Goal: Transaction & Acquisition: Book appointment/travel/reservation

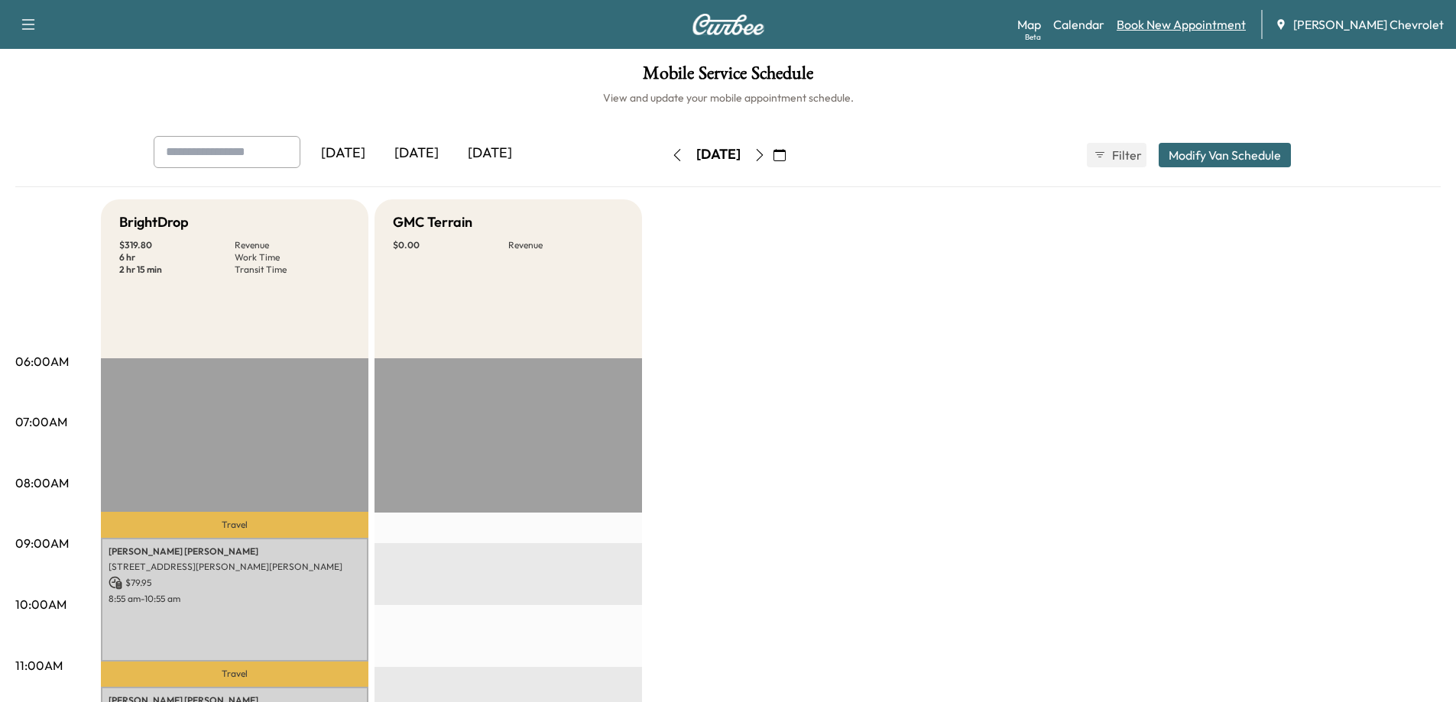
click at [1196, 24] on link "Book New Appointment" at bounding box center [1181, 24] width 129 height 18
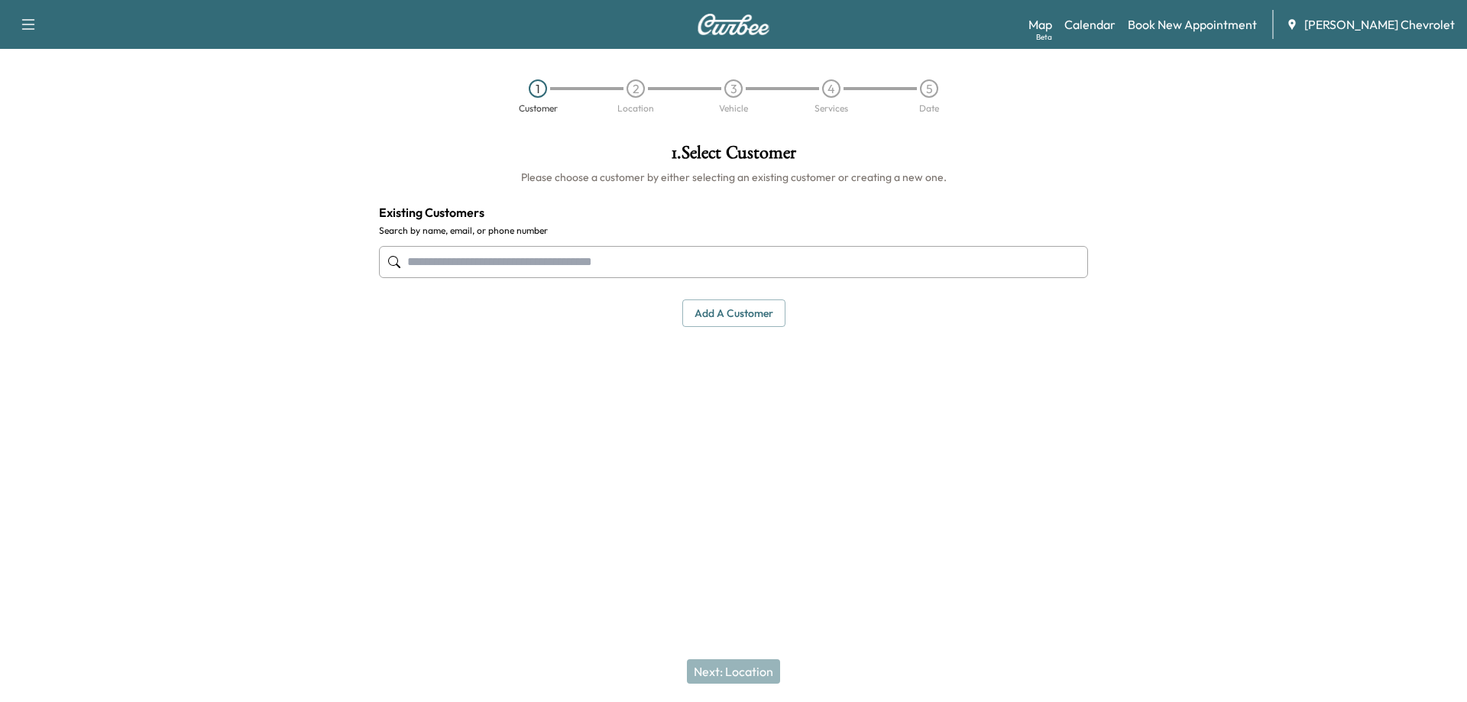
click at [673, 261] on input "text" at bounding box center [733, 262] width 709 height 32
click at [643, 259] on input "text" at bounding box center [733, 262] width 709 height 32
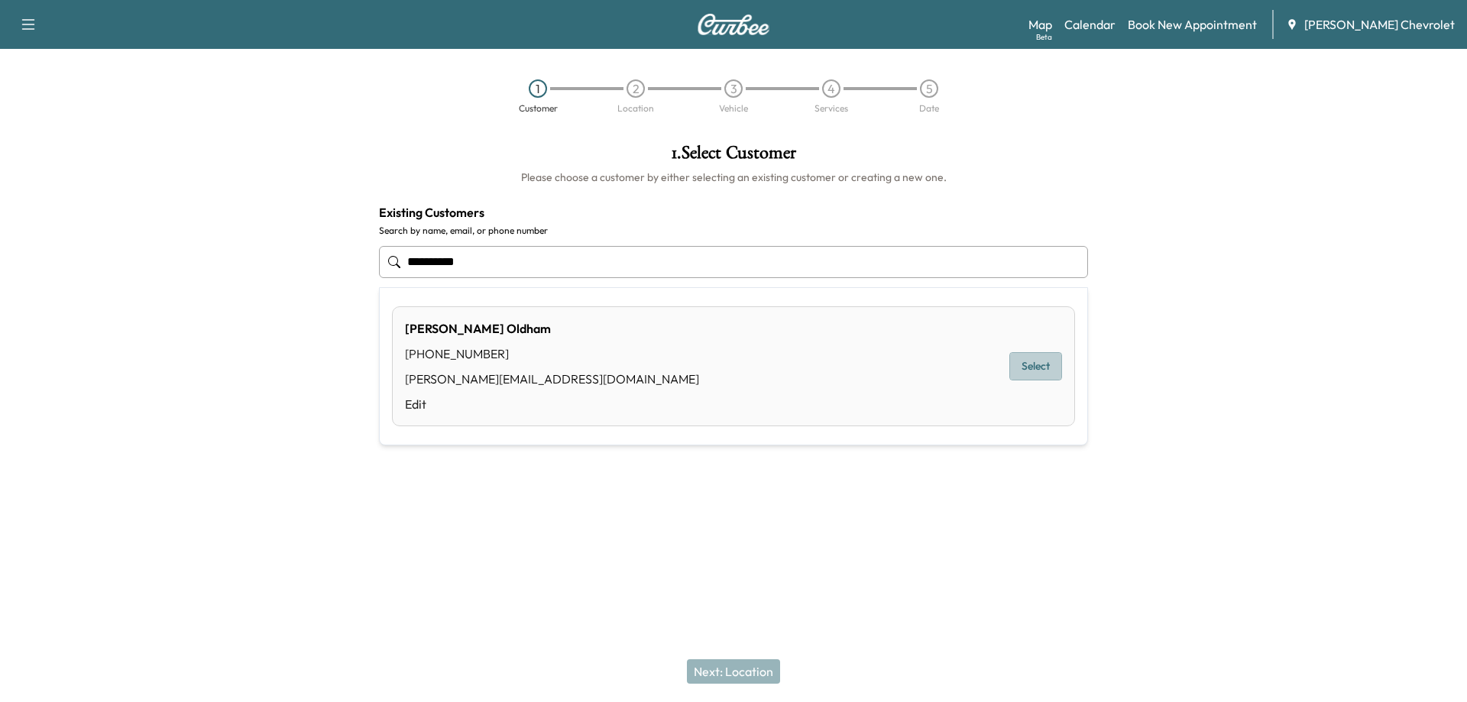
click at [1042, 364] on button "Select" at bounding box center [1036, 366] width 53 height 28
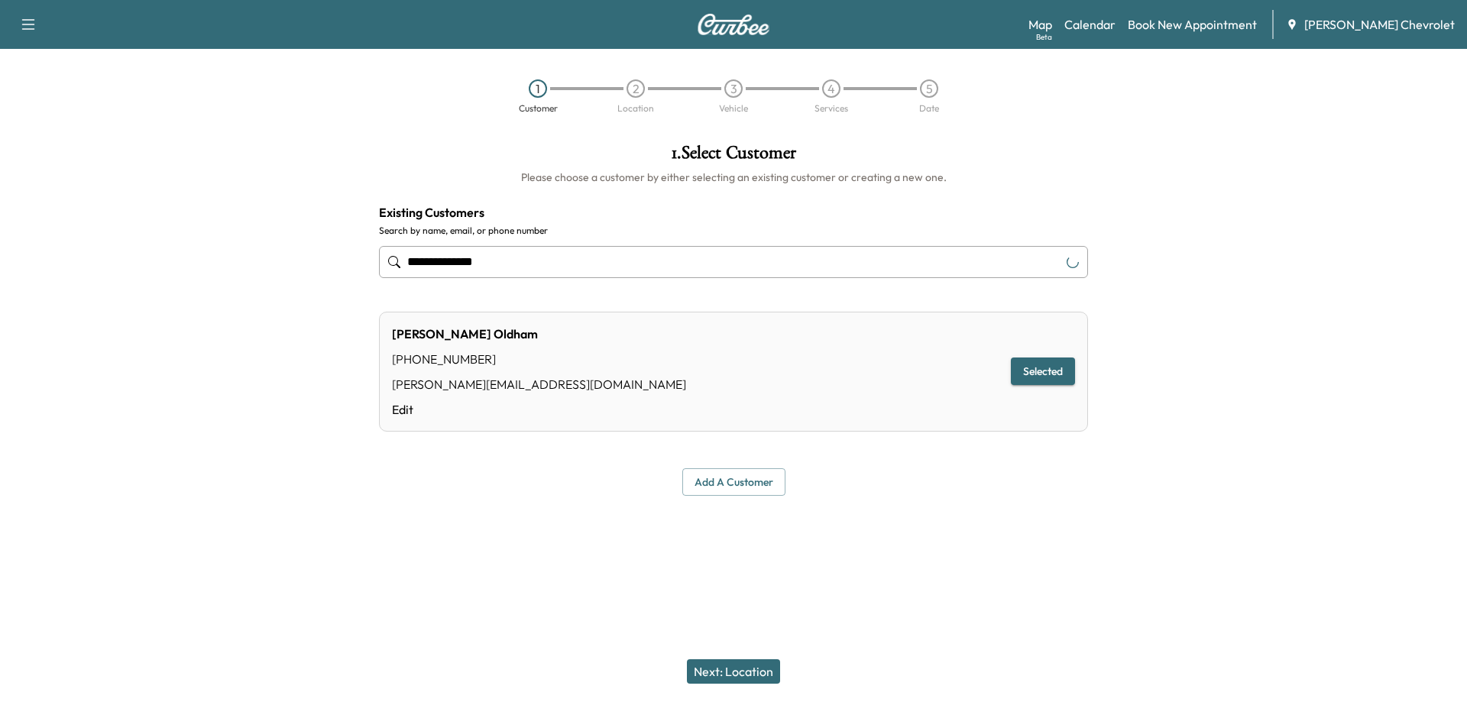
type input "**********"
click at [736, 673] on button "Next: Location" at bounding box center [733, 672] width 93 height 24
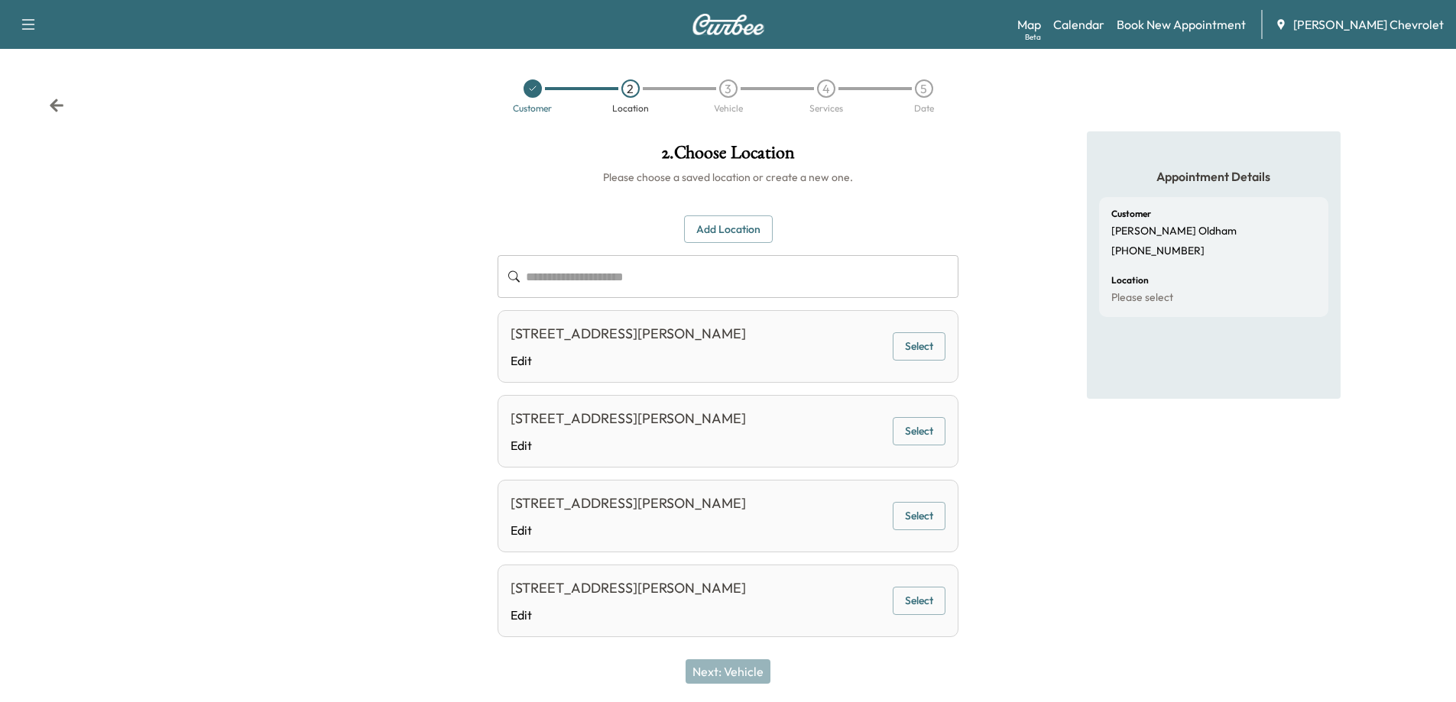
click at [535, 92] on icon at bounding box center [532, 88] width 9 height 9
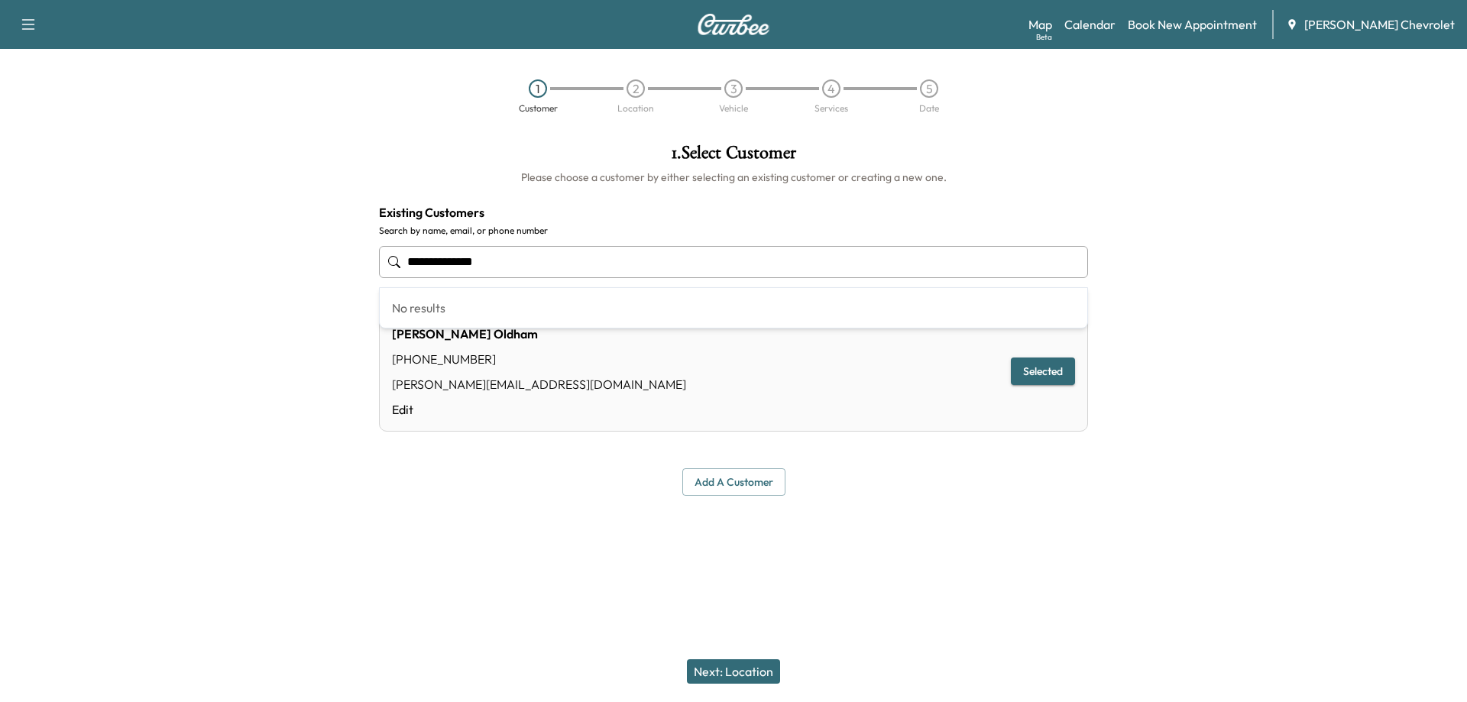
drag, startPoint x: 619, startPoint y: 258, endPoint x: 300, endPoint y: 268, distance: 319.6
click at [300, 268] on div "**********" at bounding box center [733, 319] width 1467 height 377
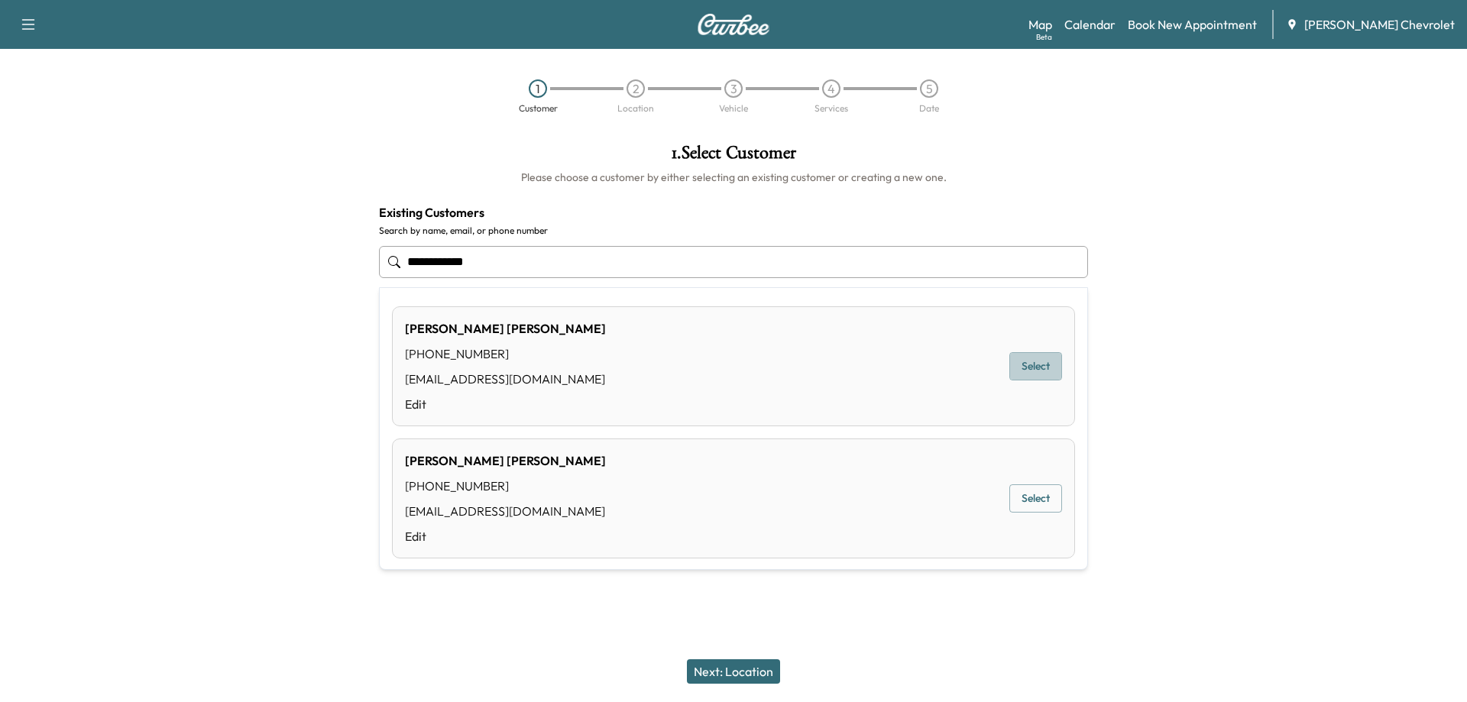
click at [1037, 367] on button "Select" at bounding box center [1036, 366] width 53 height 28
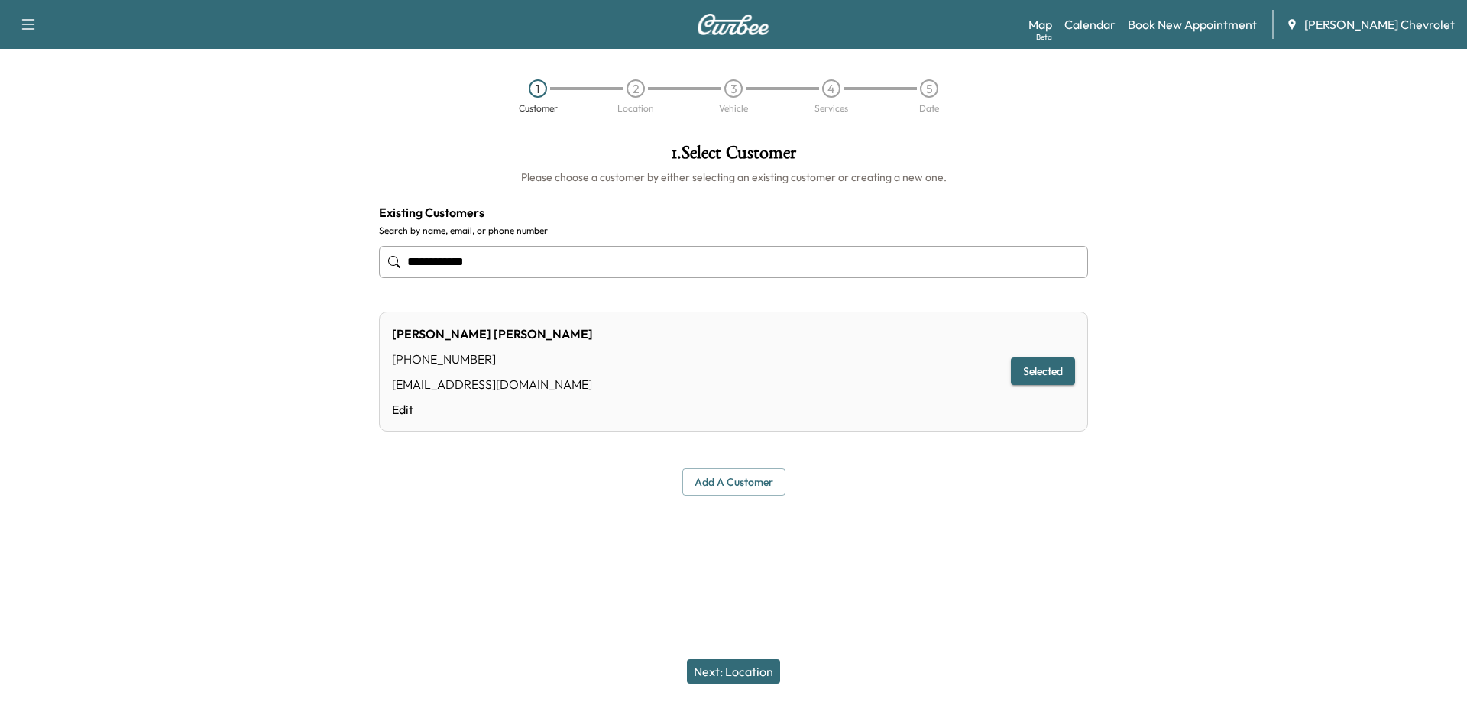
type input "**********"
click at [728, 667] on button "Next: Location" at bounding box center [733, 672] width 93 height 24
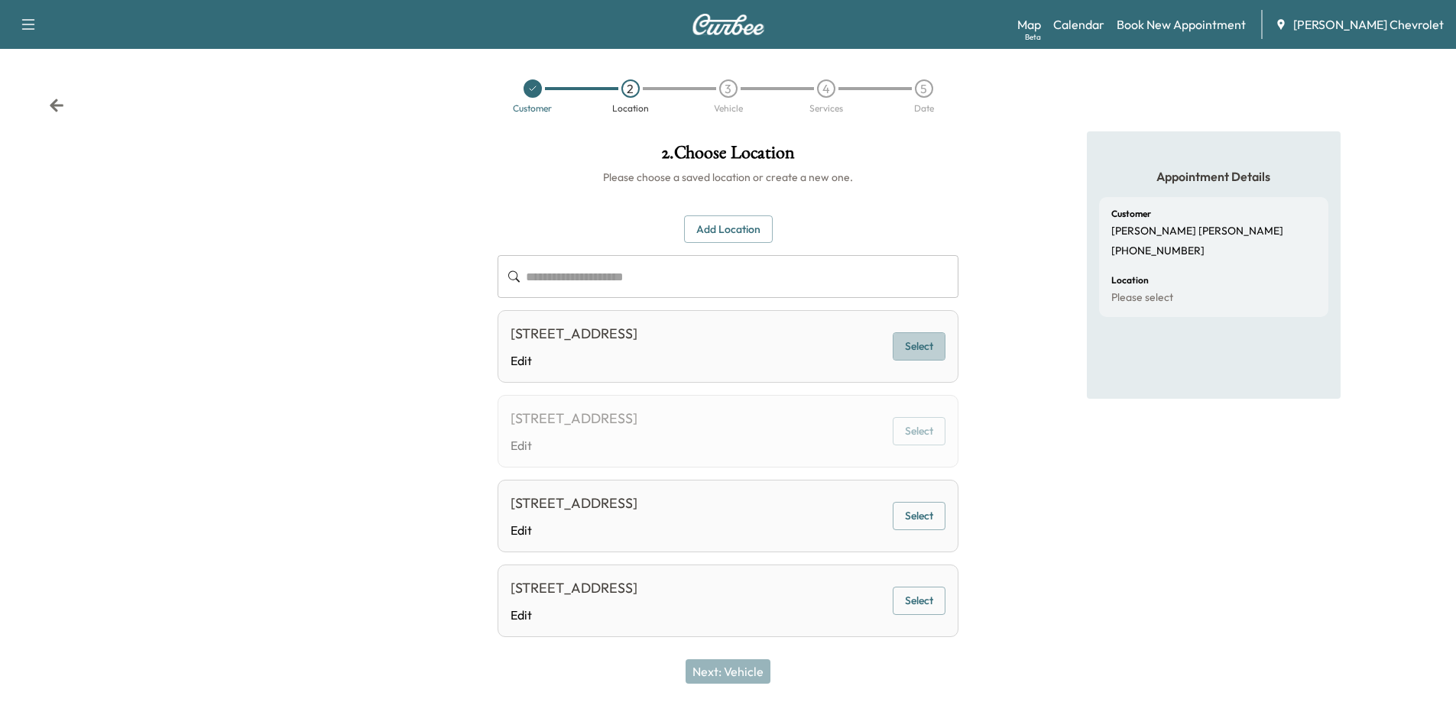
click at [918, 361] on button "Select" at bounding box center [919, 346] width 53 height 28
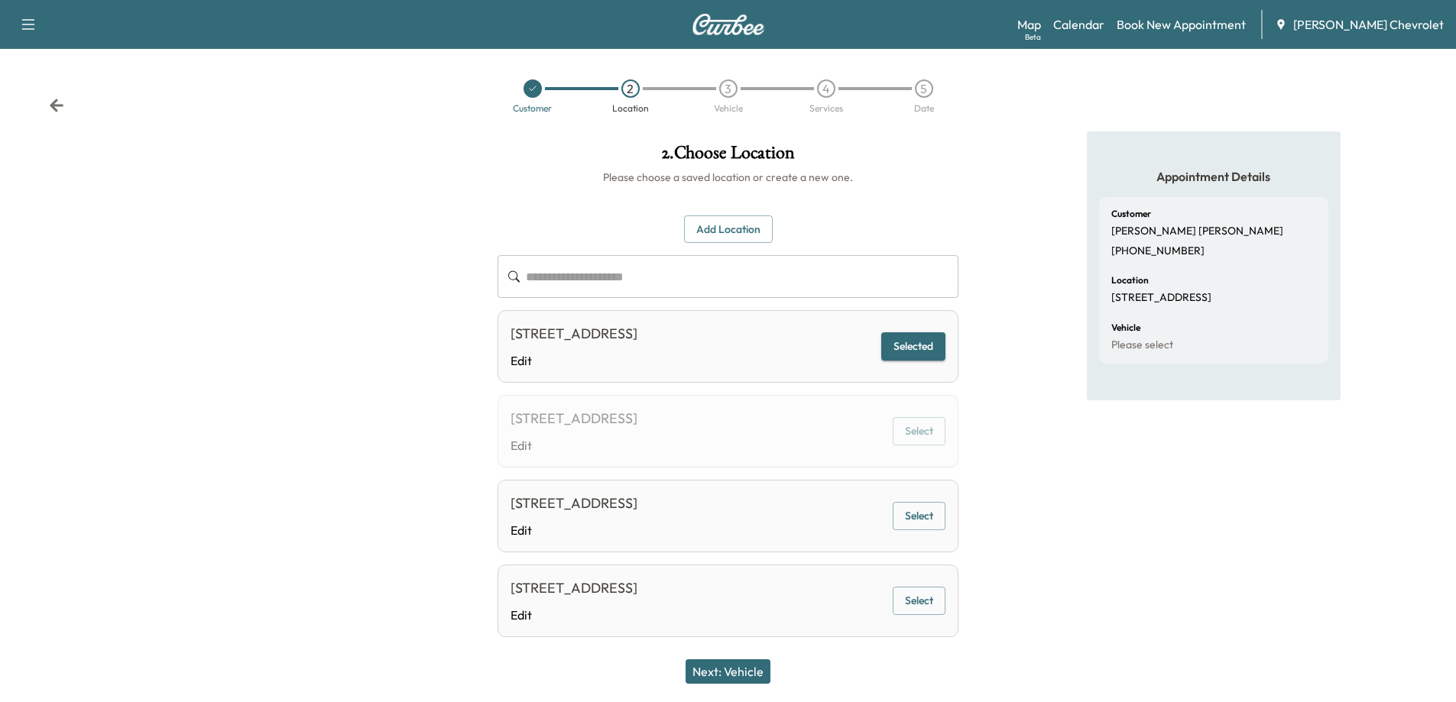
click at [739, 676] on button "Next: Vehicle" at bounding box center [727, 672] width 85 height 24
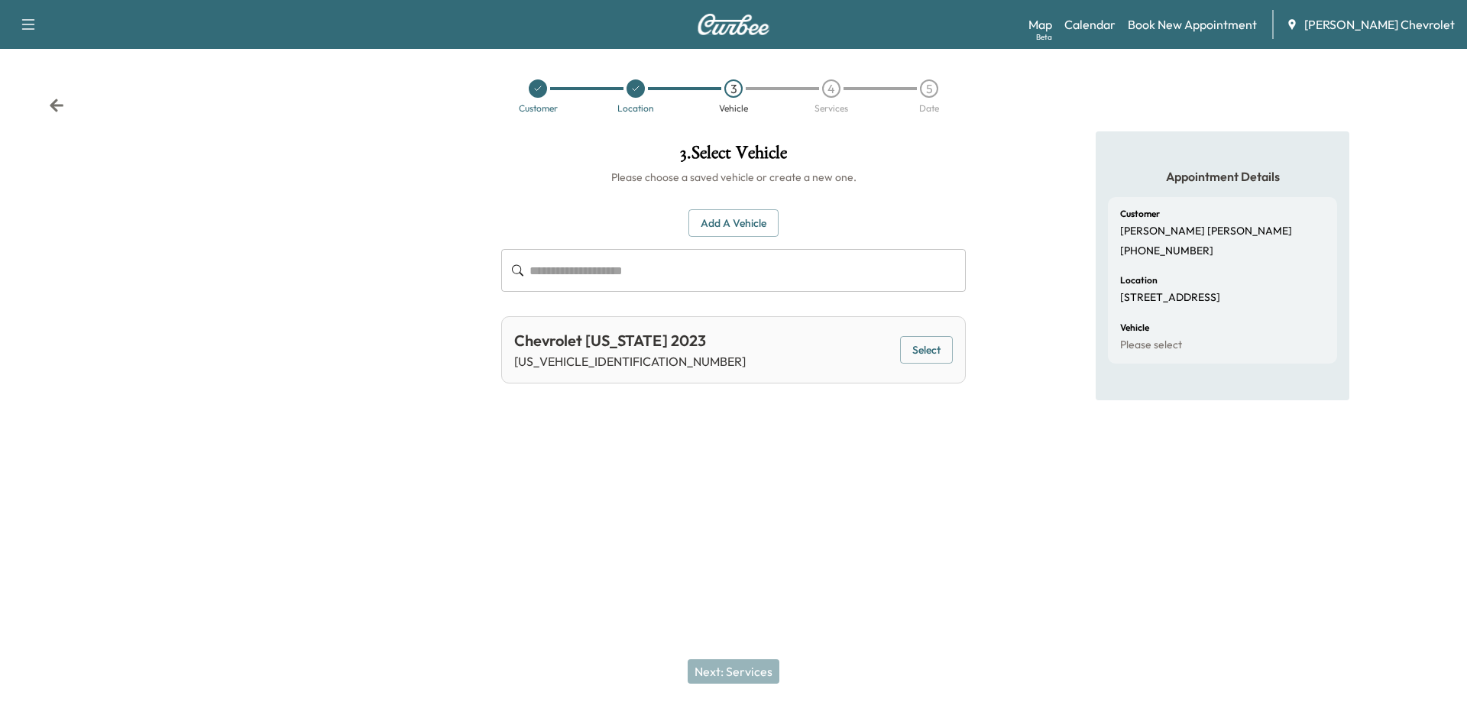
click at [932, 361] on button "Select" at bounding box center [926, 350] width 53 height 28
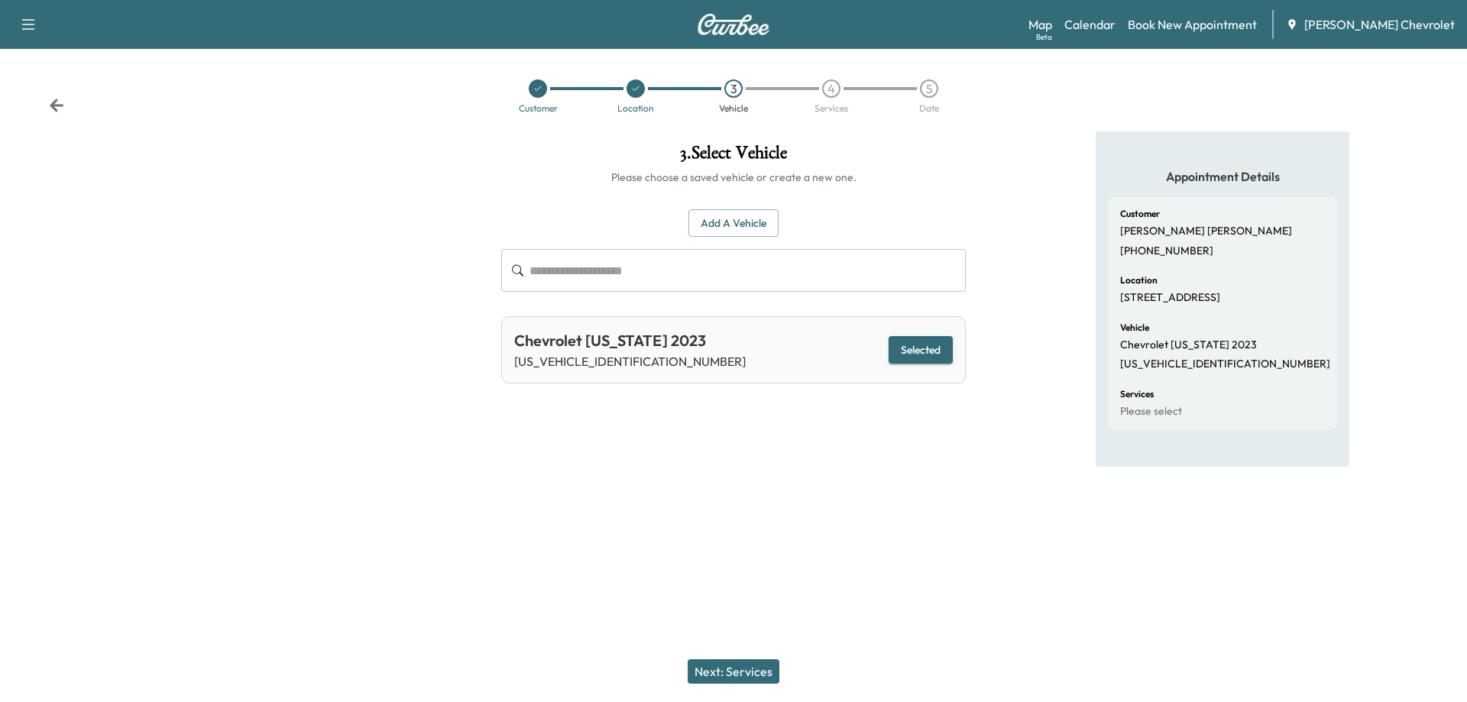
click at [721, 669] on button "Next: Services" at bounding box center [734, 672] width 92 height 24
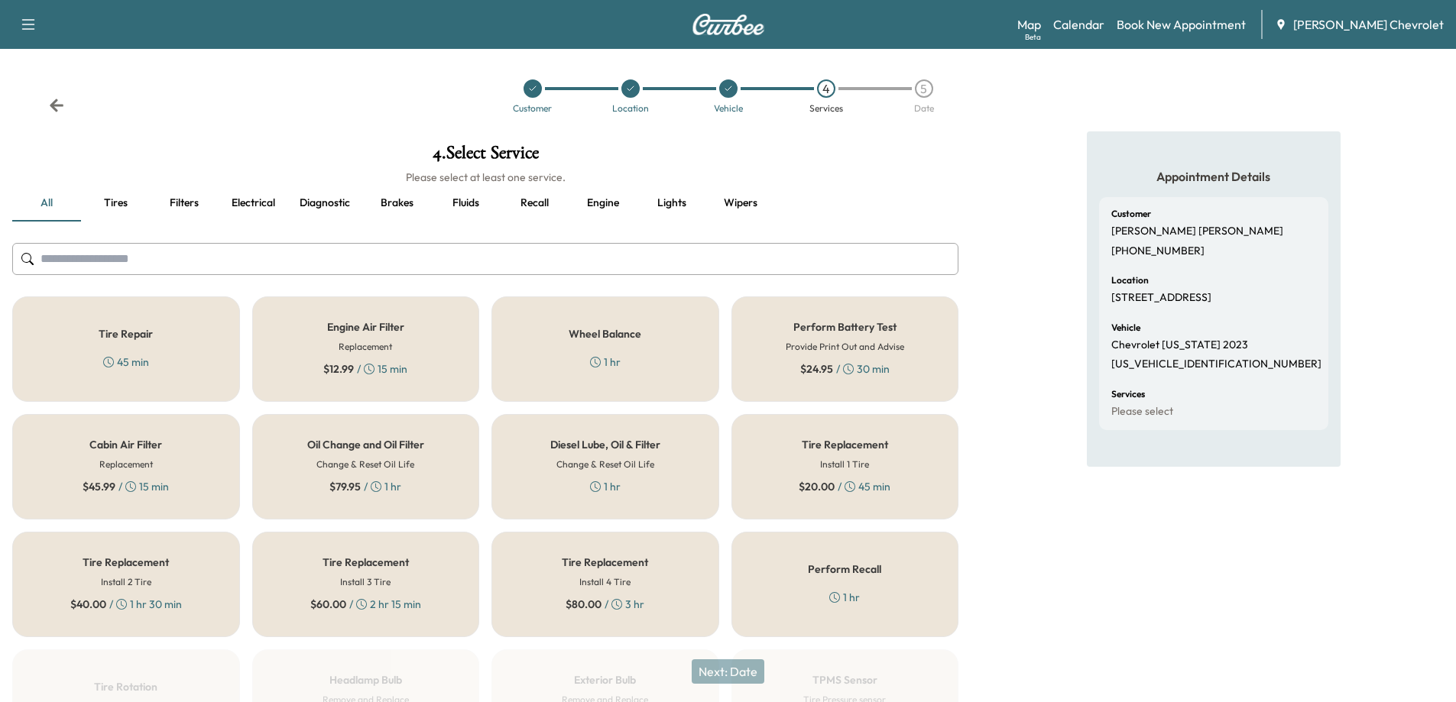
click at [386, 491] on div "$ 79.95 / 1 hr" at bounding box center [365, 486] width 72 height 15
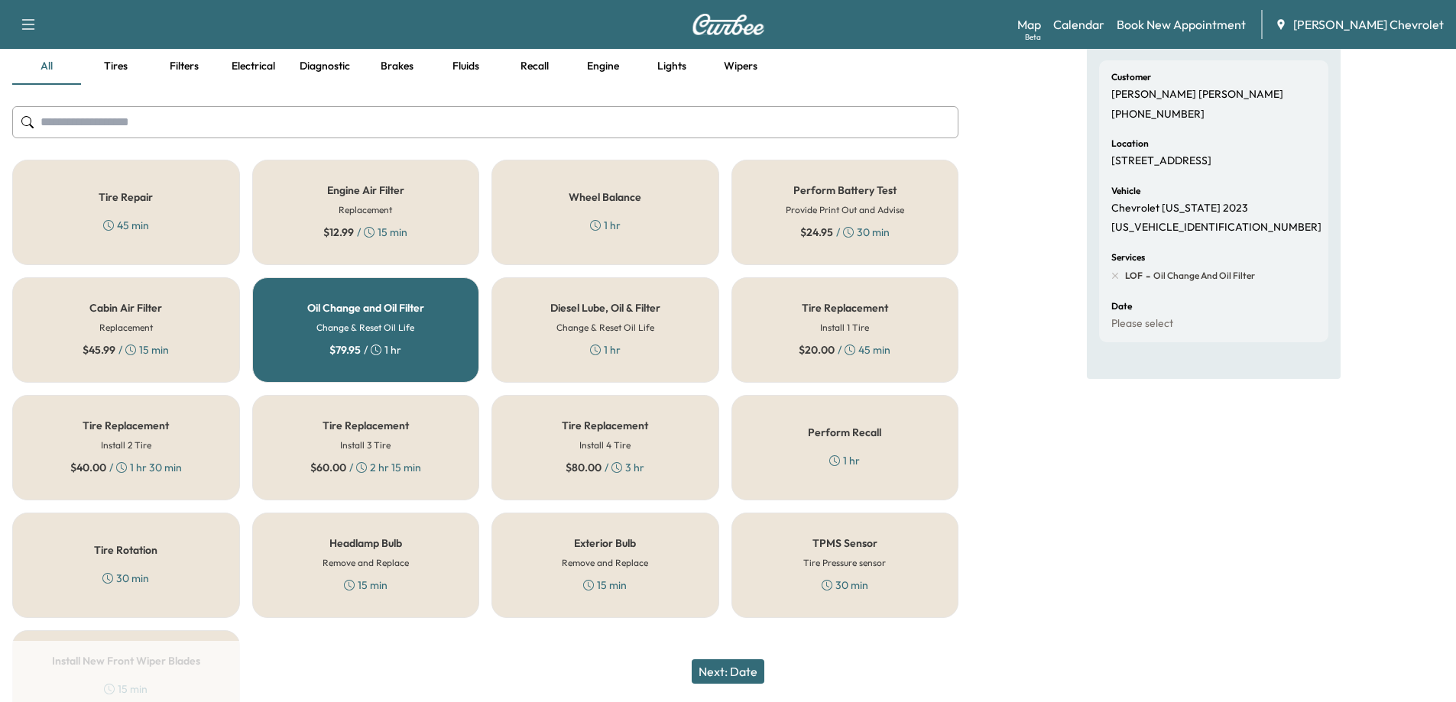
scroll to position [218, 0]
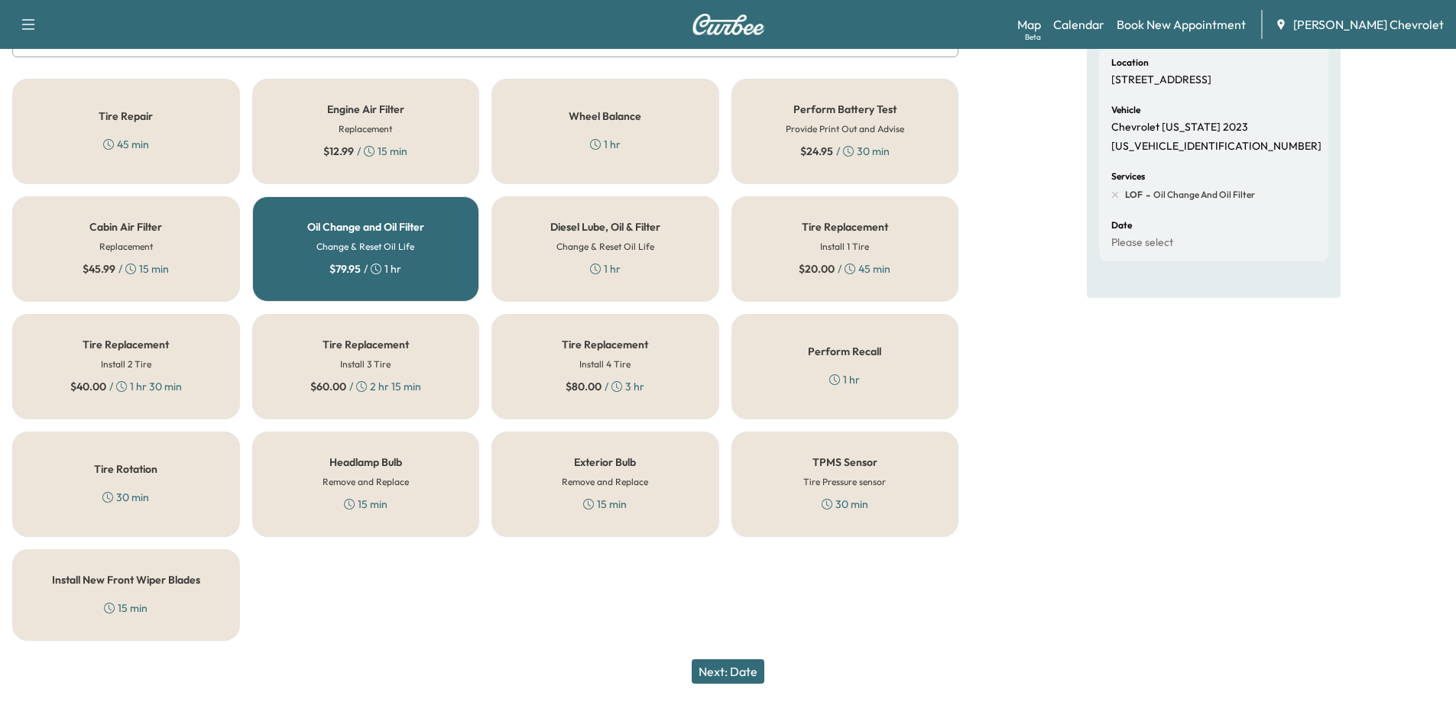
click at [743, 673] on button "Next: Date" at bounding box center [728, 672] width 73 height 24
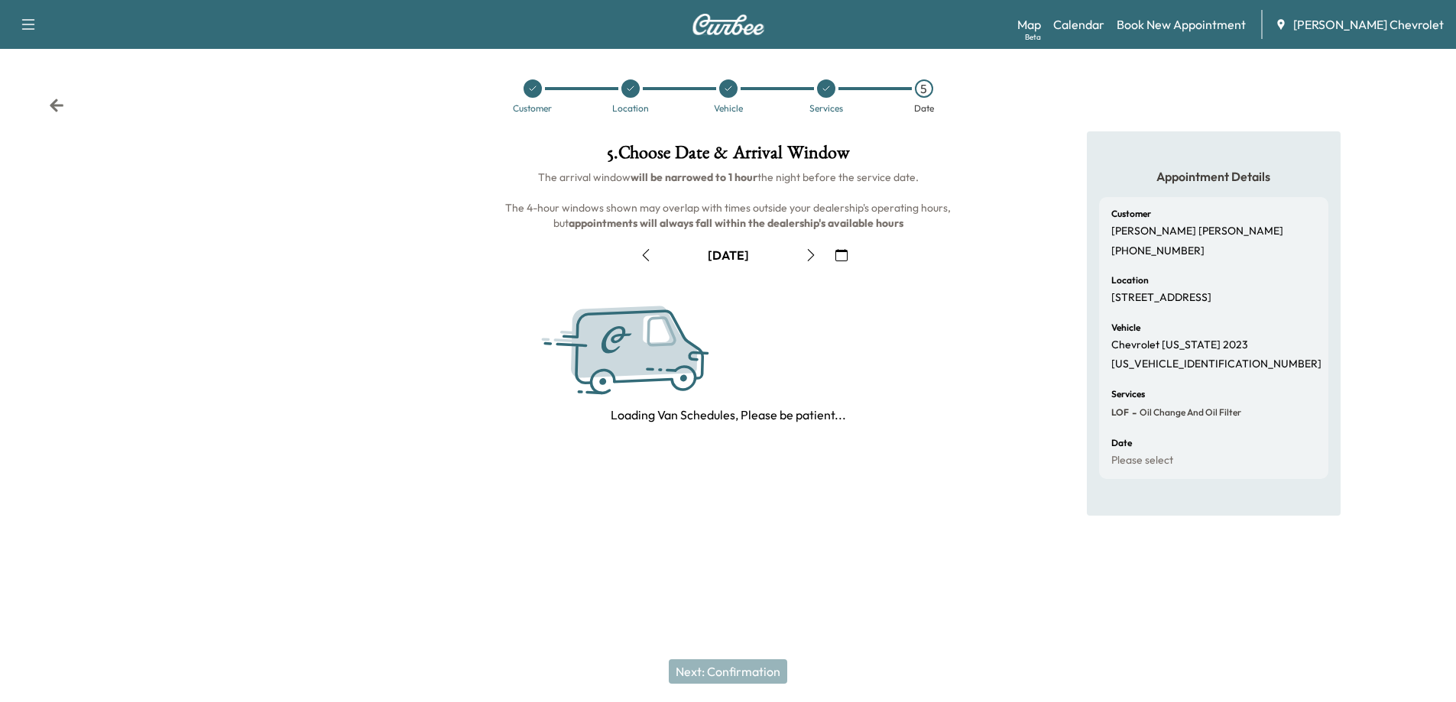
scroll to position [0, 0]
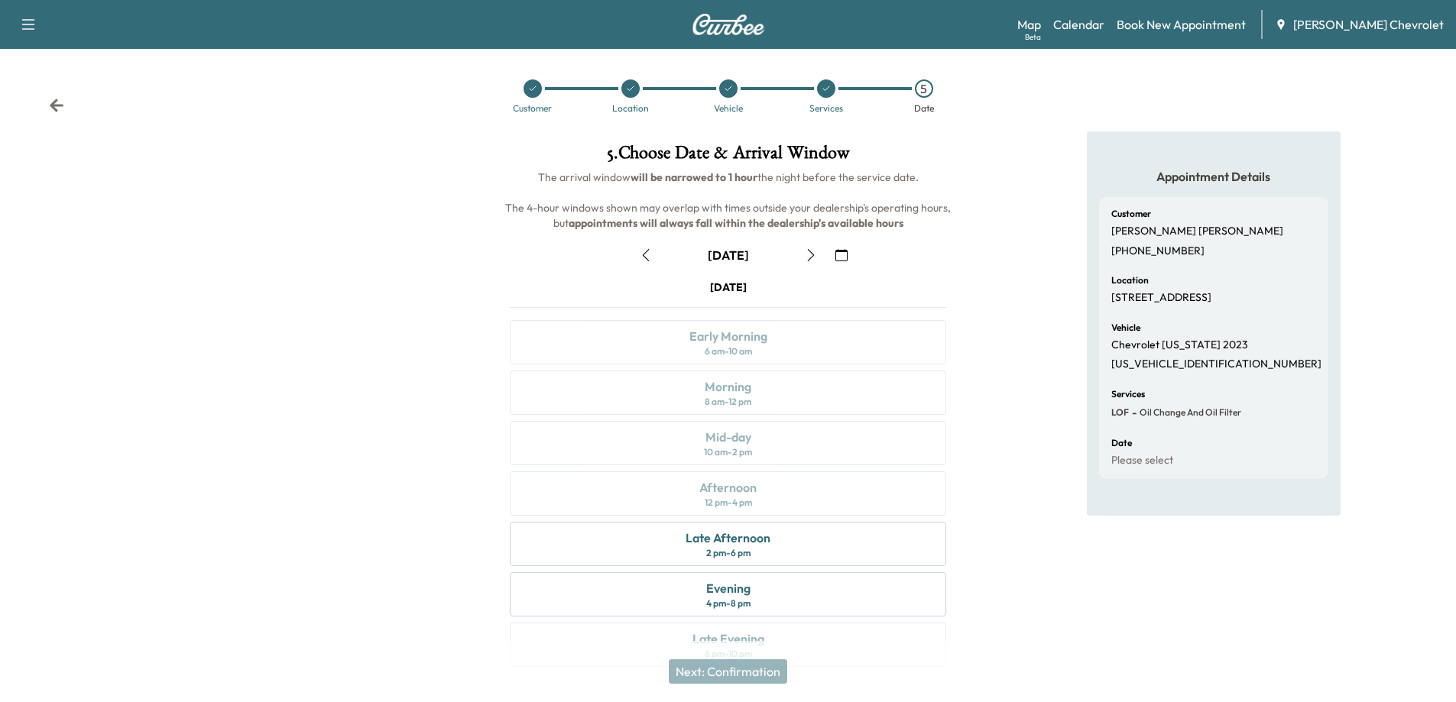
click at [813, 254] on icon "button" at bounding box center [810, 255] width 7 height 12
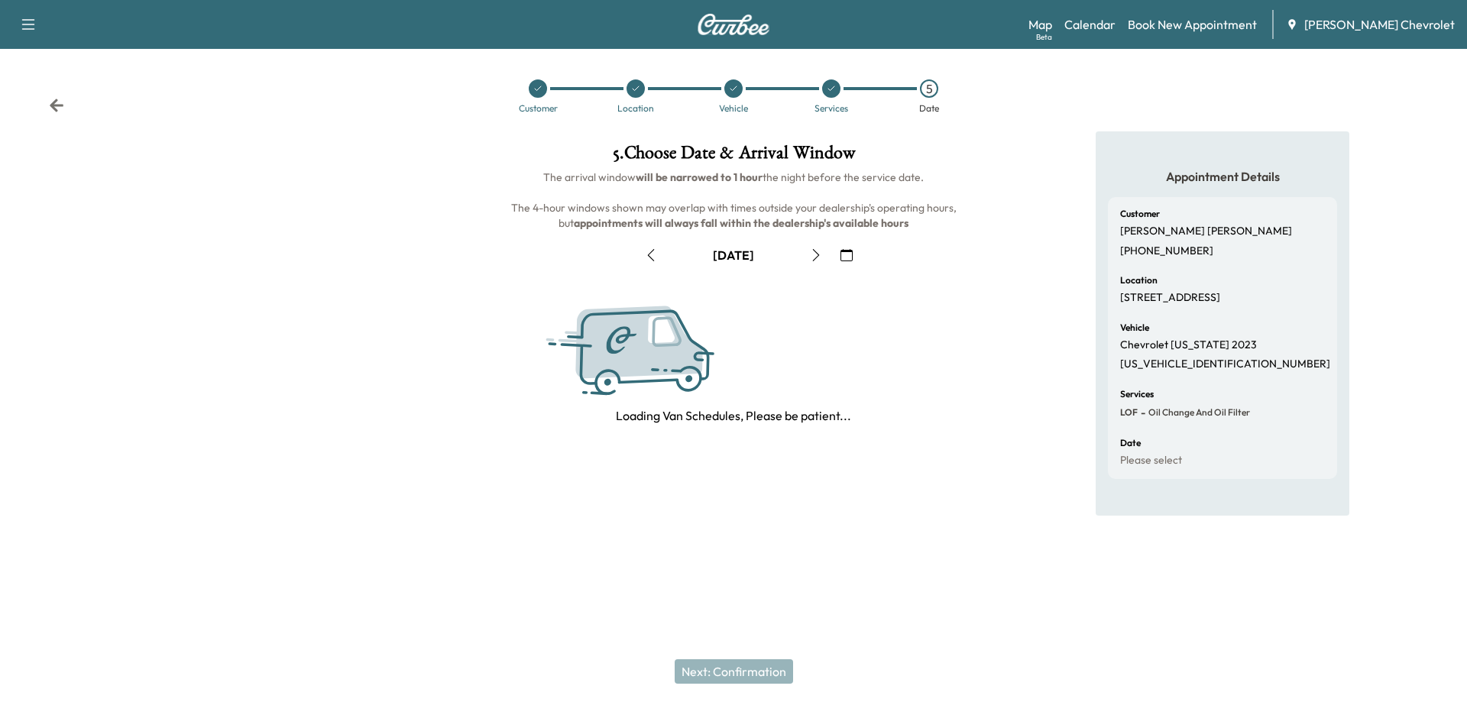
click at [813, 254] on icon "button" at bounding box center [816, 255] width 12 height 12
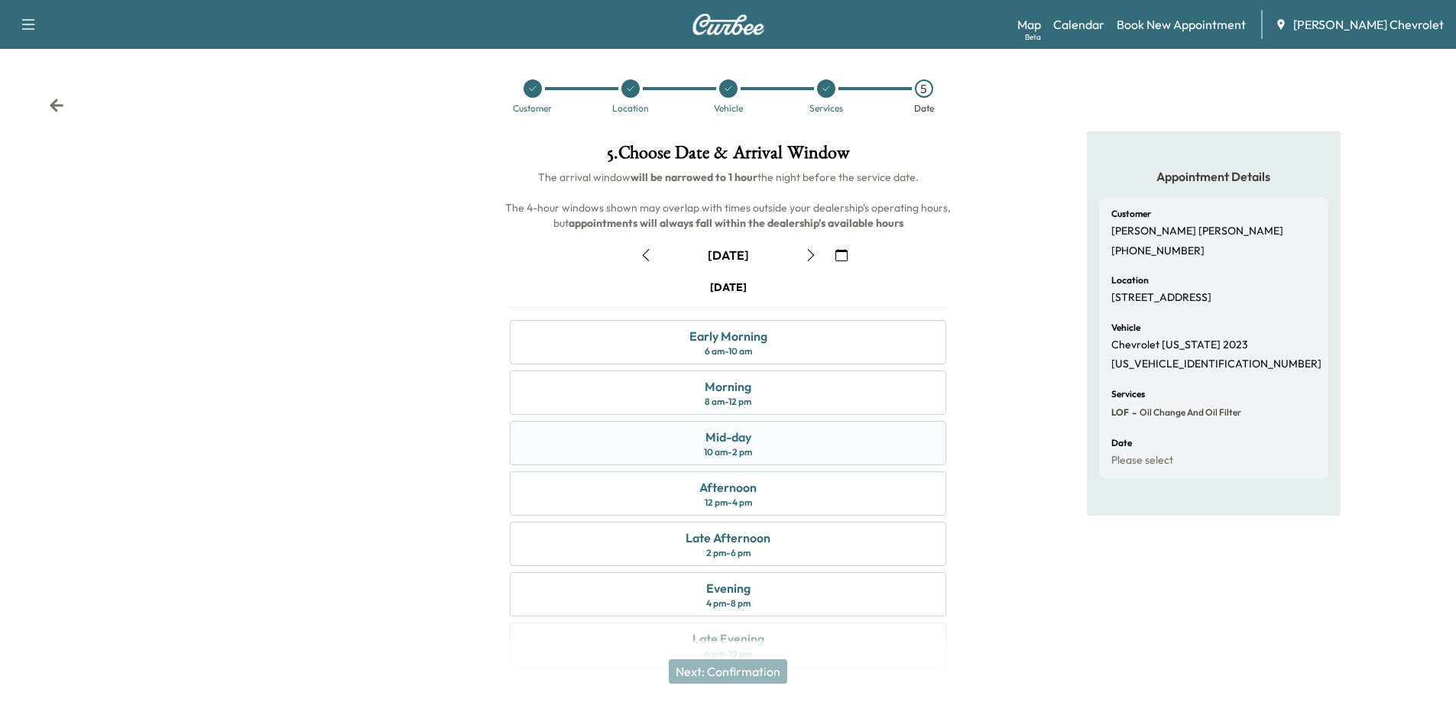
click at [770, 452] on div "Mid-day 10 am - 2 pm" at bounding box center [728, 443] width 436 height 44
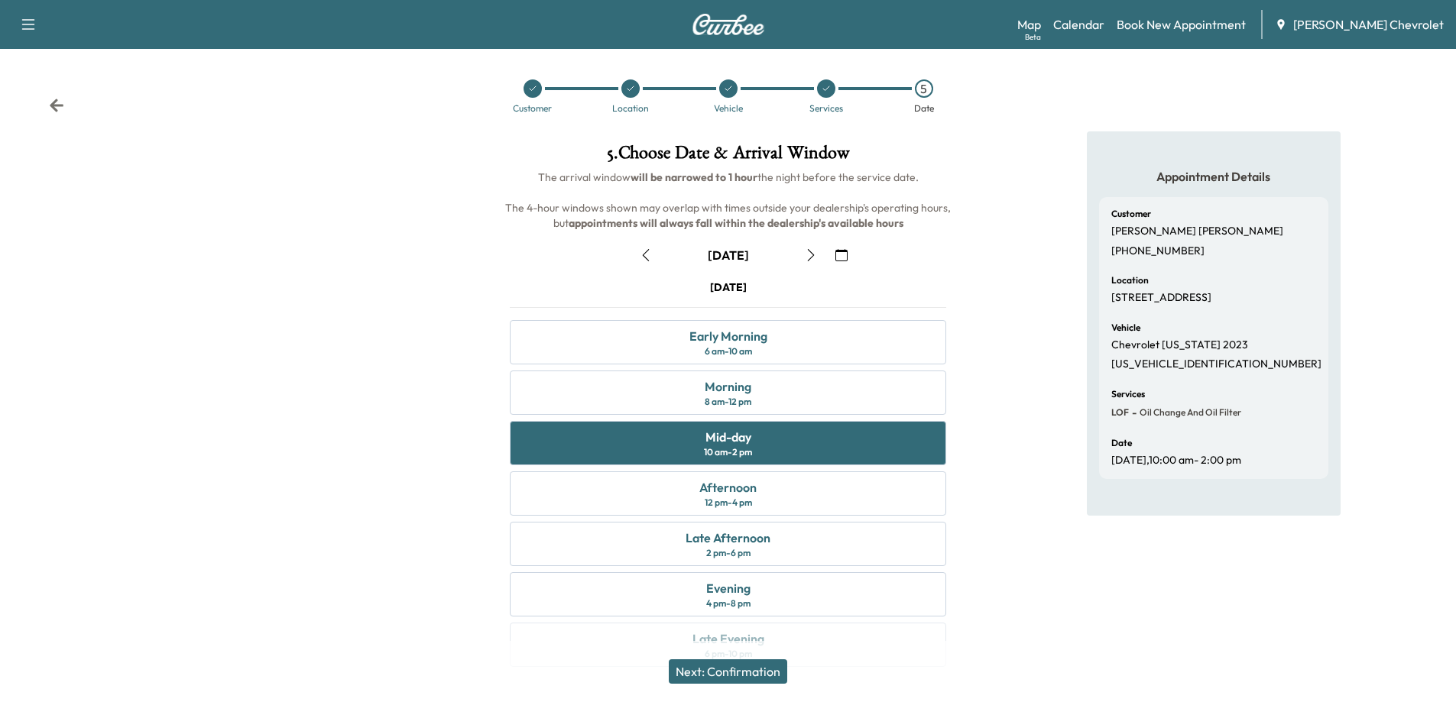
click at [772, 674] on button "Next: Confirmation" at bounding box center [728, 672] width 118 height 24
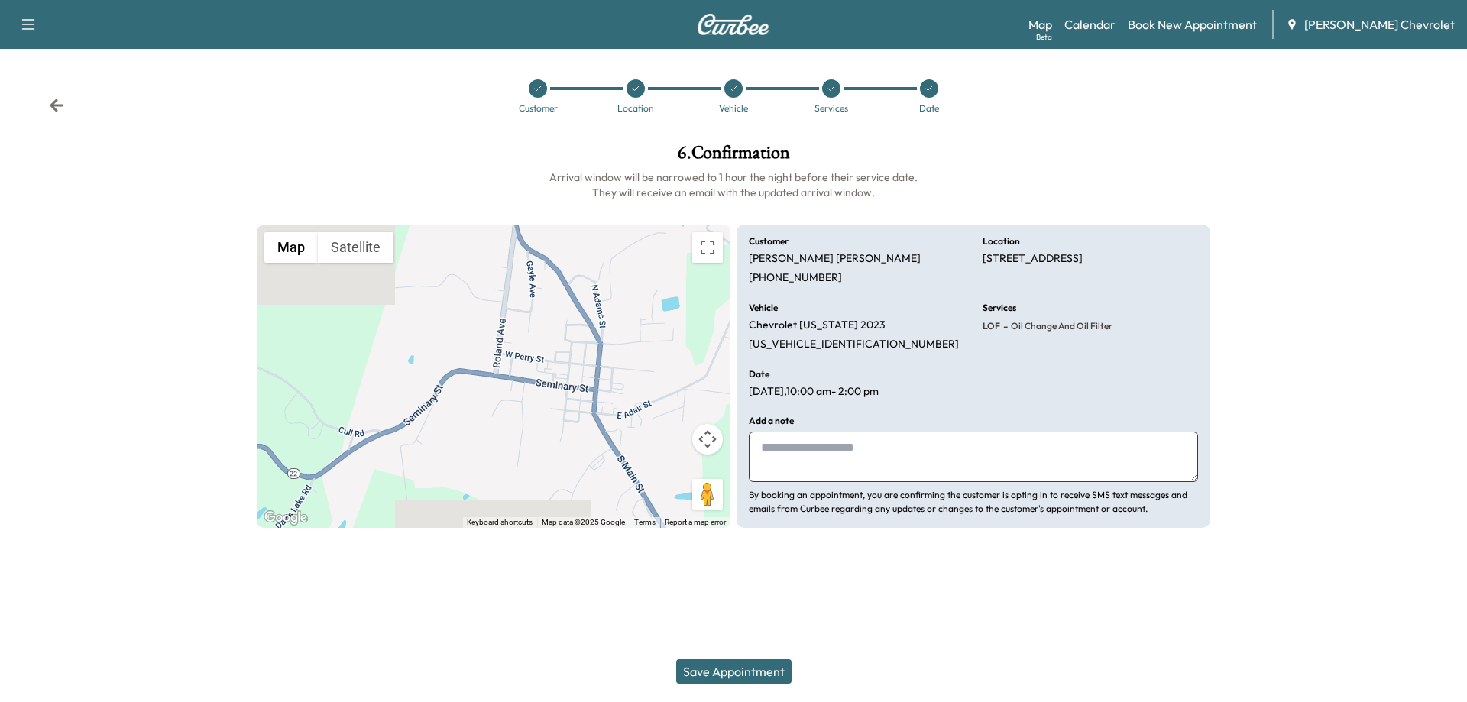
click at [757, 669] on button "Save Appointment" at bounding box center [733, 672] width 115 height 24
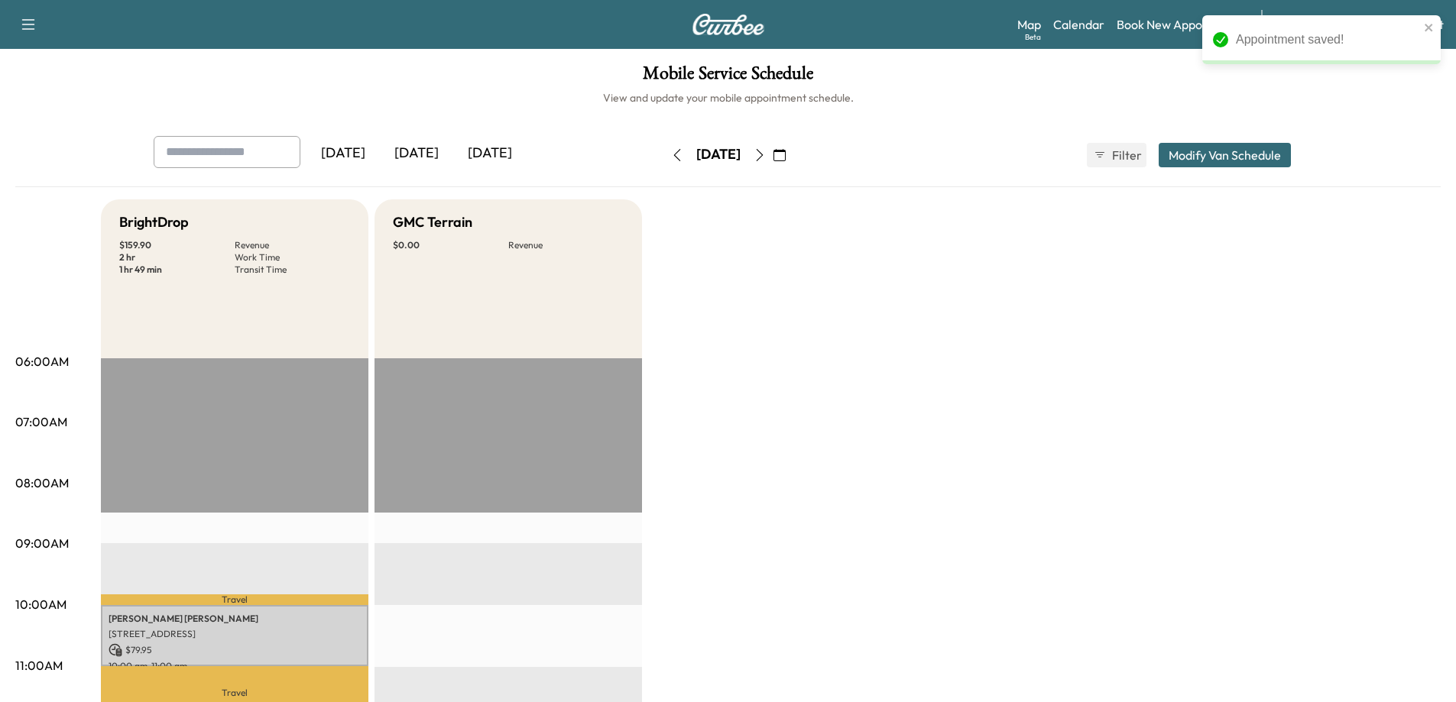
click at [671, 157] on icon "button" at bounding box center [677, 155] width 12 height 12
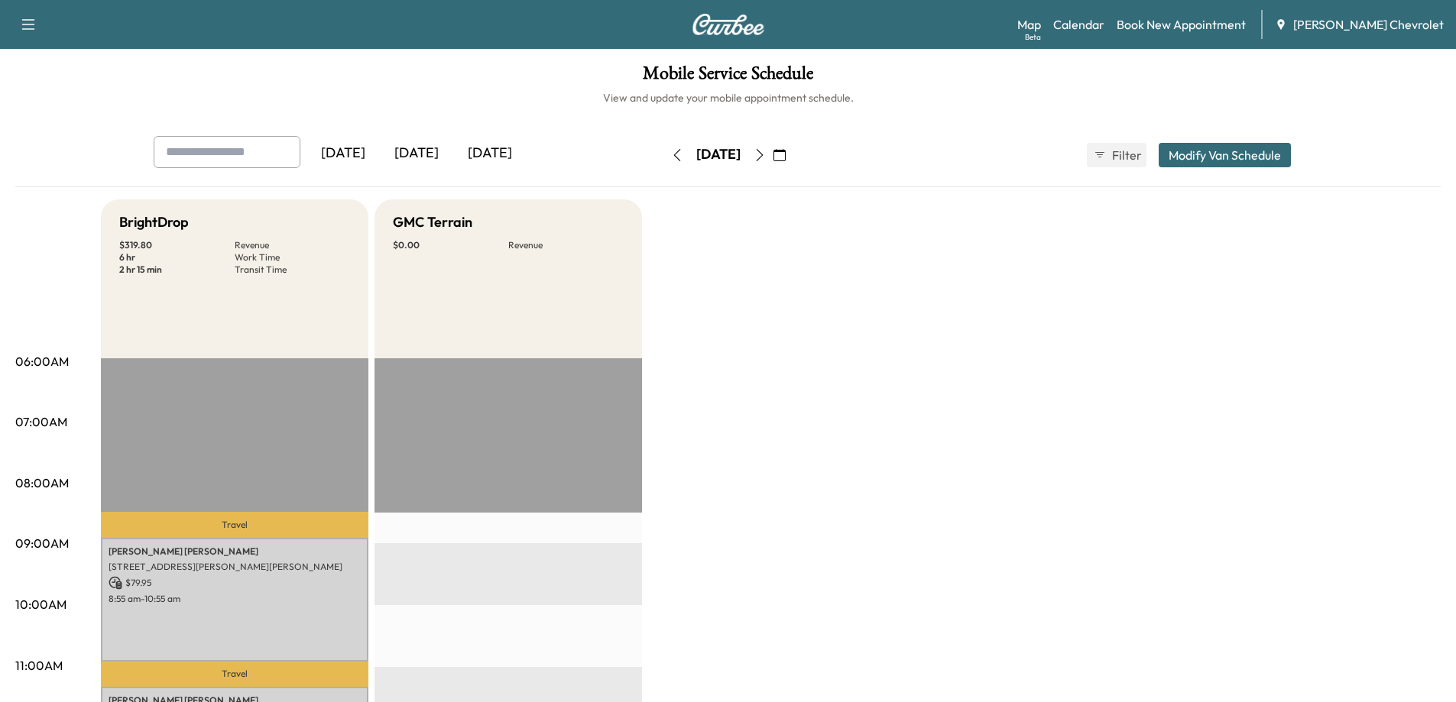
click at [664, 157] on button "button" at bounding box center [677, 155] width 26 height 24
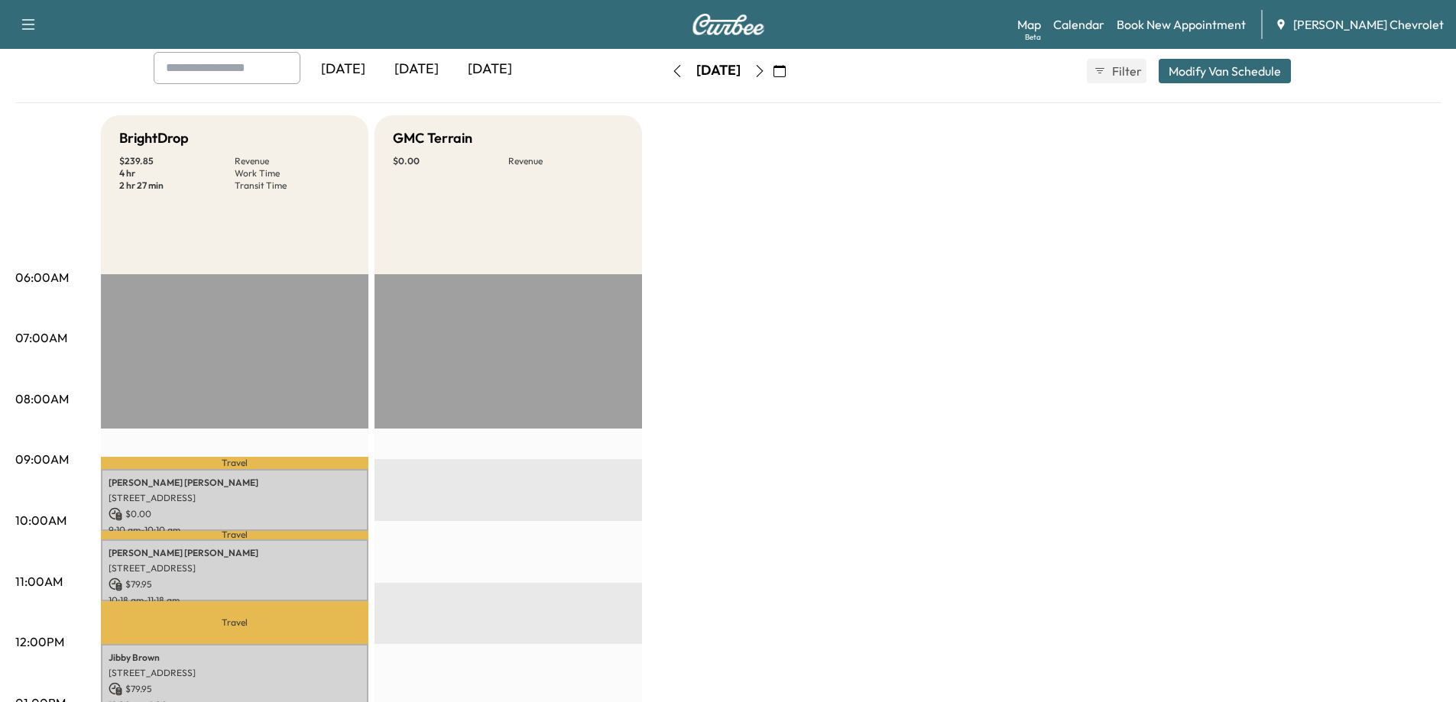
scroll to position [76, 0]
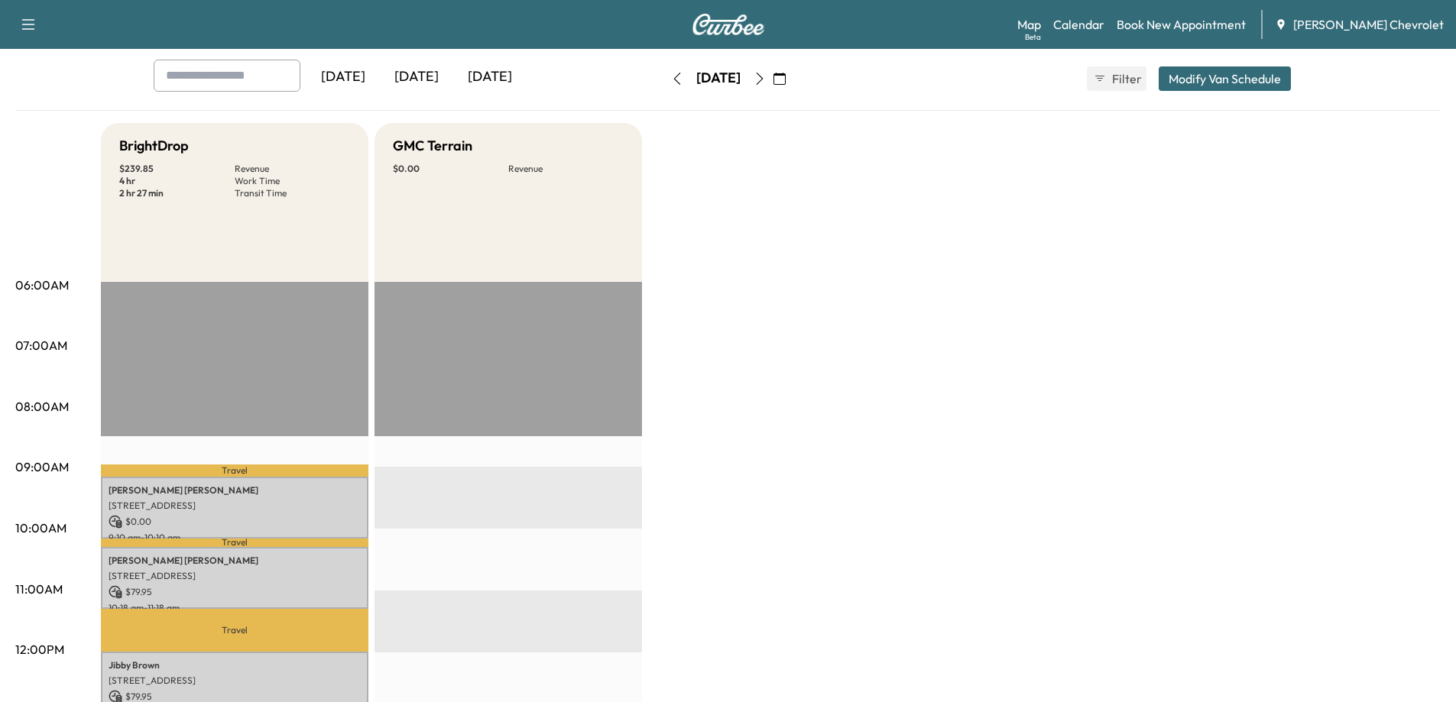
click at [773, 86] on button "button" at bounding box center [760, 78] width 26 height 24
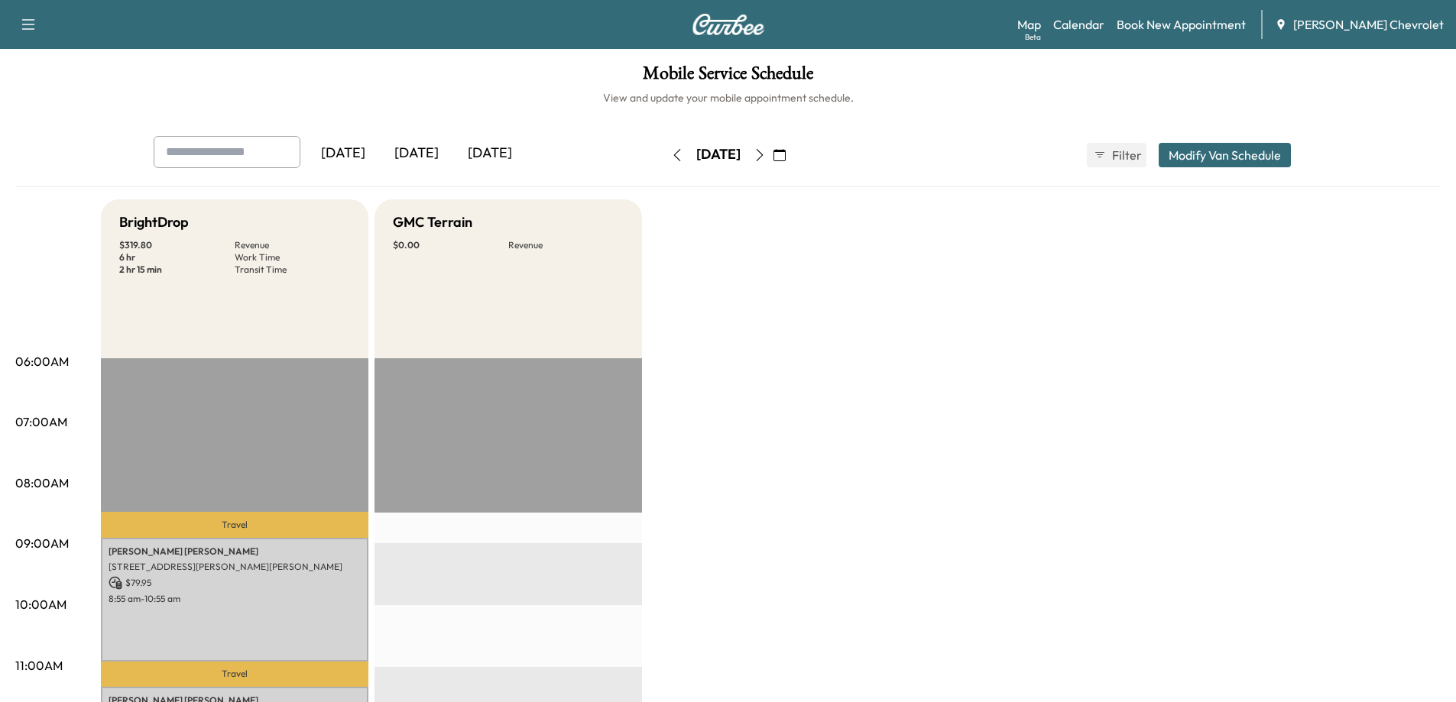
click at [766, 160] on icon "button" at bounding box center [760, 155] width 12 height 12
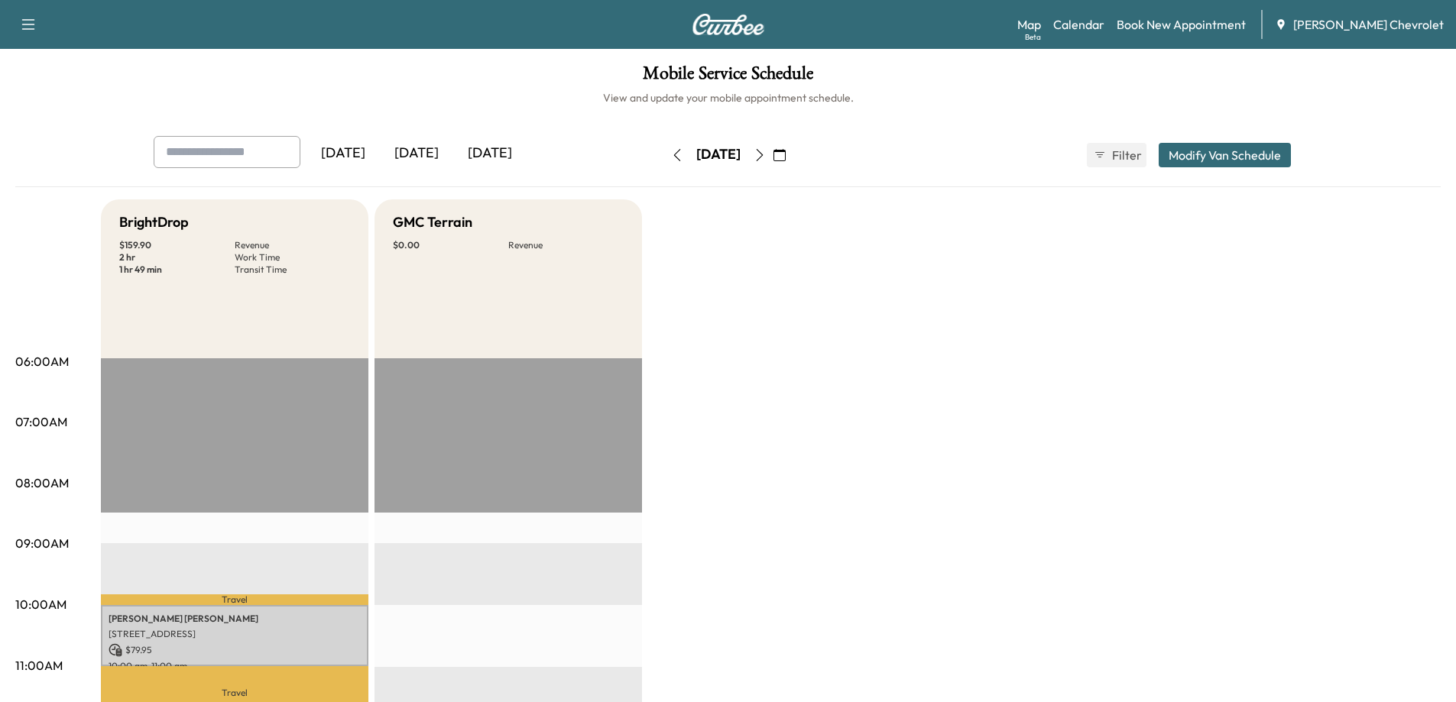
click at [671, 159] on icon "button" at bounding box center [677, 155] width 12 height 12
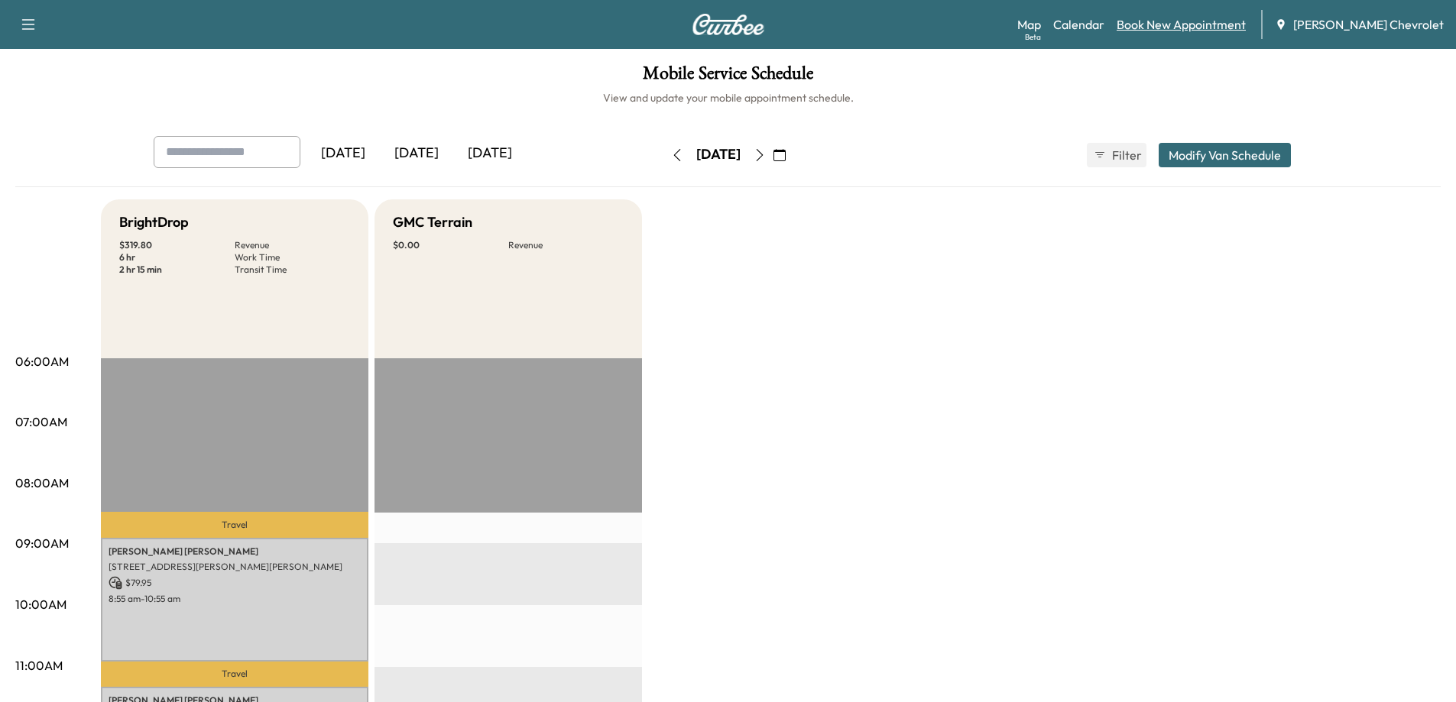
click at [1233, 27] on link "Book New Appointment" at bounding box center [1181, 24] width 129 height 18
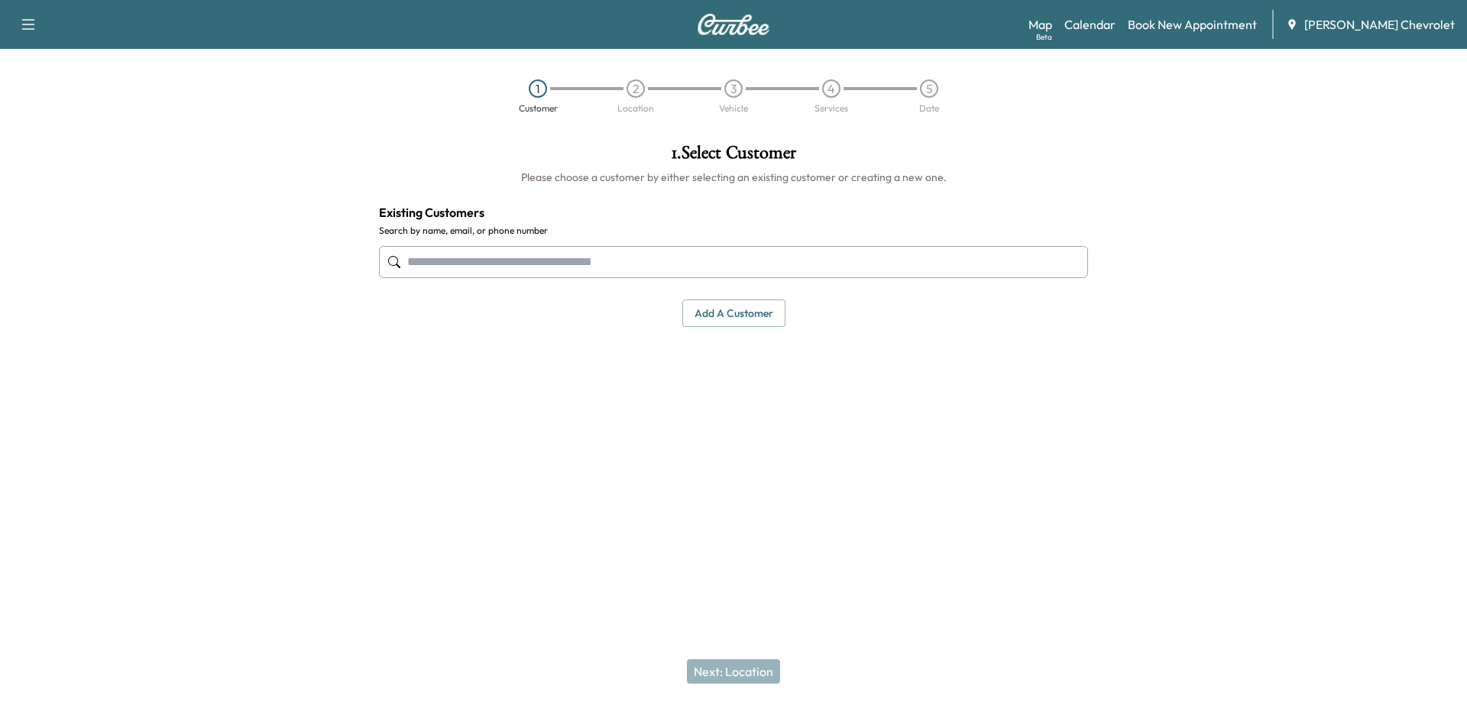
click at [528, 277] on input "text" at bounding box center [733, 262] width 709 height 32
click at [767, 265] on input "text" at bounding box center [733, 262] width 709 height 32
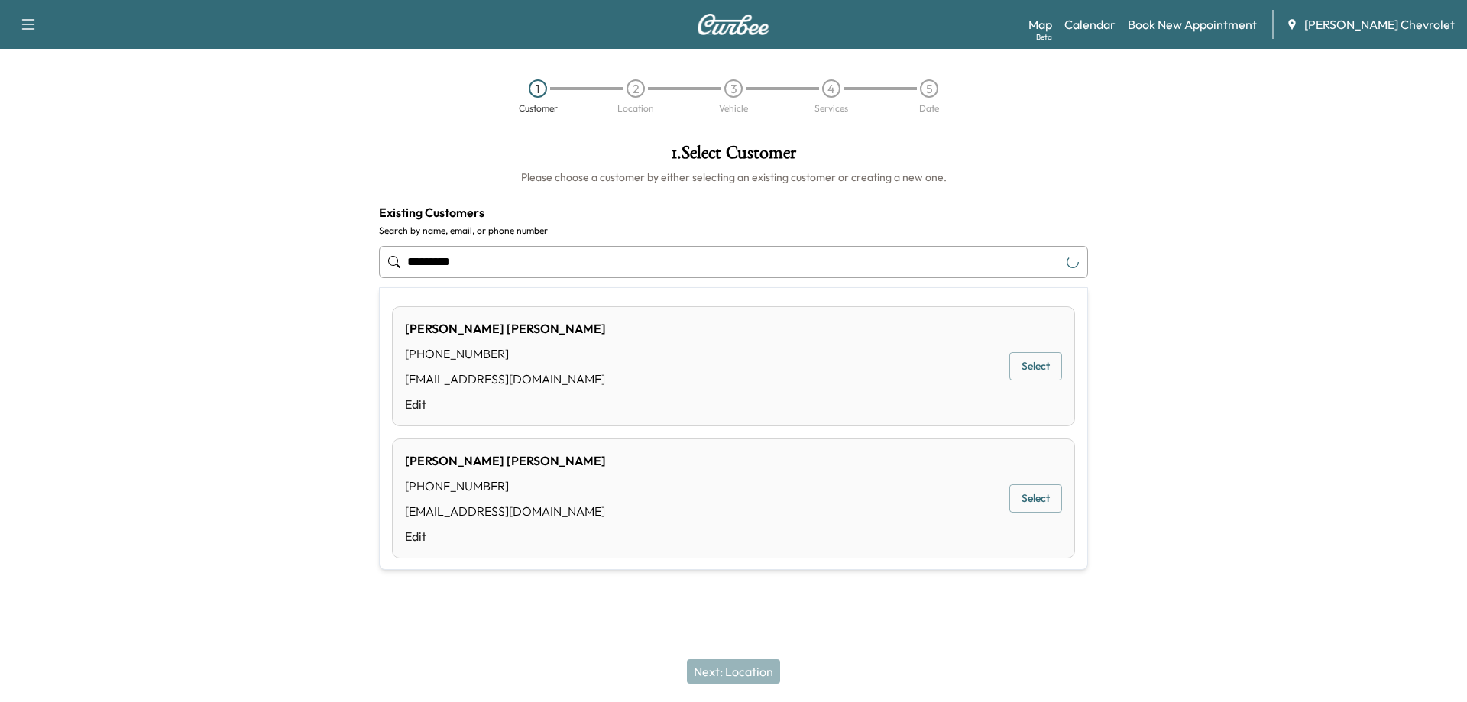
type input "**********"
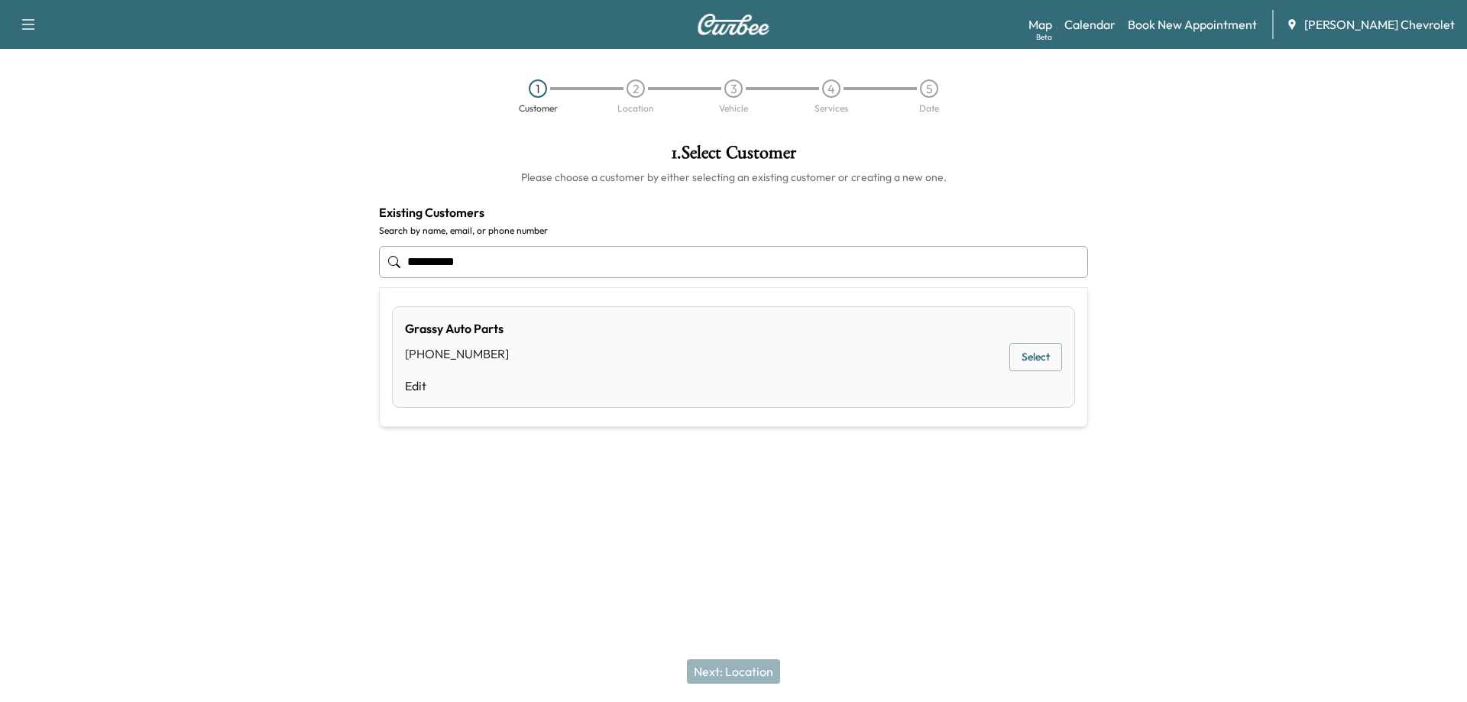
drag, startPoint x: 488, startPoint y: 261, endPoint x: 236, endPoint y: 260, distance: 252.2
click at [236, 260] on div "**********" at bounding box center [733, 307] width 1467 height 352
click at [1062, 368] on div "[PERSON_NAME] [PHONE_NUMBER] [EMAIL_ADDRESS][DOMAIN_NAME] Edit Select" at bounding box center [733, 366] width 683 height 120
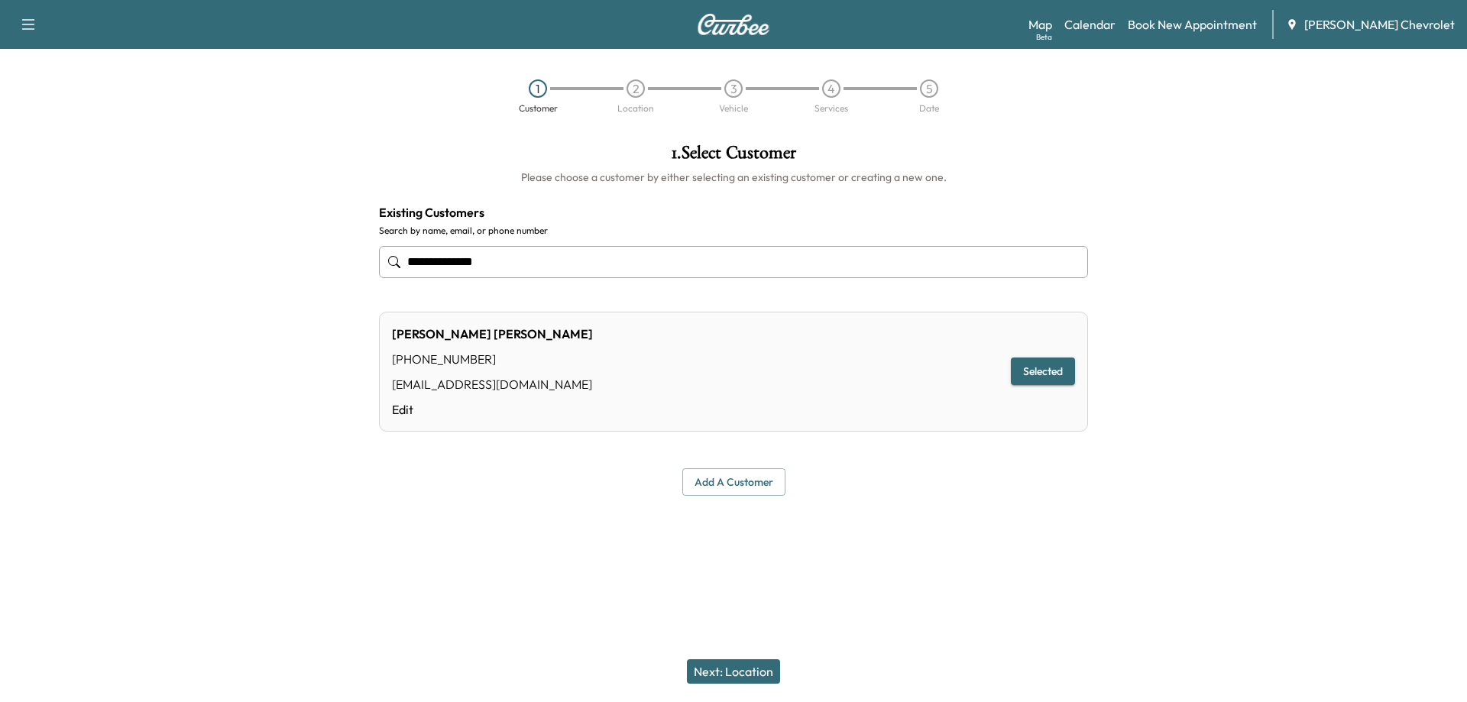
type input "**********"
click at [741, 670] on button "Next: Location" at bounding box center [733, 672] width 93 height 24
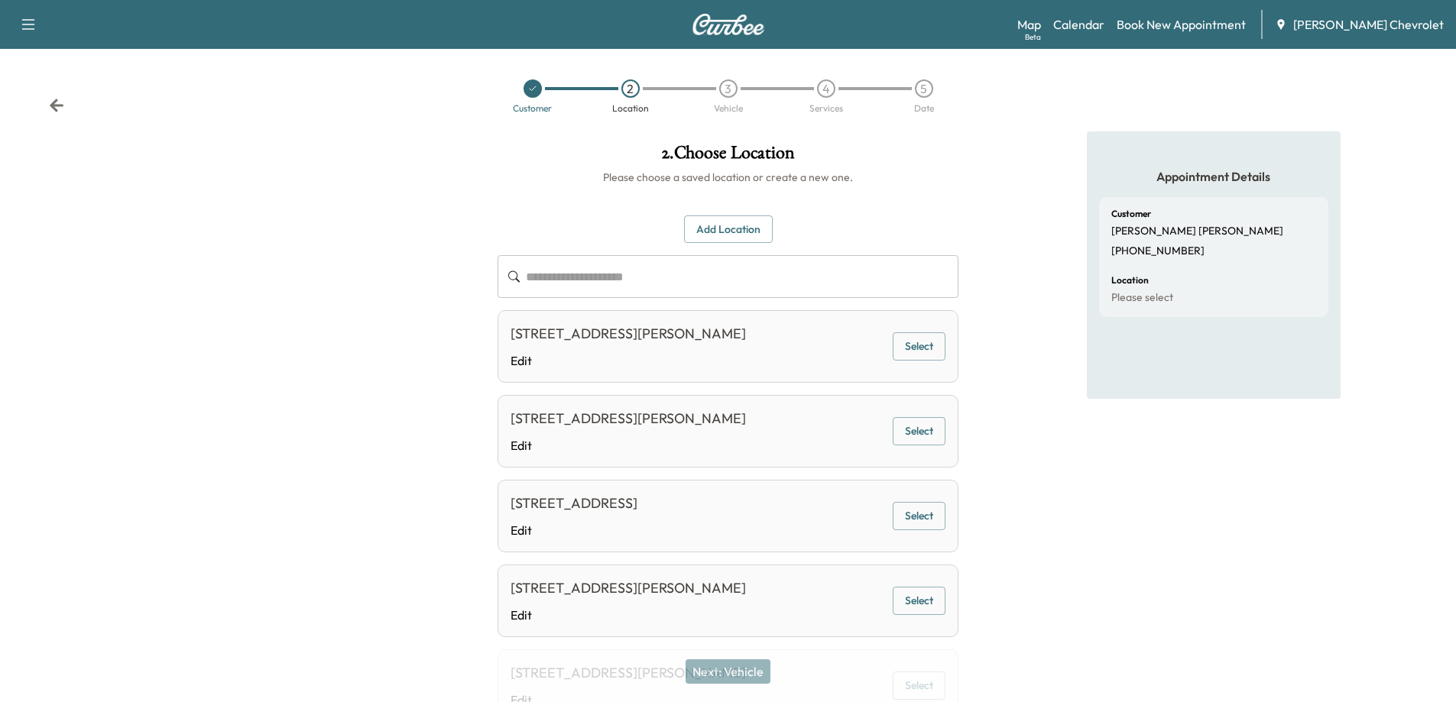
click at [913, 361] on button "Select" at bounding box center [919, 346] width 53 height 28
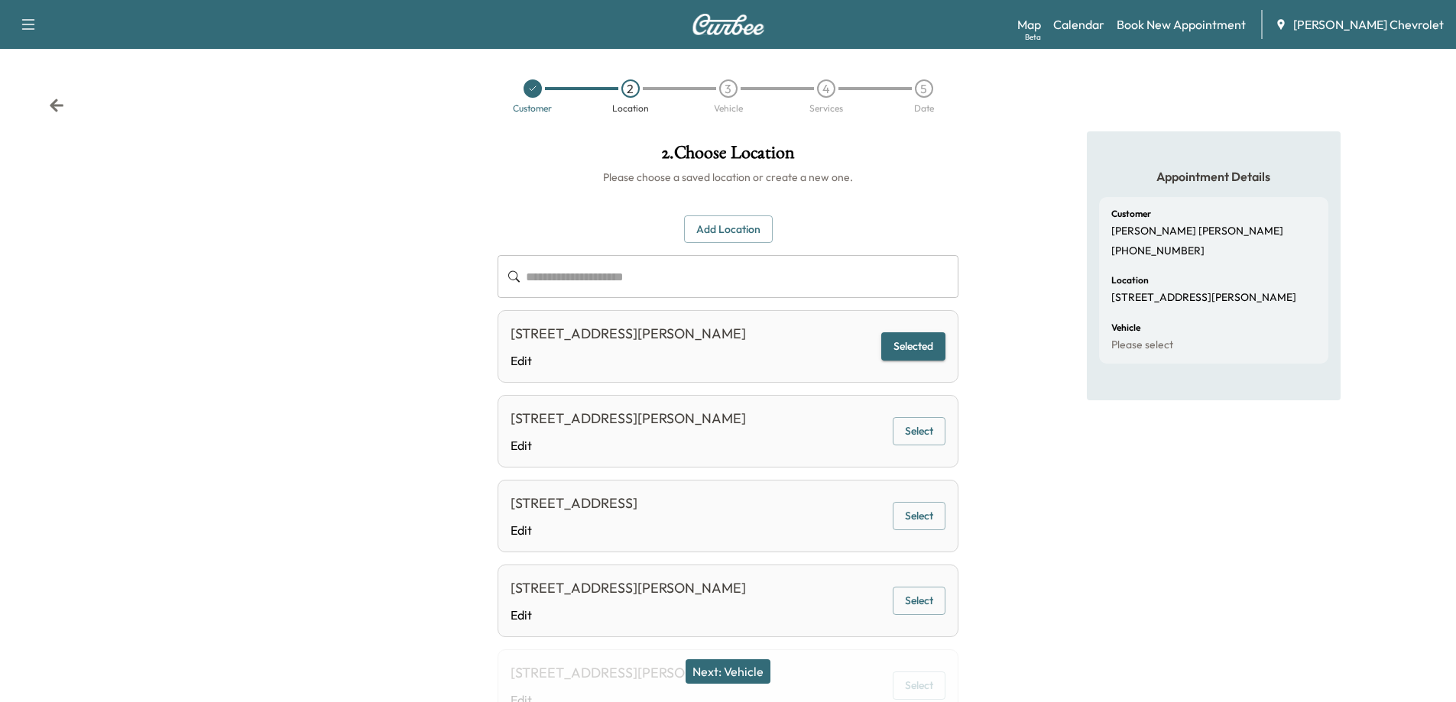
click at [737, 668] on button "Next: Vehicle" at bounding box center [727, 672] width 85 height 24
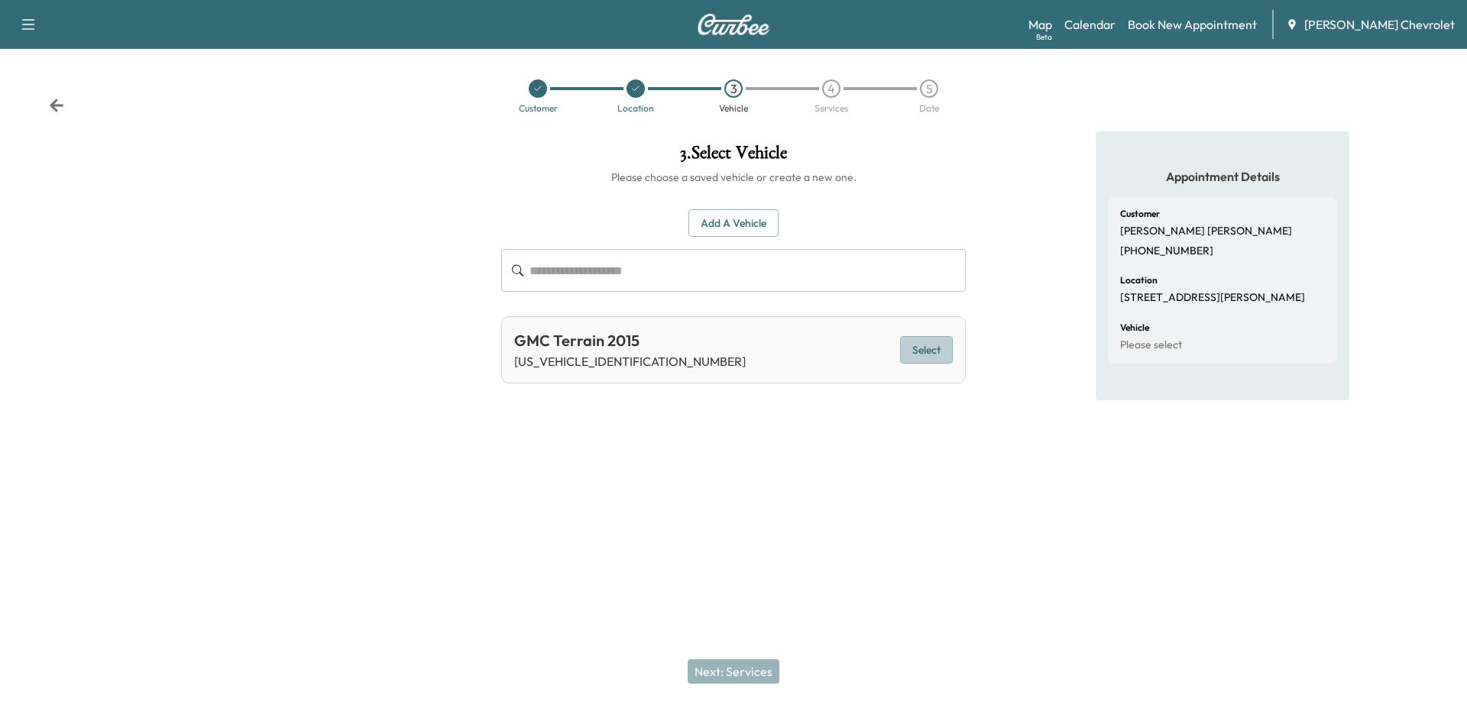
click at [914, 346] on button "Select" at bounding box center [926, 350] width 53 height 28
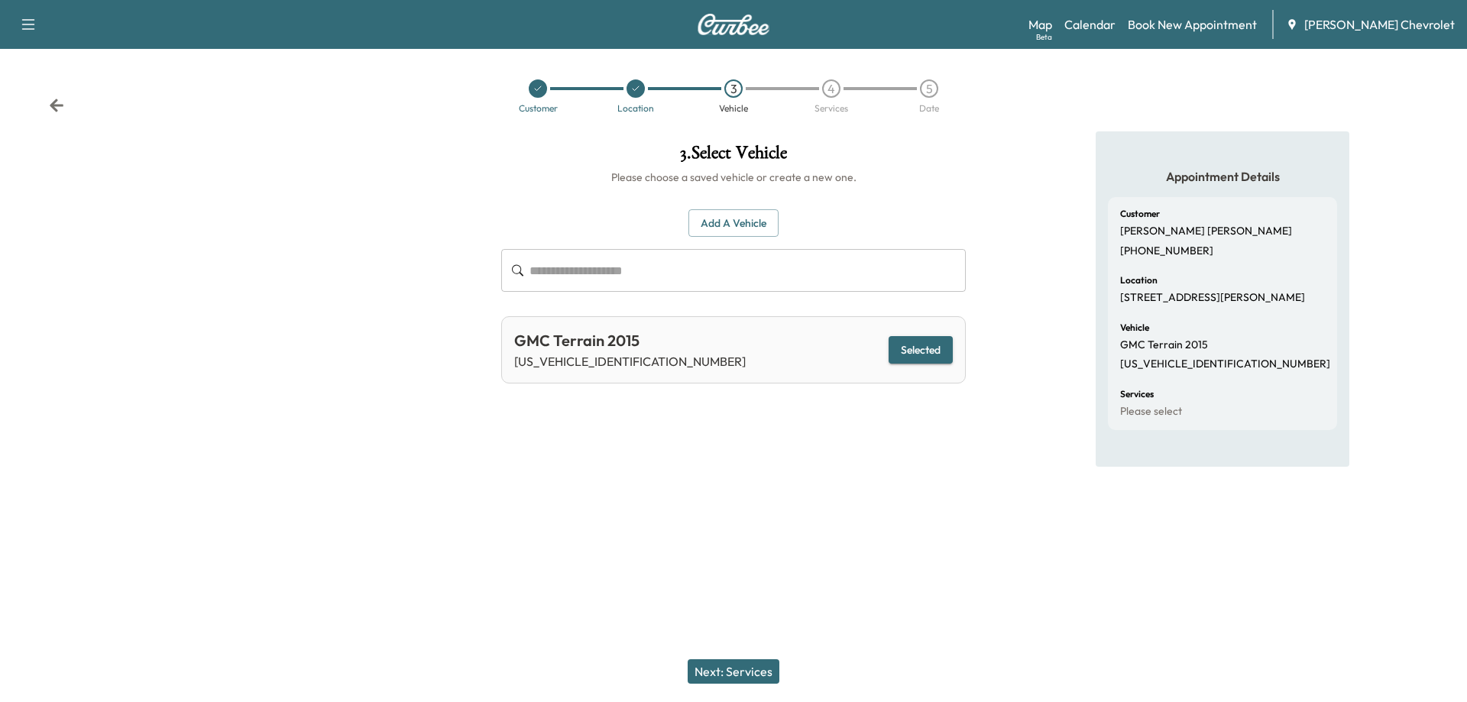
click at [723, 677] on button "Next: Services" at bounding box center [734, 672] width 92 height 24
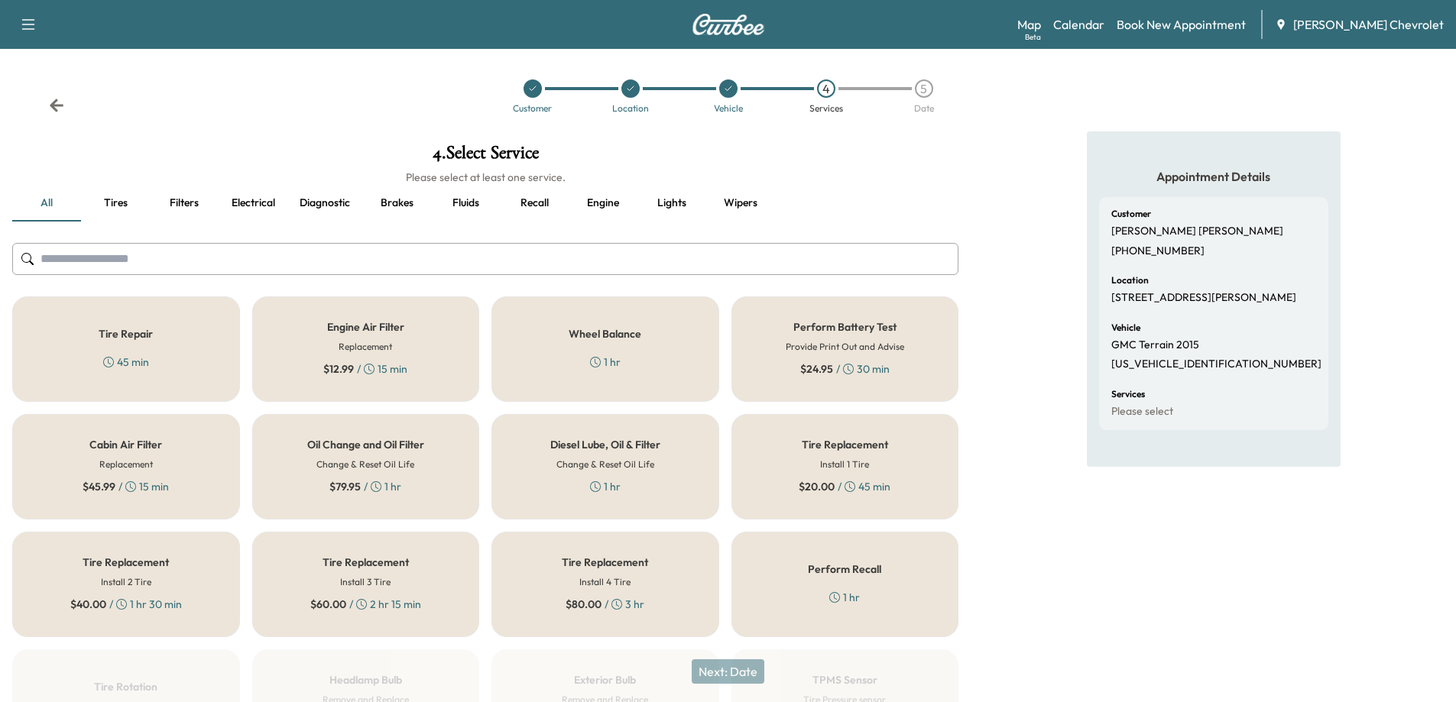
click at [374, 462] on h6 "Change & Reset Oil Life" at bounding box center [365, 465] width 98 height 14
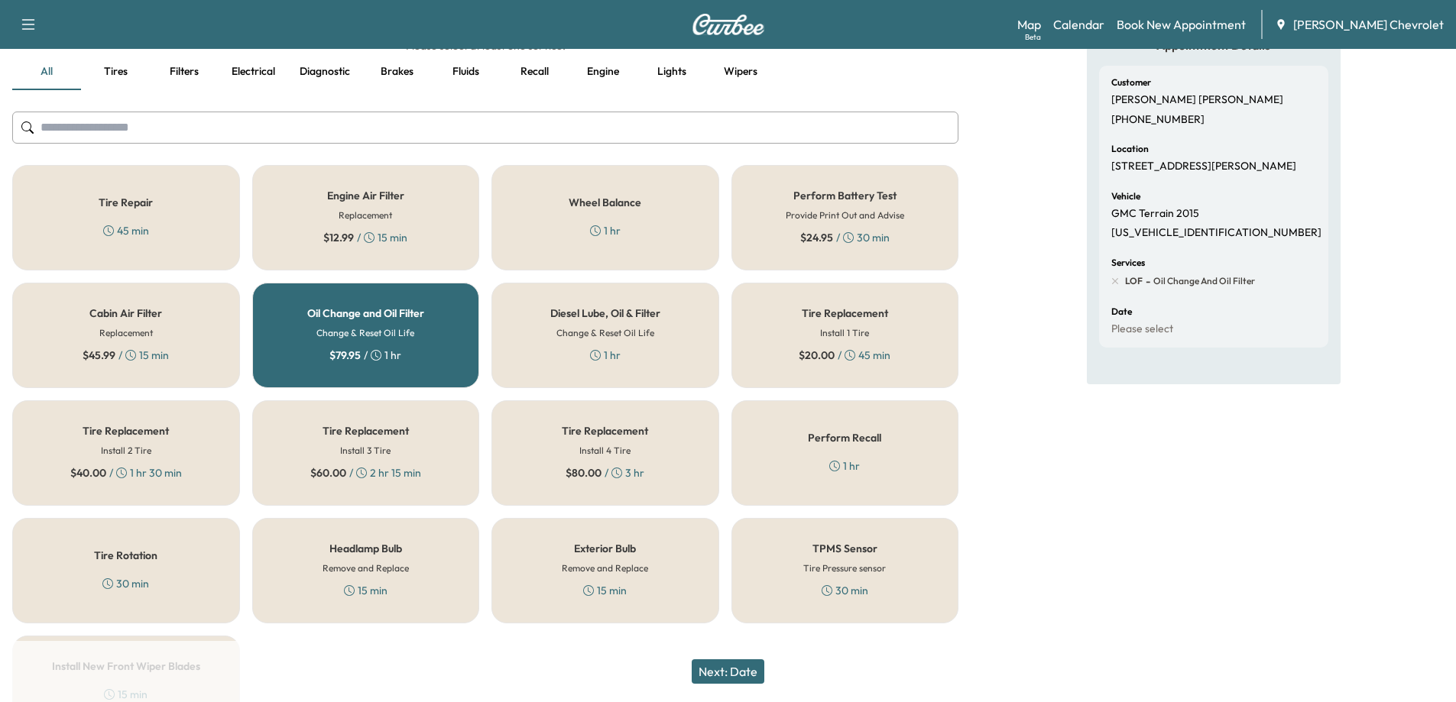
scroll to position [153, 0]
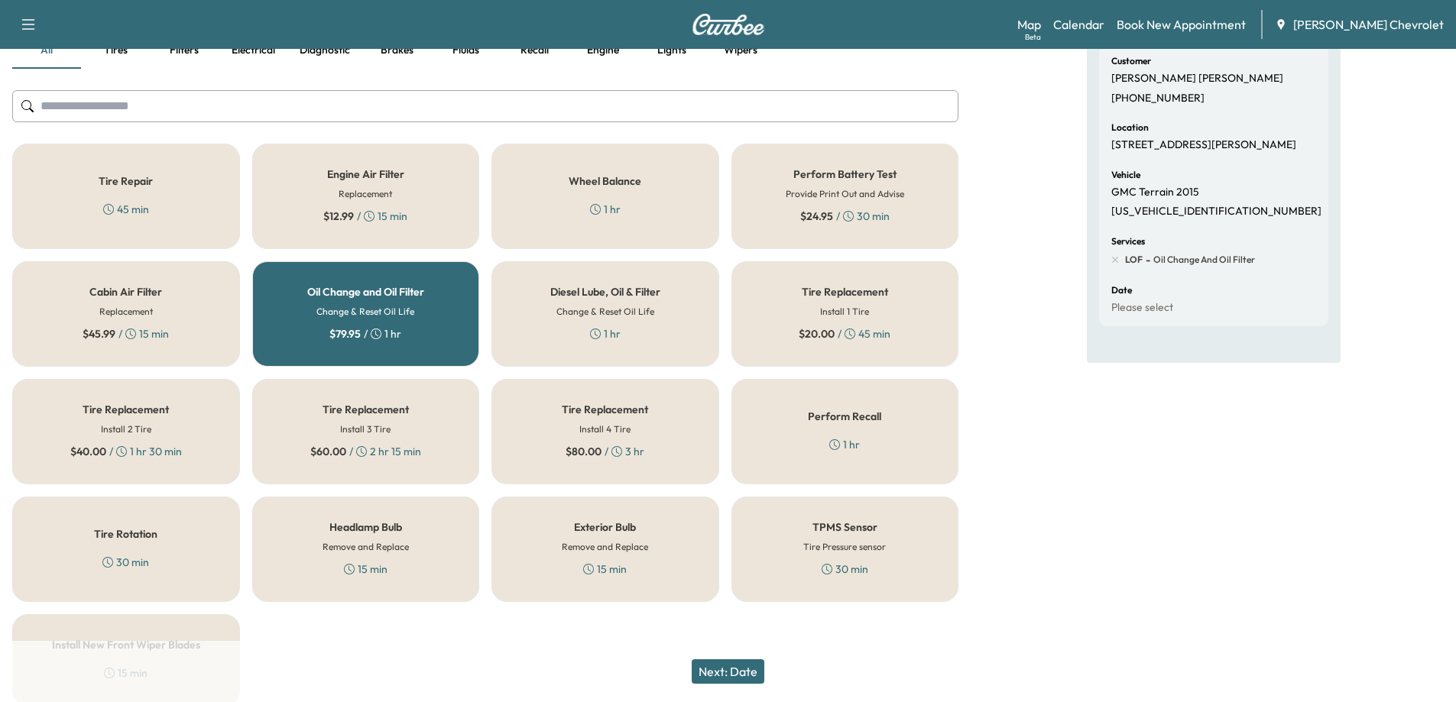
click at [749, 671] on button "Next: Date" at bounding box center [728, 672] width 73 height 24
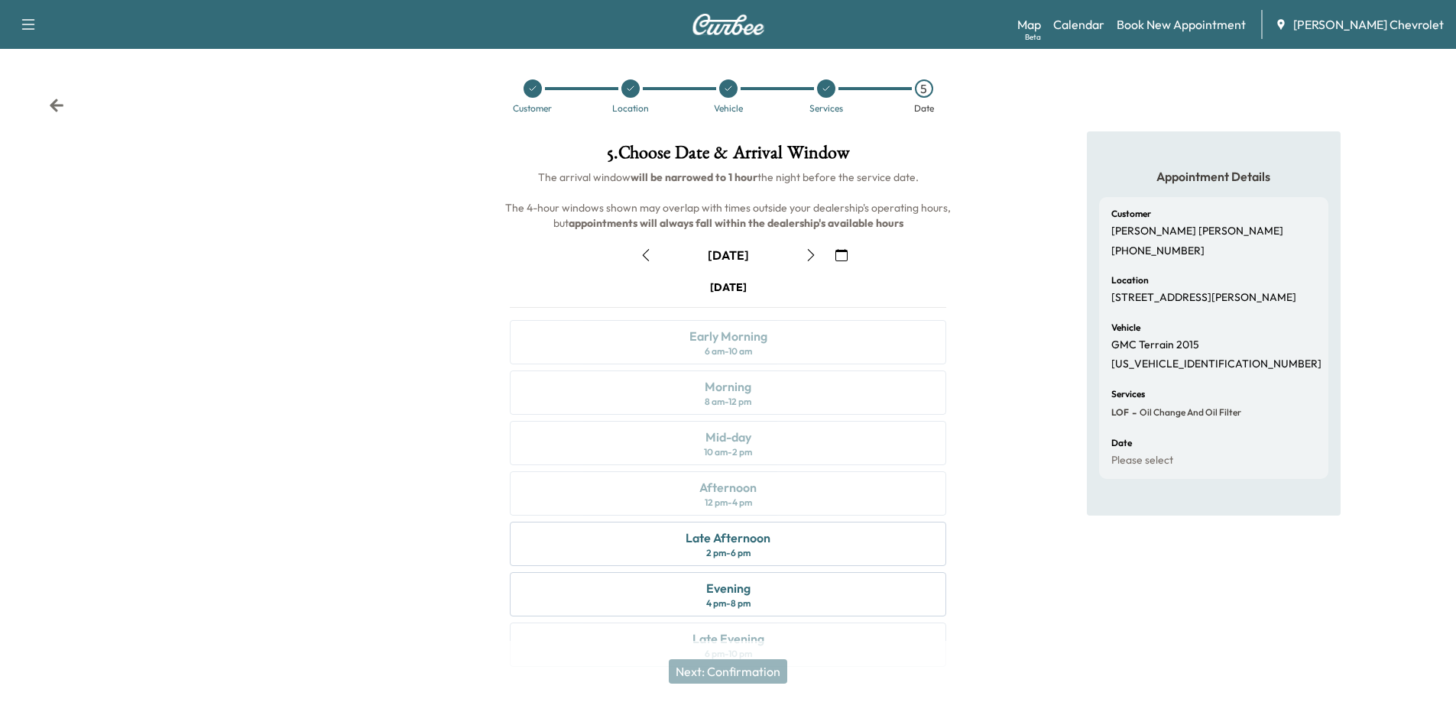
click at [647, 252] on icon "button" at bounding box center [646, 255] width 12 height 12
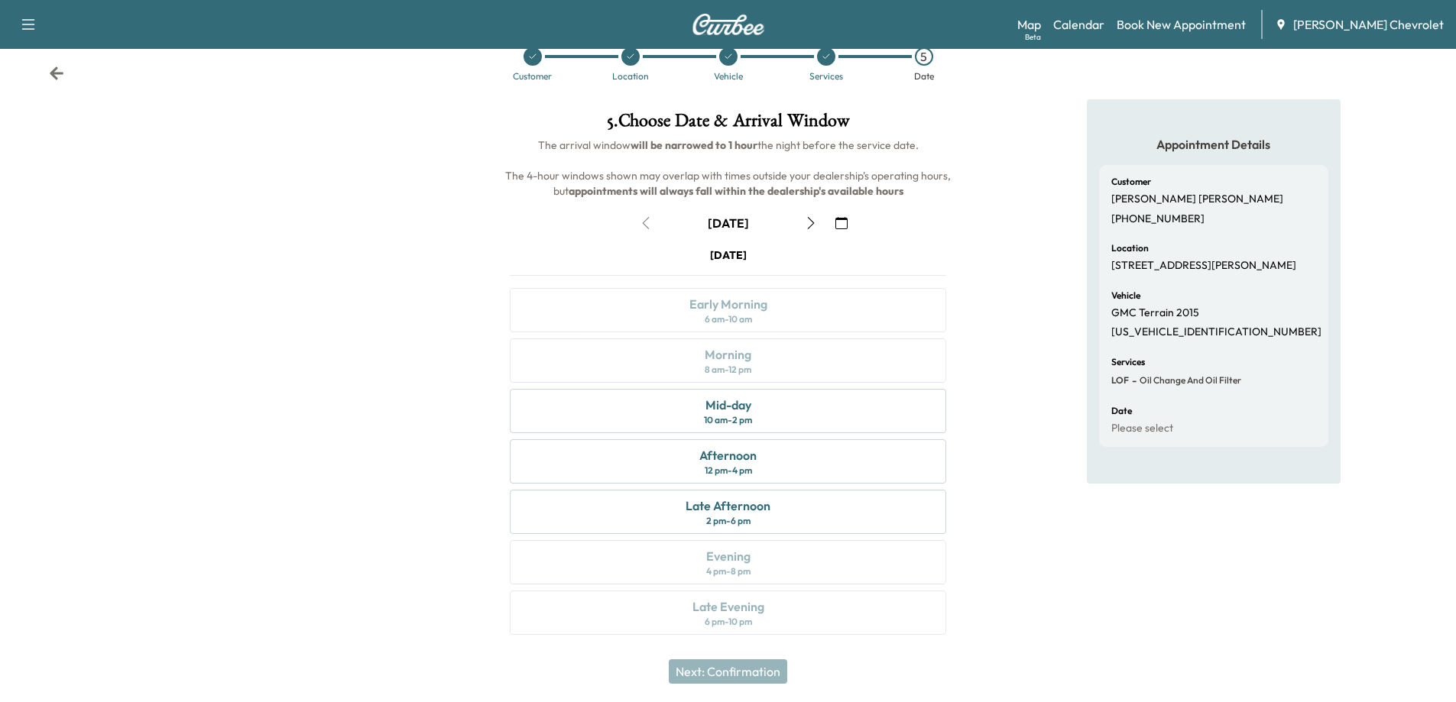
click at [630, 60] on icon at bounding box center [630, 56] width 9 height 9
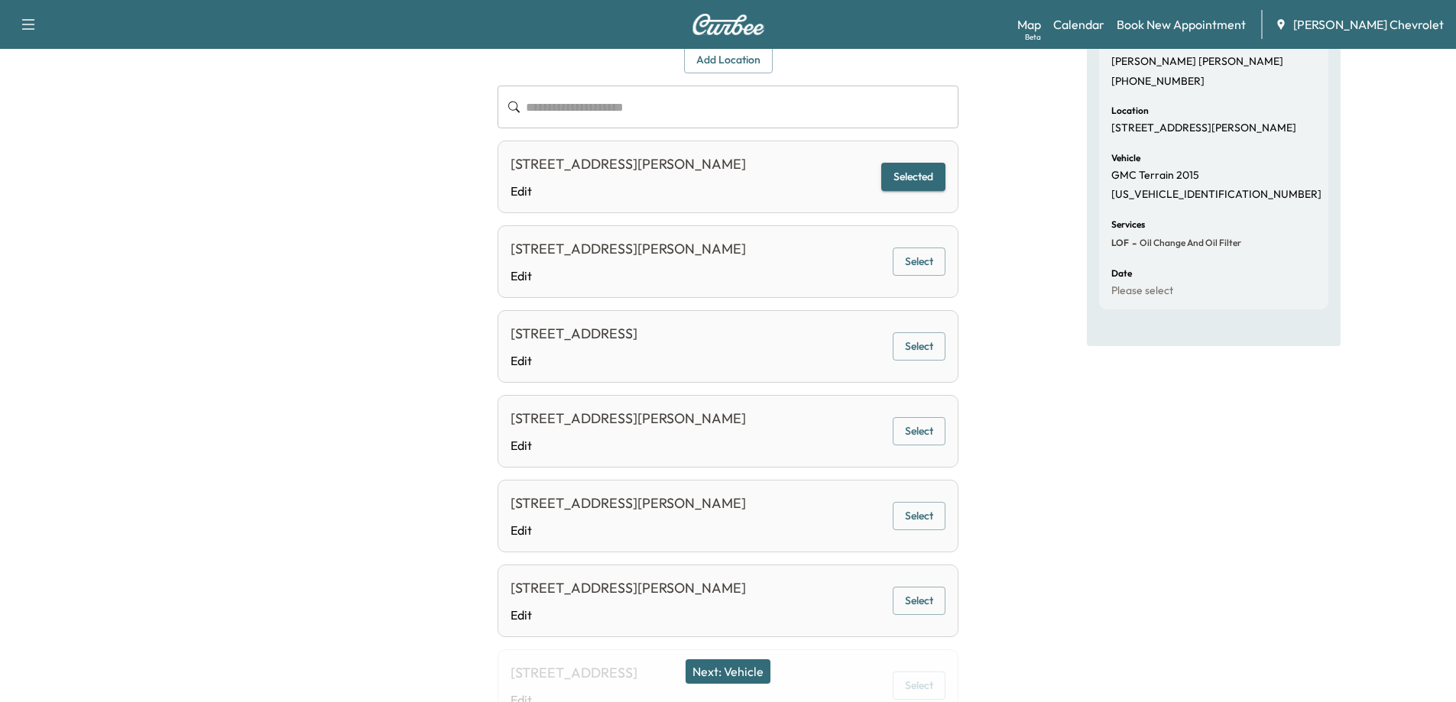
scroll to position [82, 0]
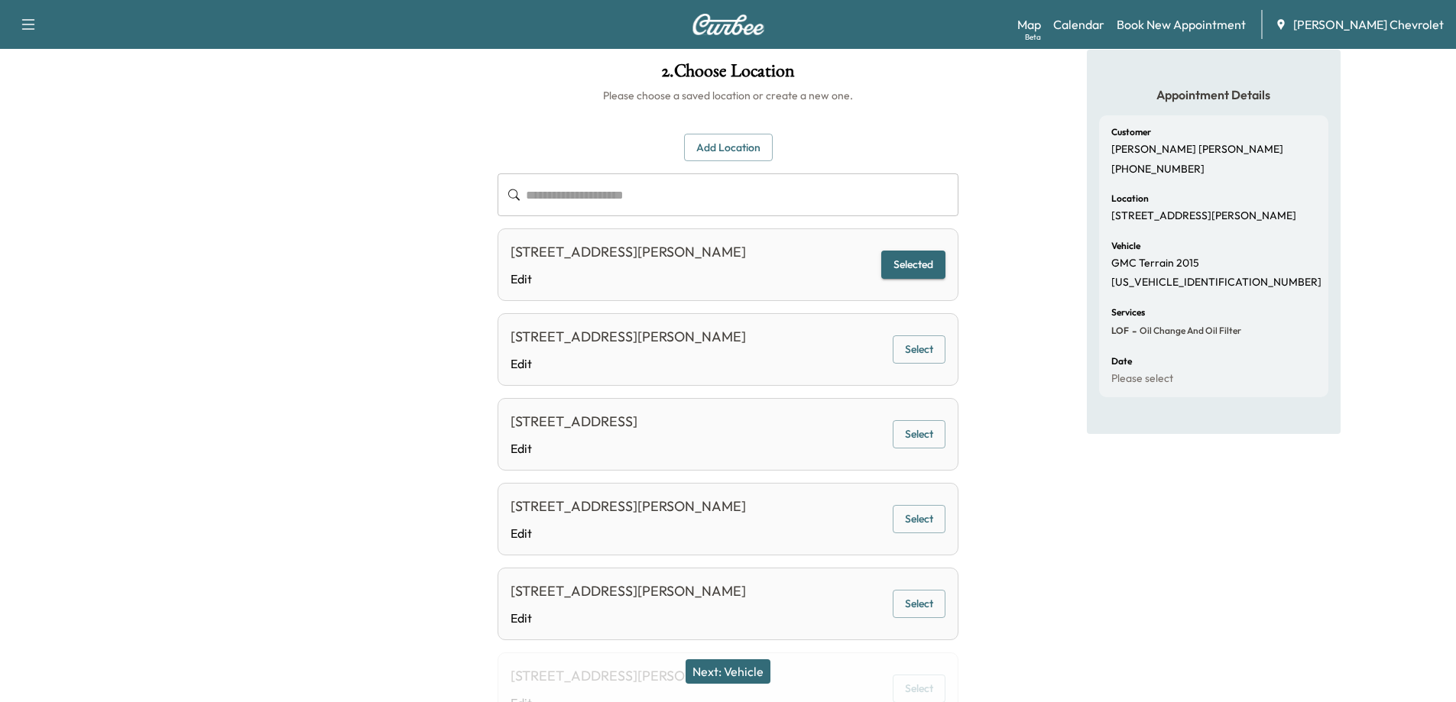
click at [724, 159] on button "Add Location" at bounding box center [728, 148] width 89 height 28
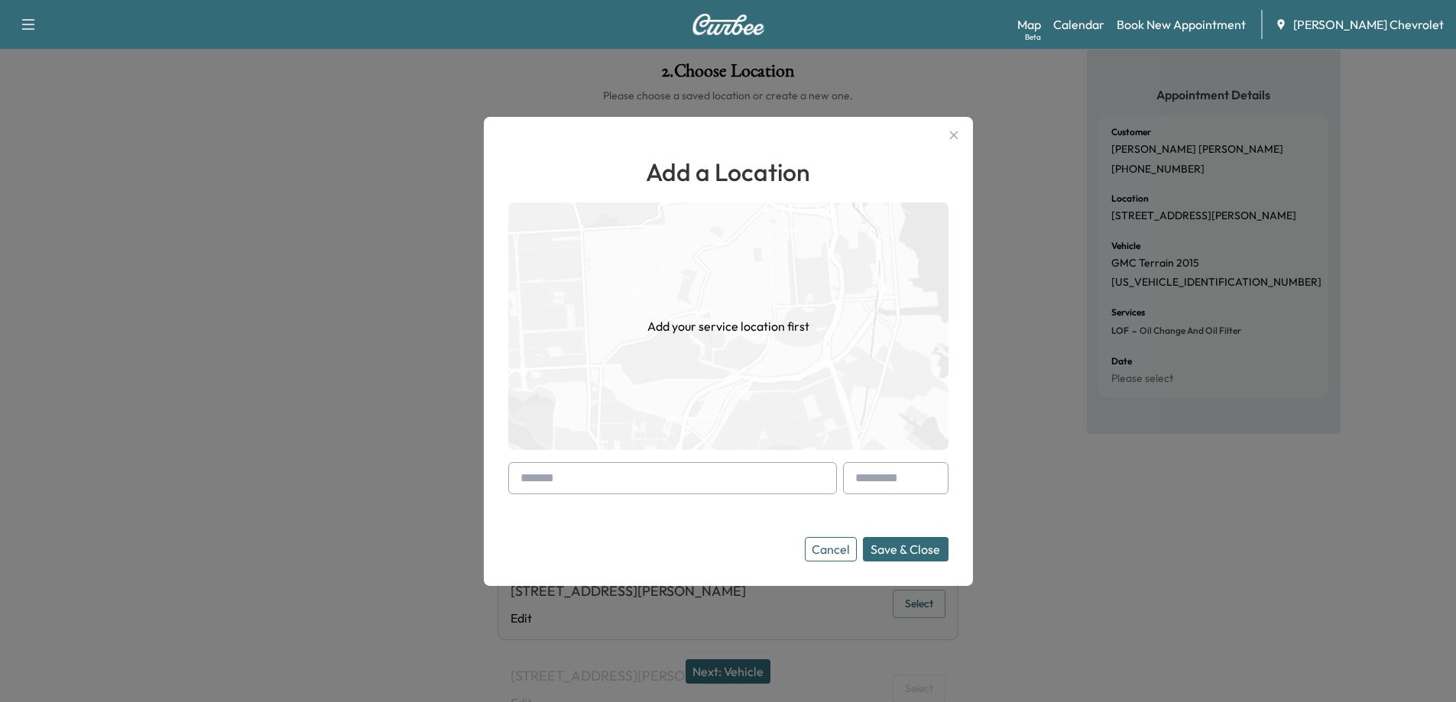
click at [699, 475] on input "text" at bounding box center [672, 478] width 329 height 32
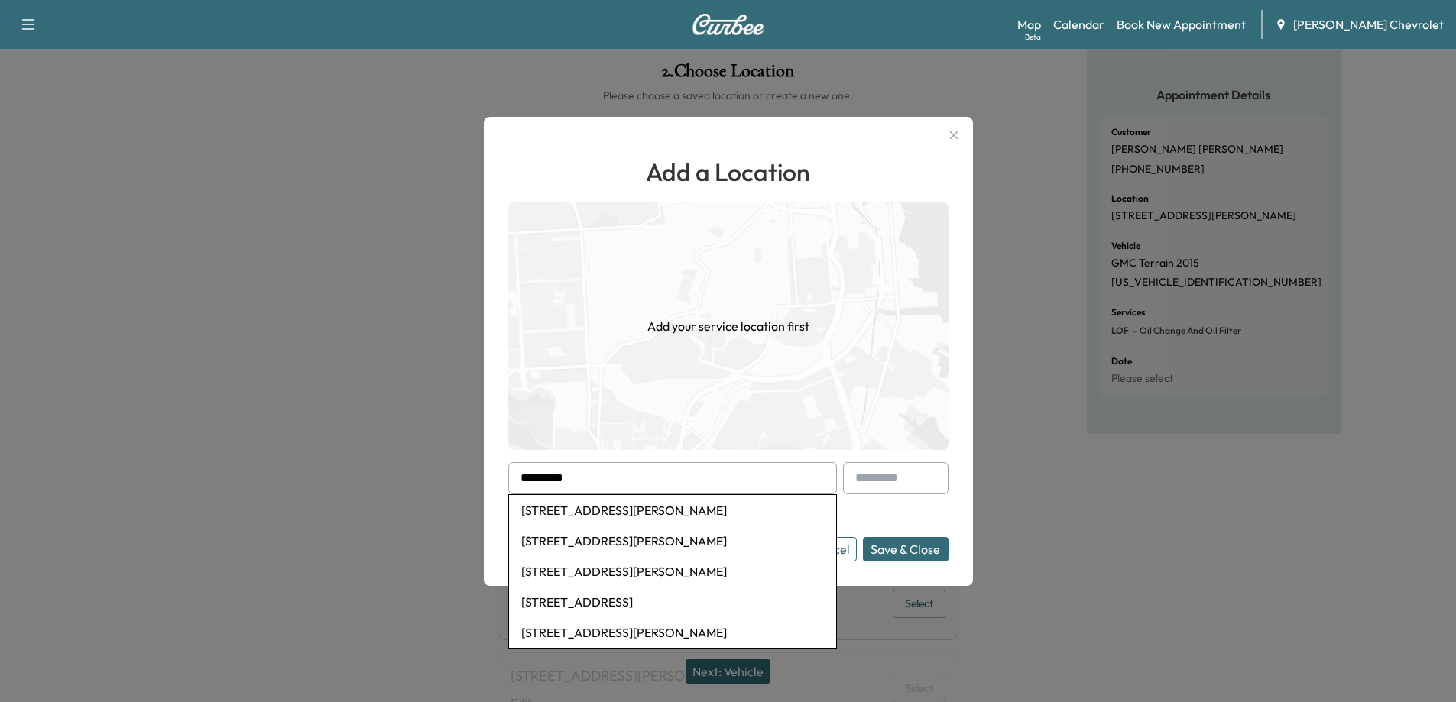
click at [683, 518] on li "[STREET_ADDRESS][PERSON_NAME]" at bounding box center [672, 510] width 327 height 31
type input "**********"
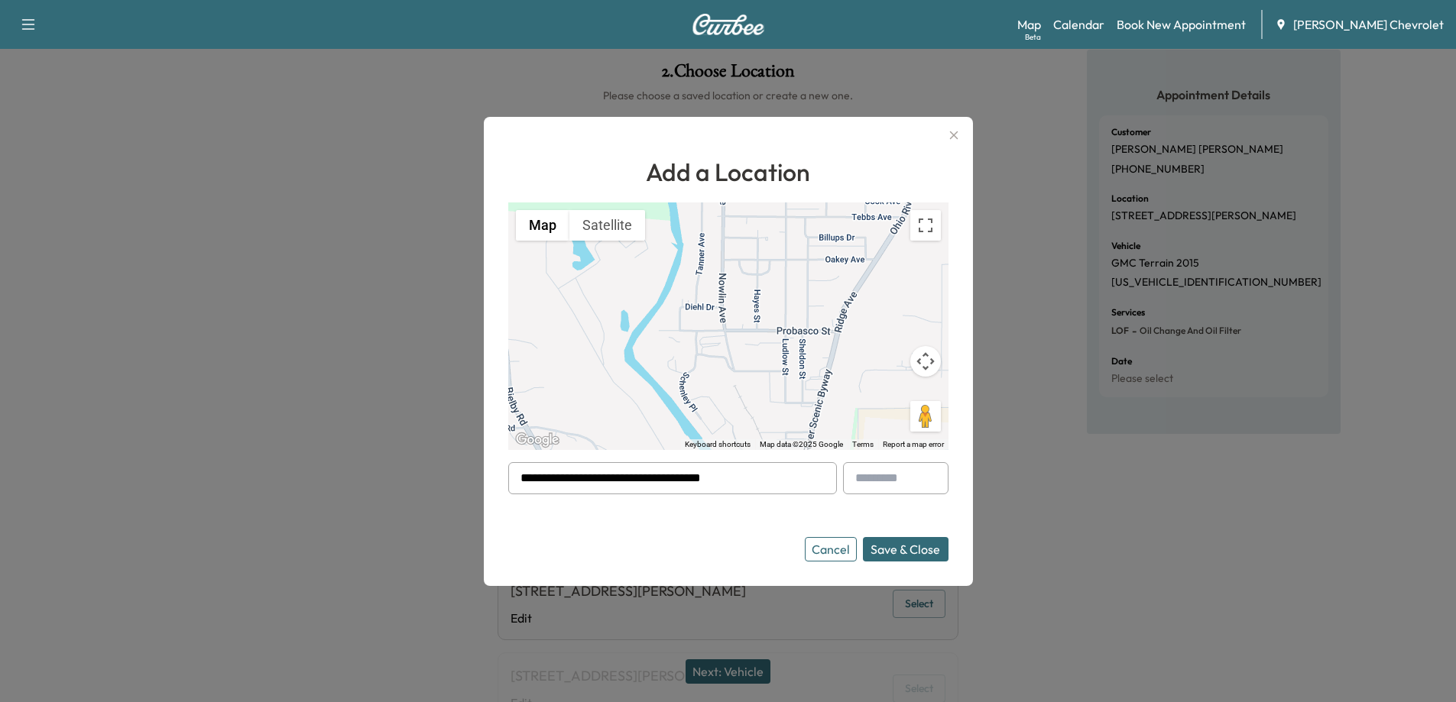
click at [894, 549] on button "Save & Close" at bounding box center [906, 549] width 86 height 24
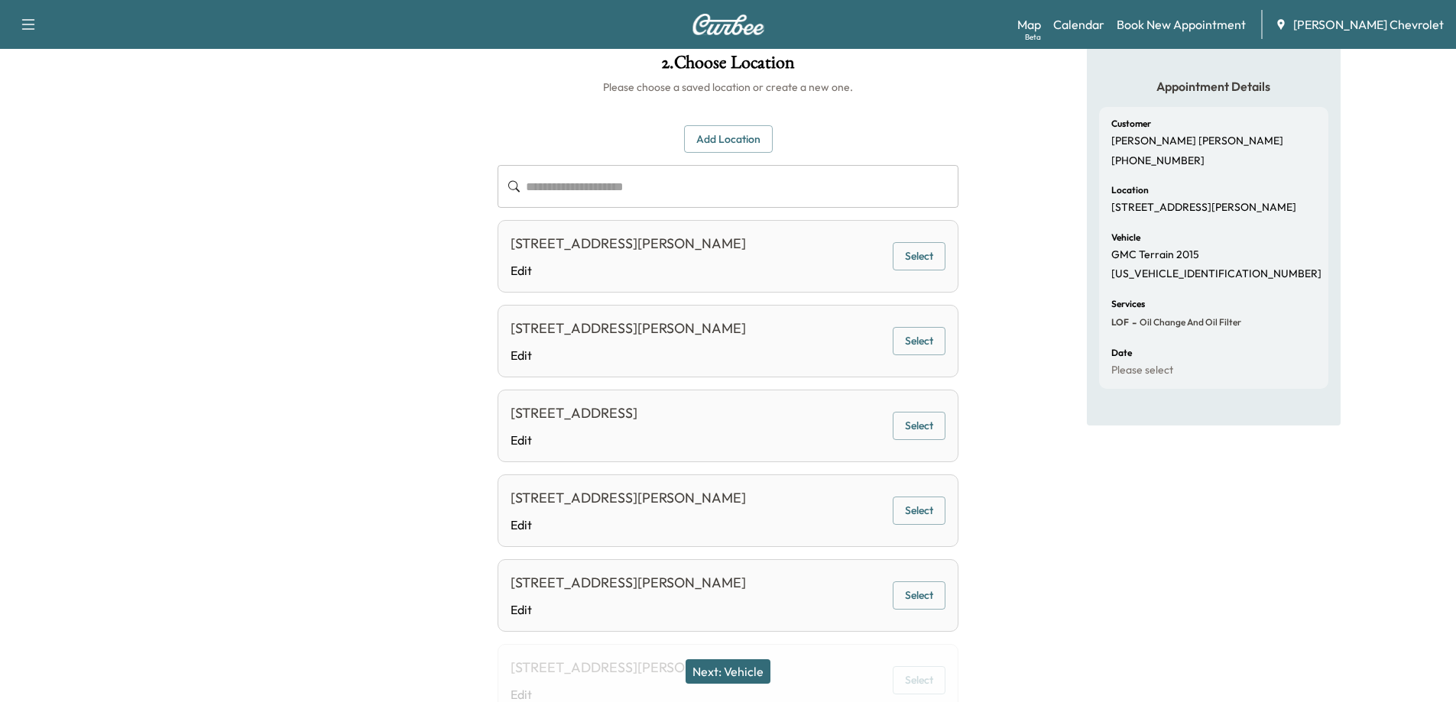
scroll to position [76, 0]
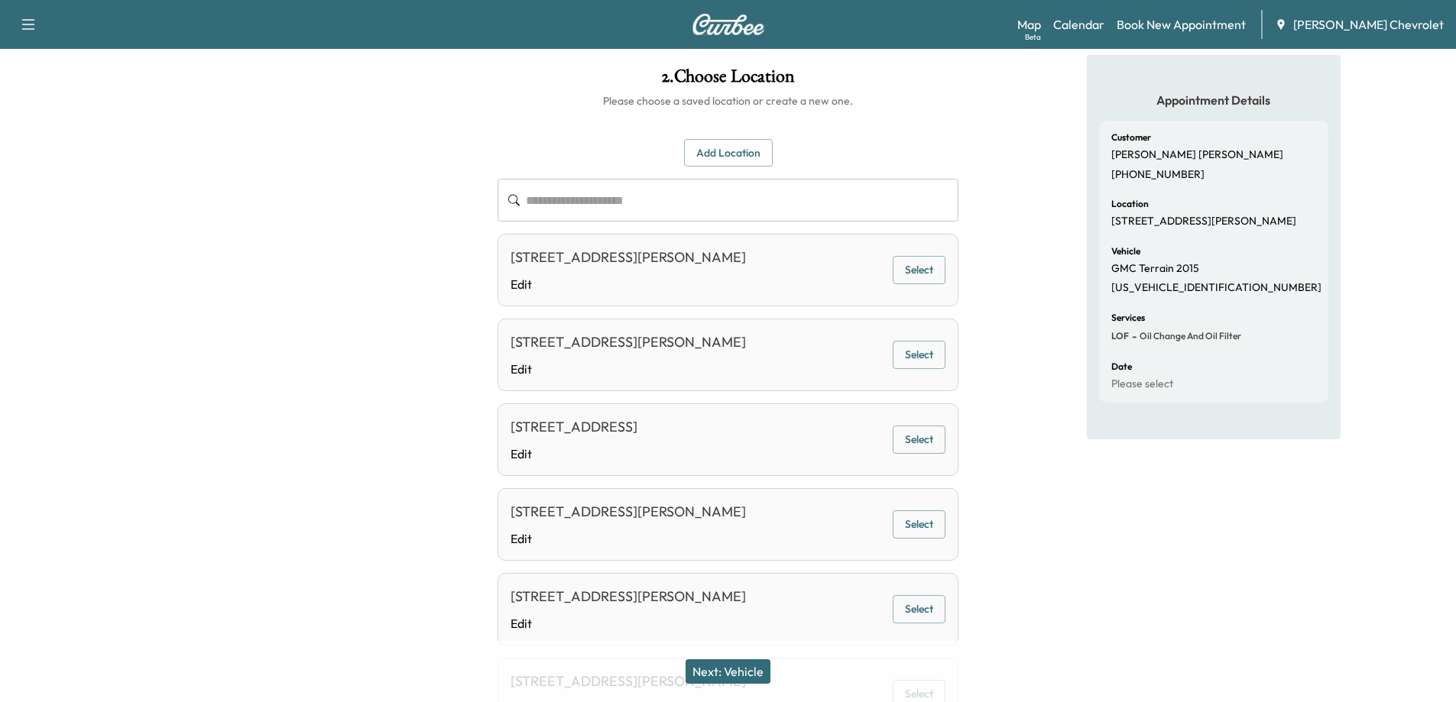
click at [737, 668] on button "Next: Vehicle" at bounding box center [727, 672] width 85 height 24
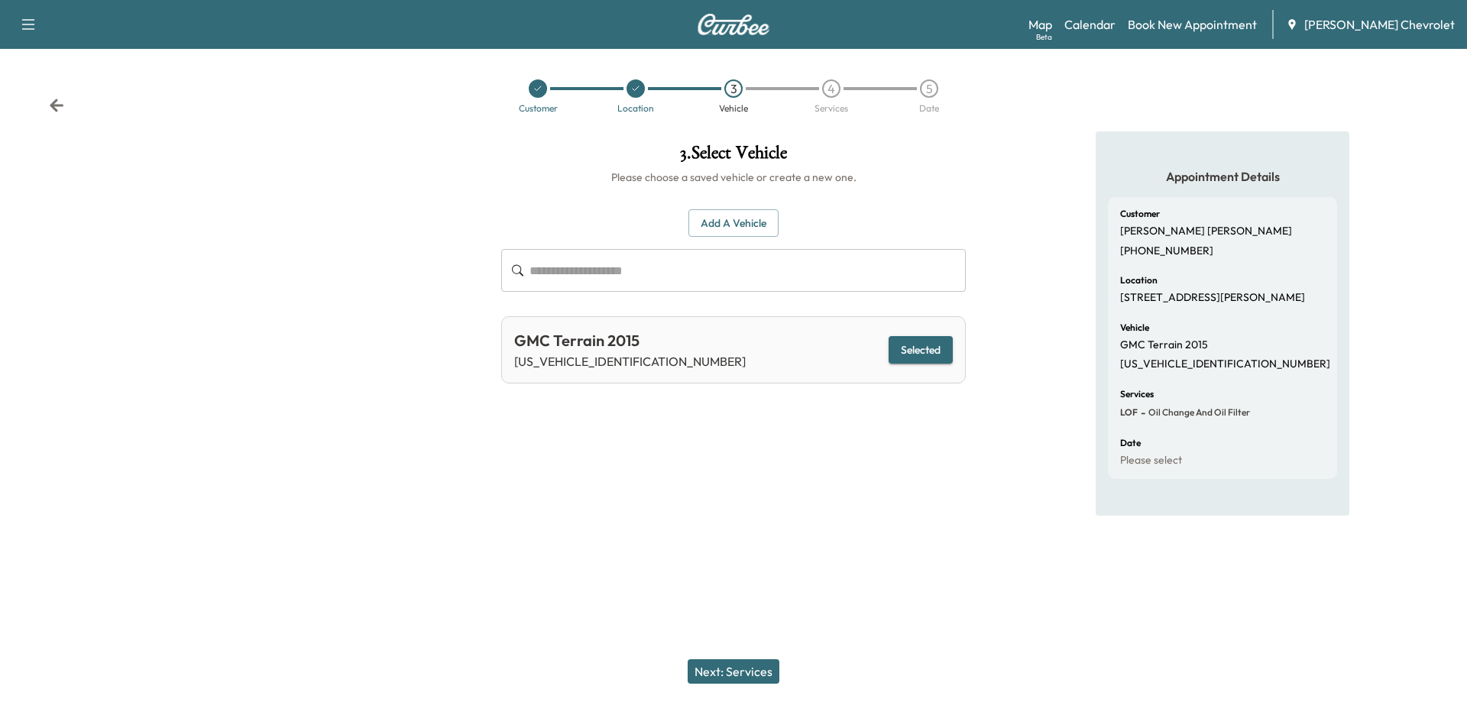
click at [895, 351] on button "Selected" at bounding box center [921, 350] width 64 height 28
click at [736, 675] on button "Next: Services" at bounding box center [734, 672] width 92 height 24
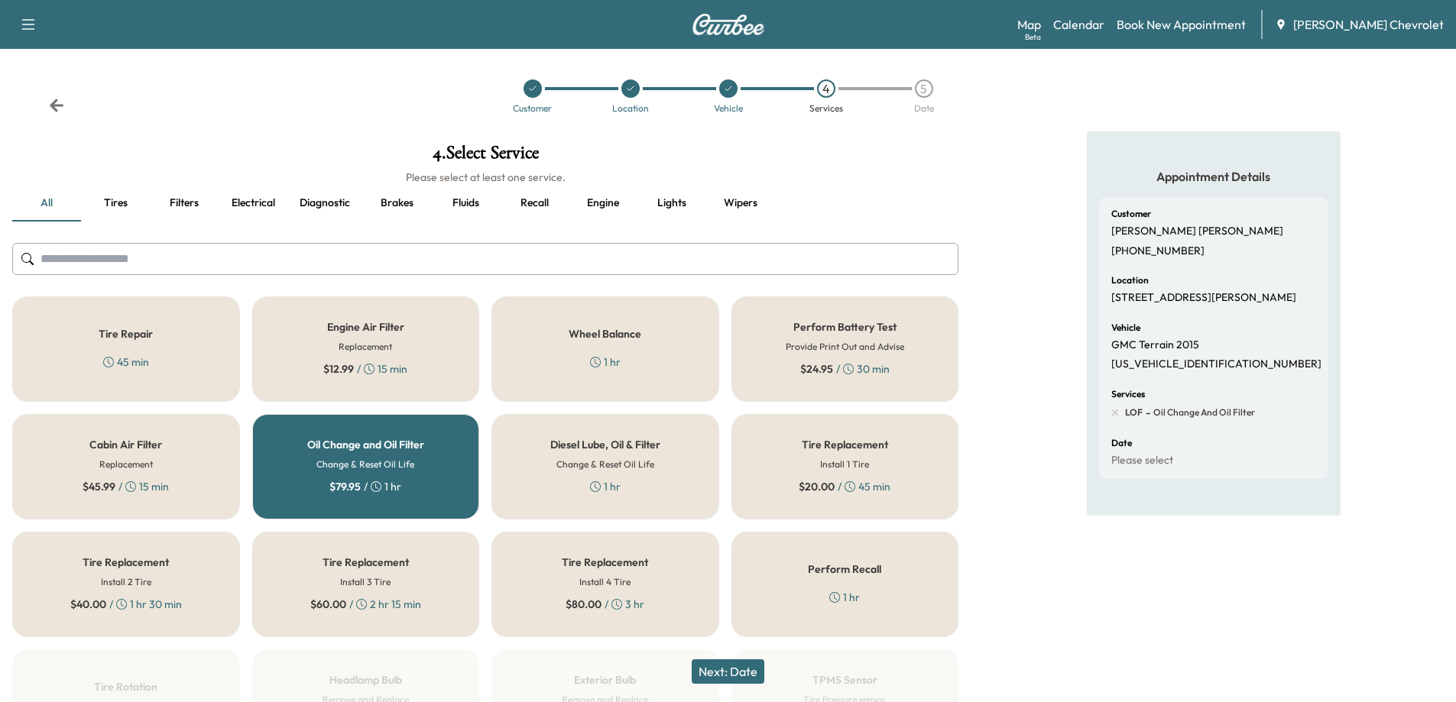
click at [739, 676] on button "Next: Date" at bounding box center [728, 672] width 73 height 24
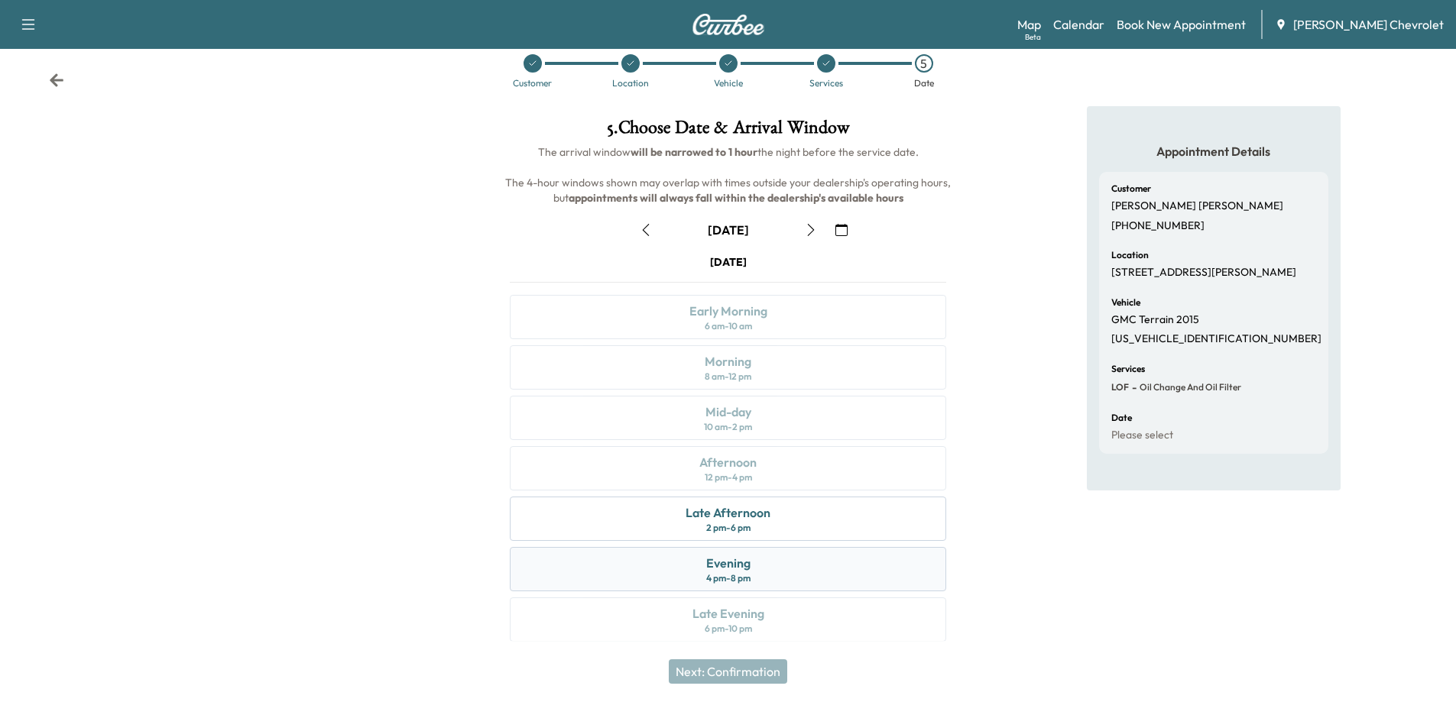
scroll to position [32, 0]
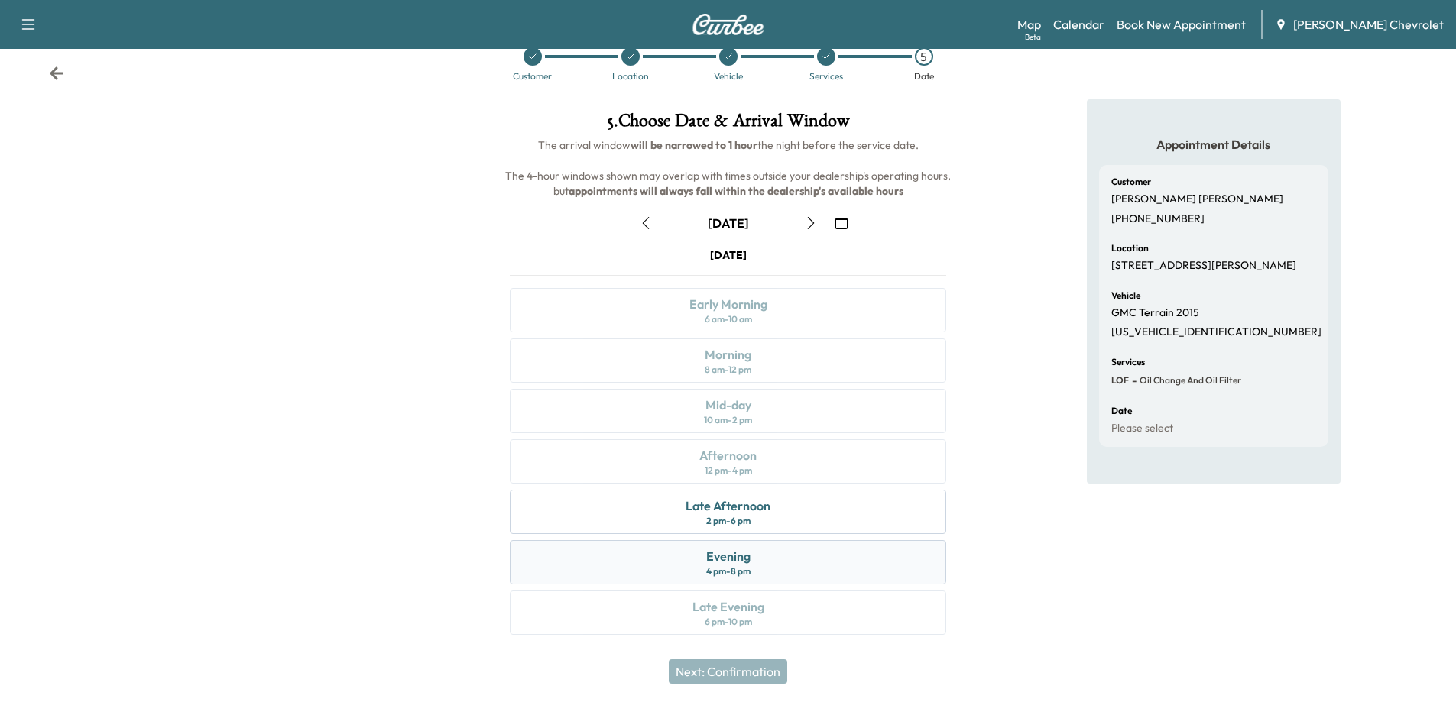
click at [780, 573] on div "Evening 4 pm - 8 pm" at bounding box center [728, 562] width 436 height 44
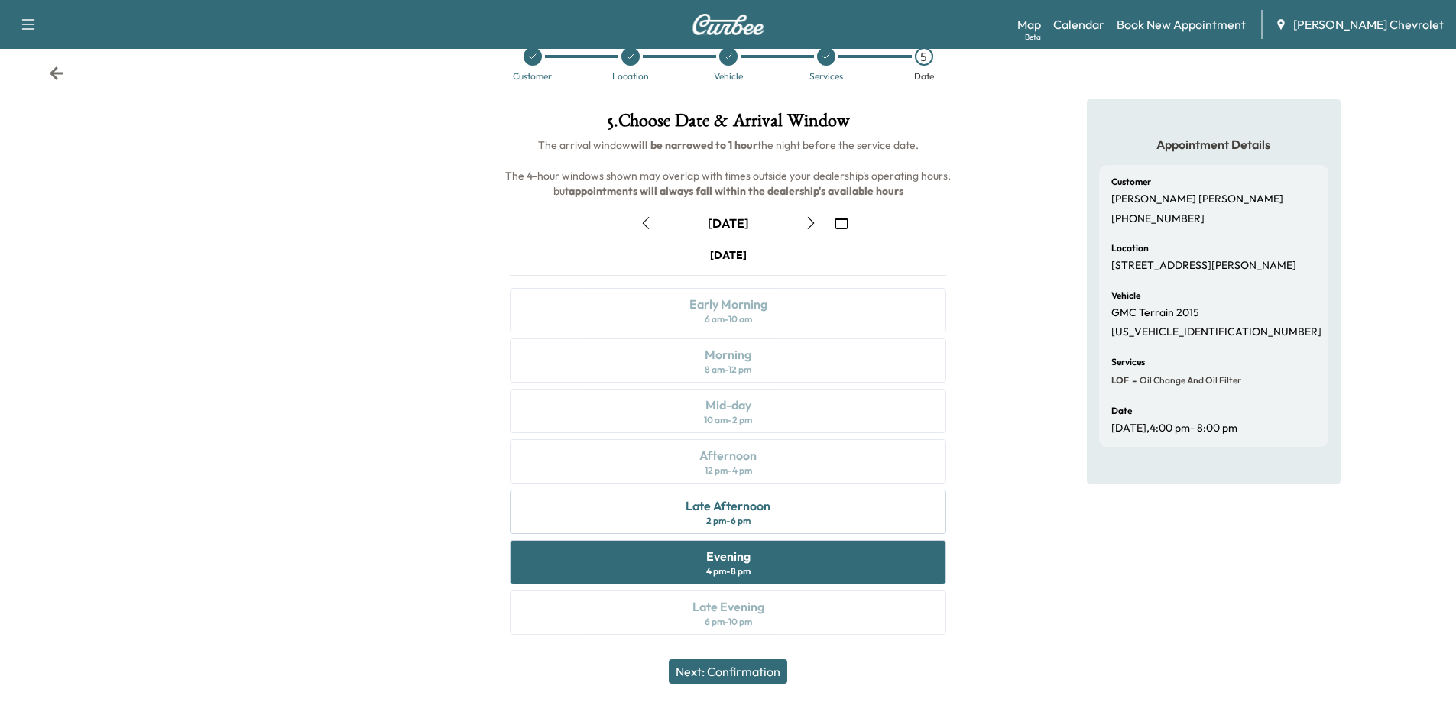
click at [731, 667] on button "Next: Confirmation" at bounding box center [728, 672] width 118 height 24
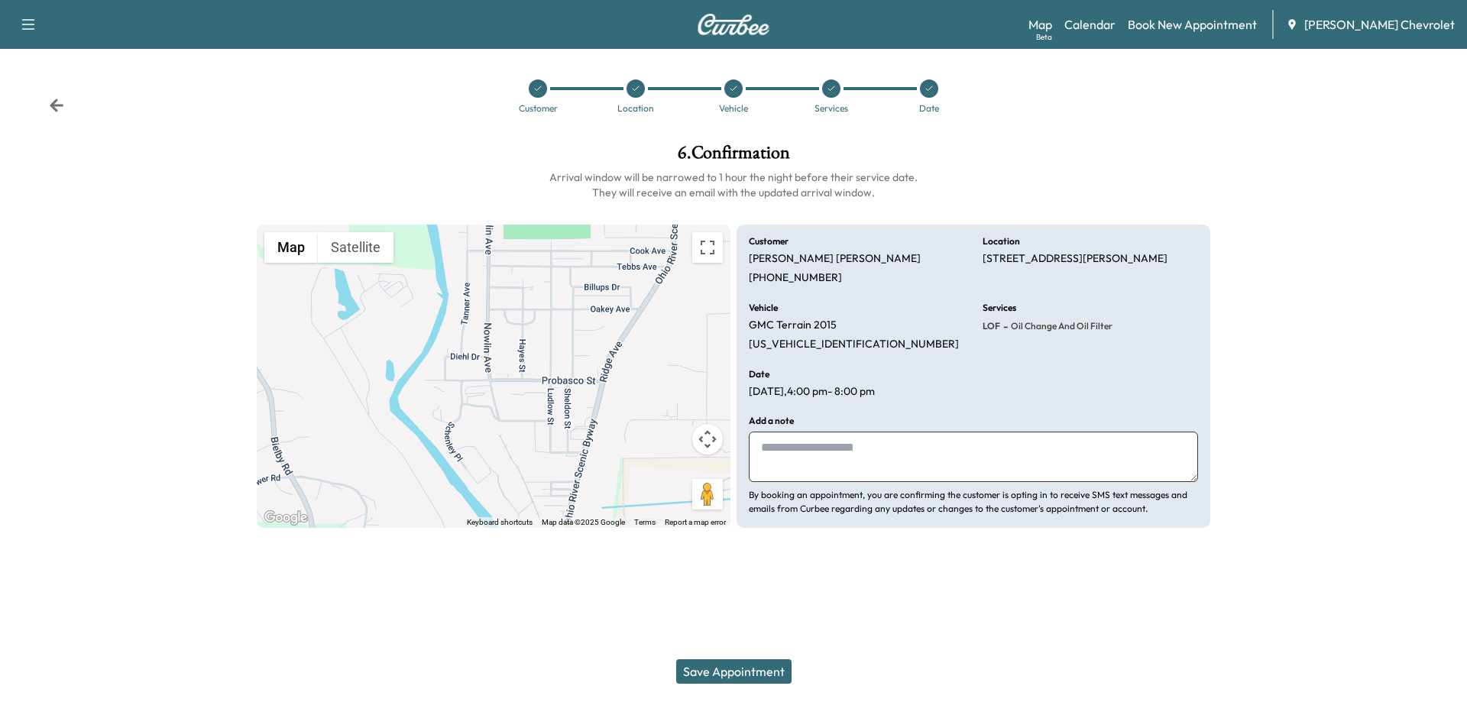
click at [848, 460] on textarea at bounding box center [973, 457] width 449 height 50
click at [777, 449] on textarea "**********" at bounding box center [973, 457] width 449 height 50
click at [883, 455] on textarea "**********" at bounding box center [973, 457] width 449 height 50
type textarea "**********"
click at [743, 667] on button "Save Appointment" at bounding box center [733, 672] width 115 height 24
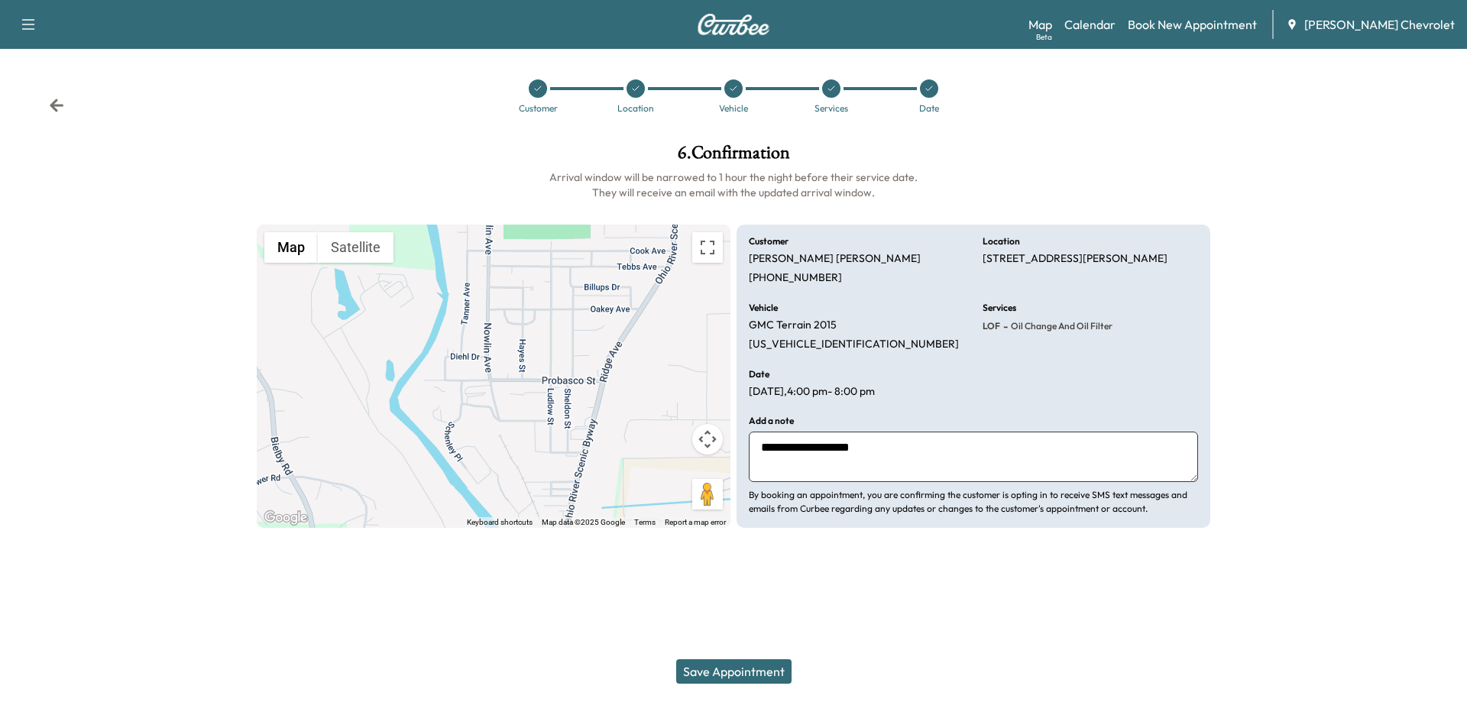
click at [738, 671] on button "Save Appointment" at bounding box center [733, 672] width 115 height 24
click at [760, 675] on button "Save Appointment" at bounding box center [733, 672] width 115 height 24
click at [932, 95] on div at bounding box center [929, 88] width 18 height 18
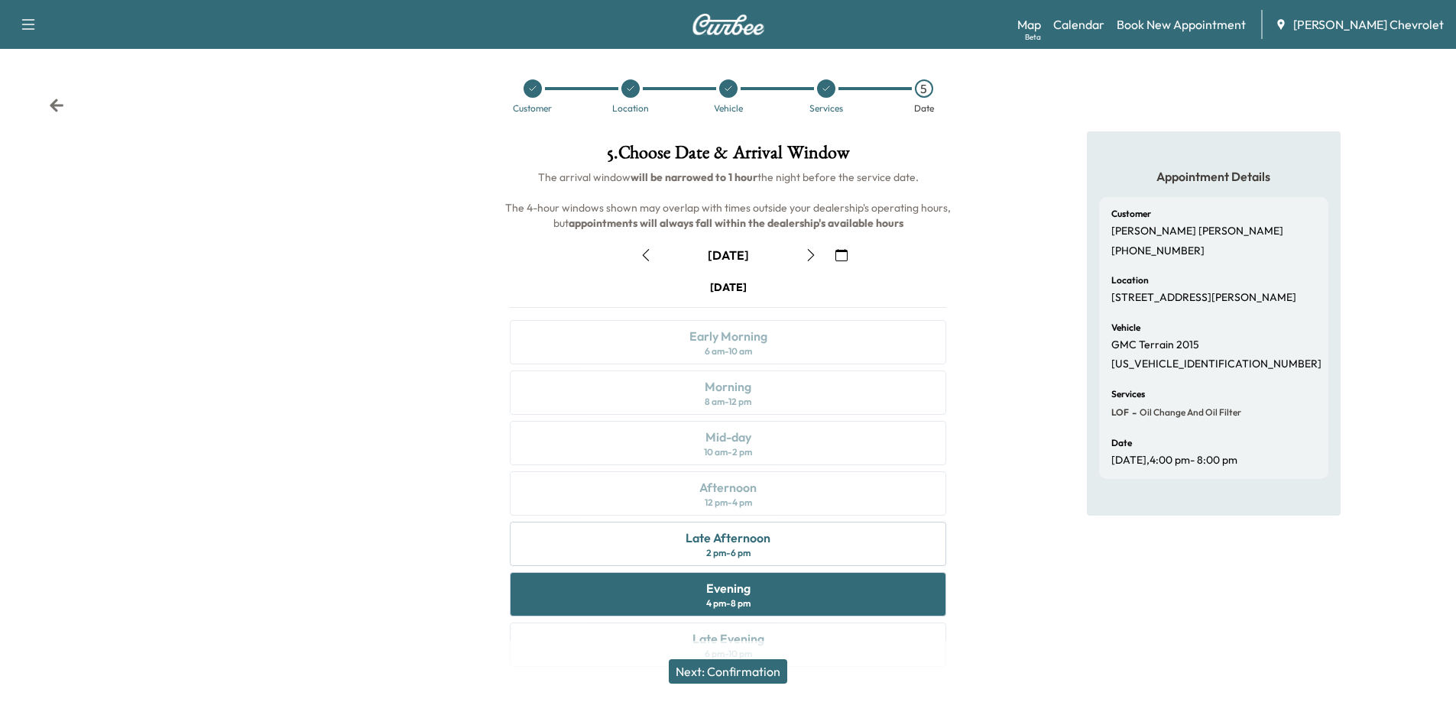
click at [647, 252] on icon "button" at bounding box center [646, 255] width 12 height 12
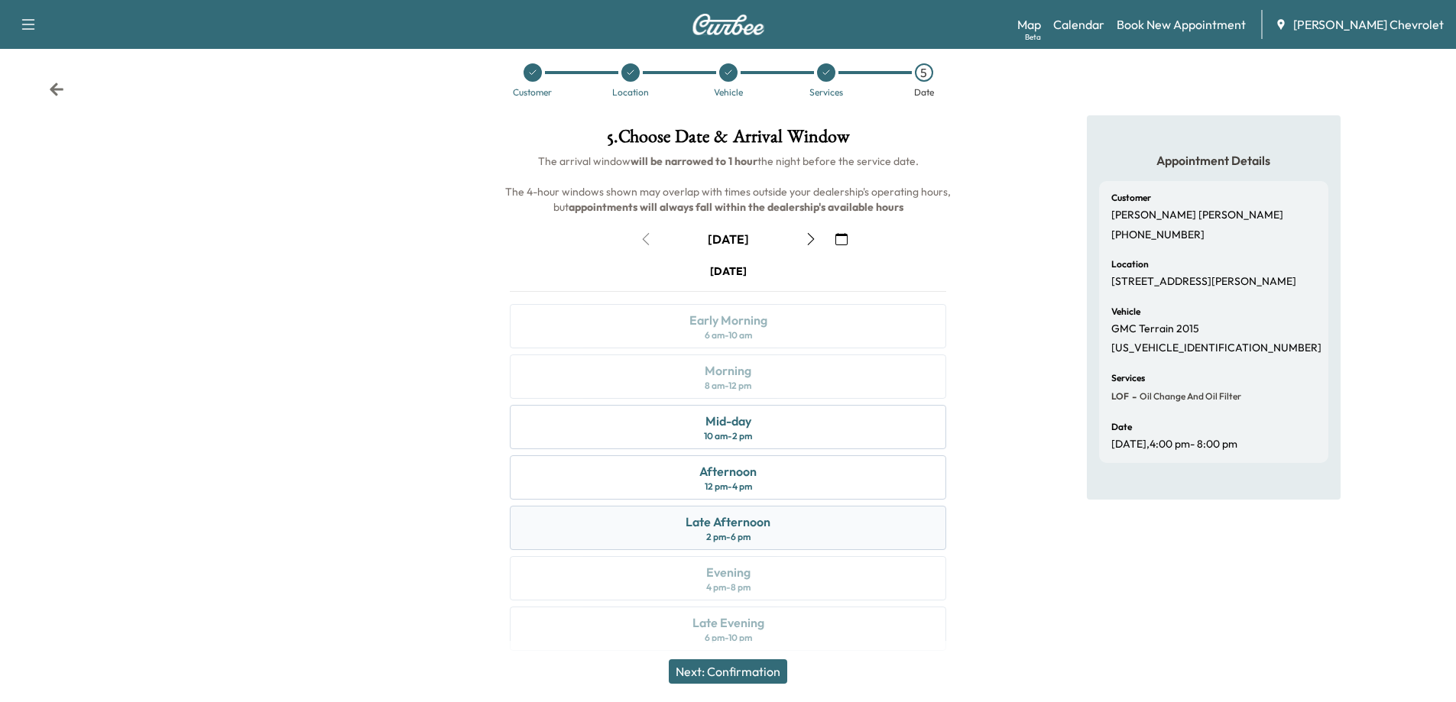
scroll to position [32, 0]
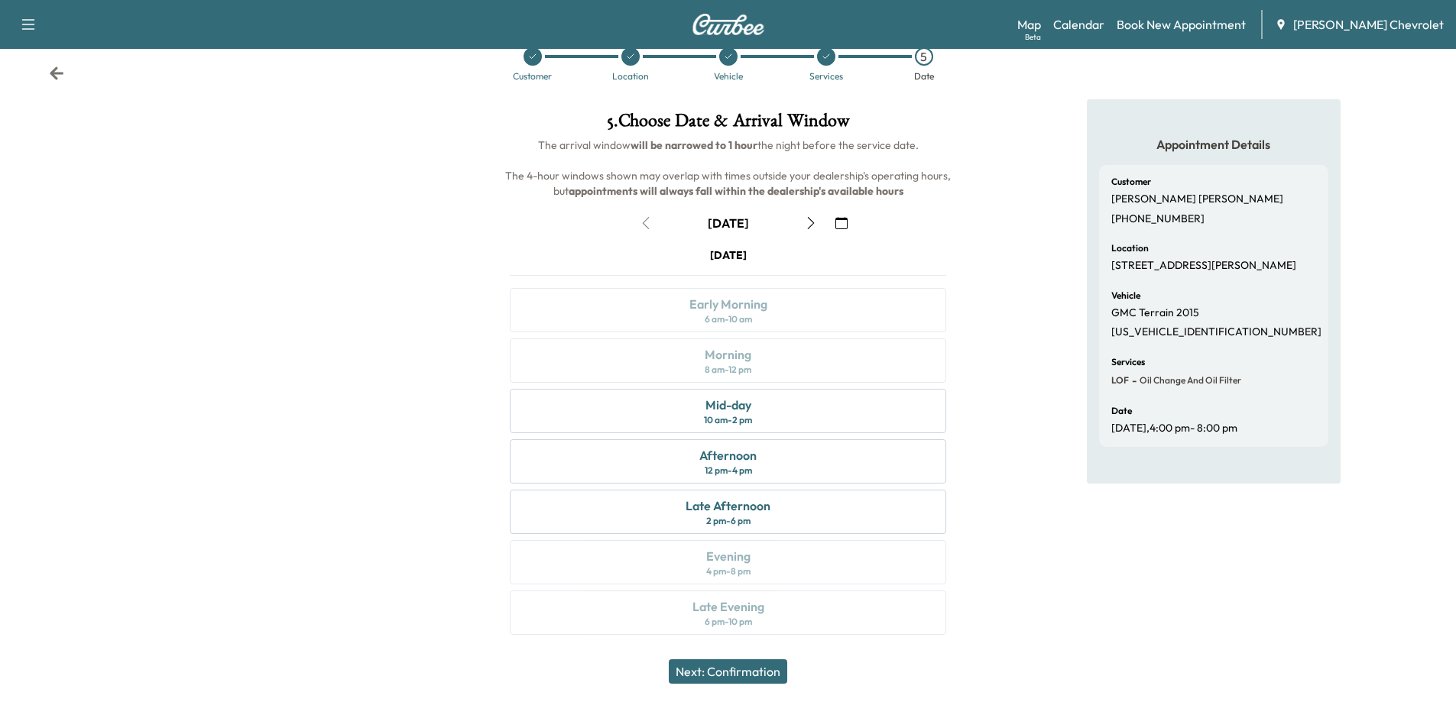
click at [772, 569] on div "[DATE] Early Morning 6 am - 10 am Morning 8 am - 12 pm Mid-day 10 am - 2 pm Aft…" at bounding box center [728, 445] width 461 height 394
click at [765, 569] on div "[DATE] Early Morning 6 am - 10 am Morning 8 am - 12 pm Mid-day 10 am - 2 pm Aft…" at bounding box center [728, 445] width 461 height 394
click at [750, 569] on div "[DATE] Early Morning 6 am - 10 am Morning 8 am - 12 pm Mid-day 10 am - 2 pm Aft…" at bounding box center [728, 445] width 461 height 394
click at [763, 581] on div "[DATE] Early Morning 6 am - 10 am Morning 8 am - 12 pm Mid-day 10 am - 2 pm Aft…" at bounding box center [728, 445] width 461 height 394
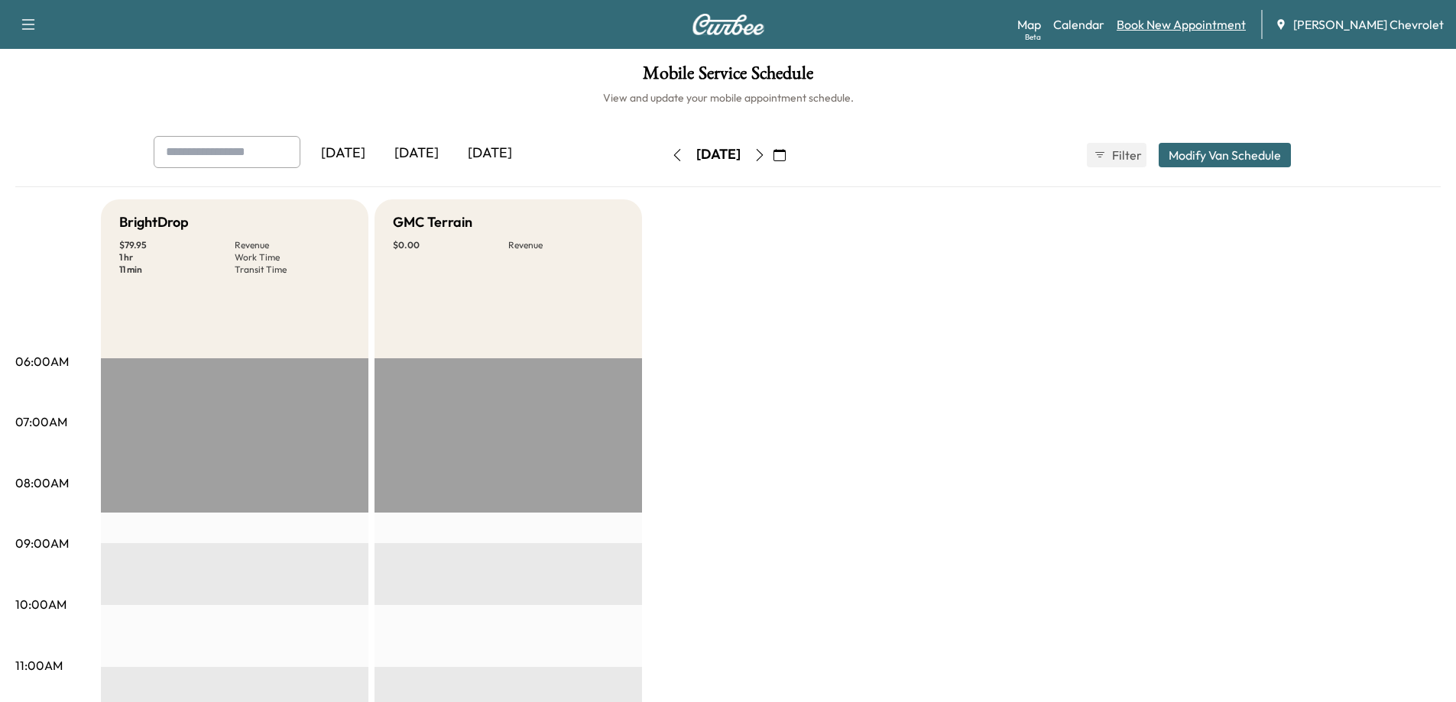
click at [1196, 21] on link "Book New Appointment" at bounding box center [1181, 24] width 129 height 18
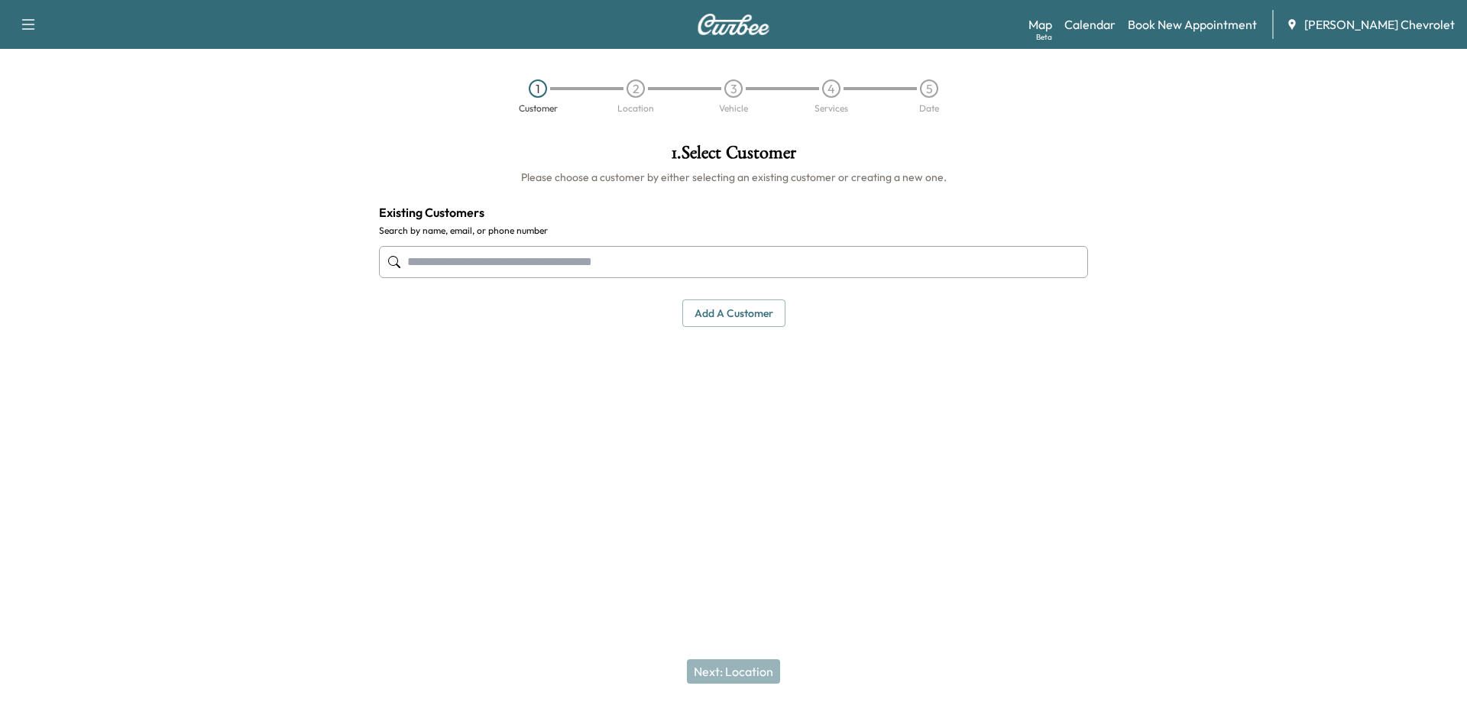
click at [751, 266] on input "text" at bounding box center [733, 262] width 709 height 32
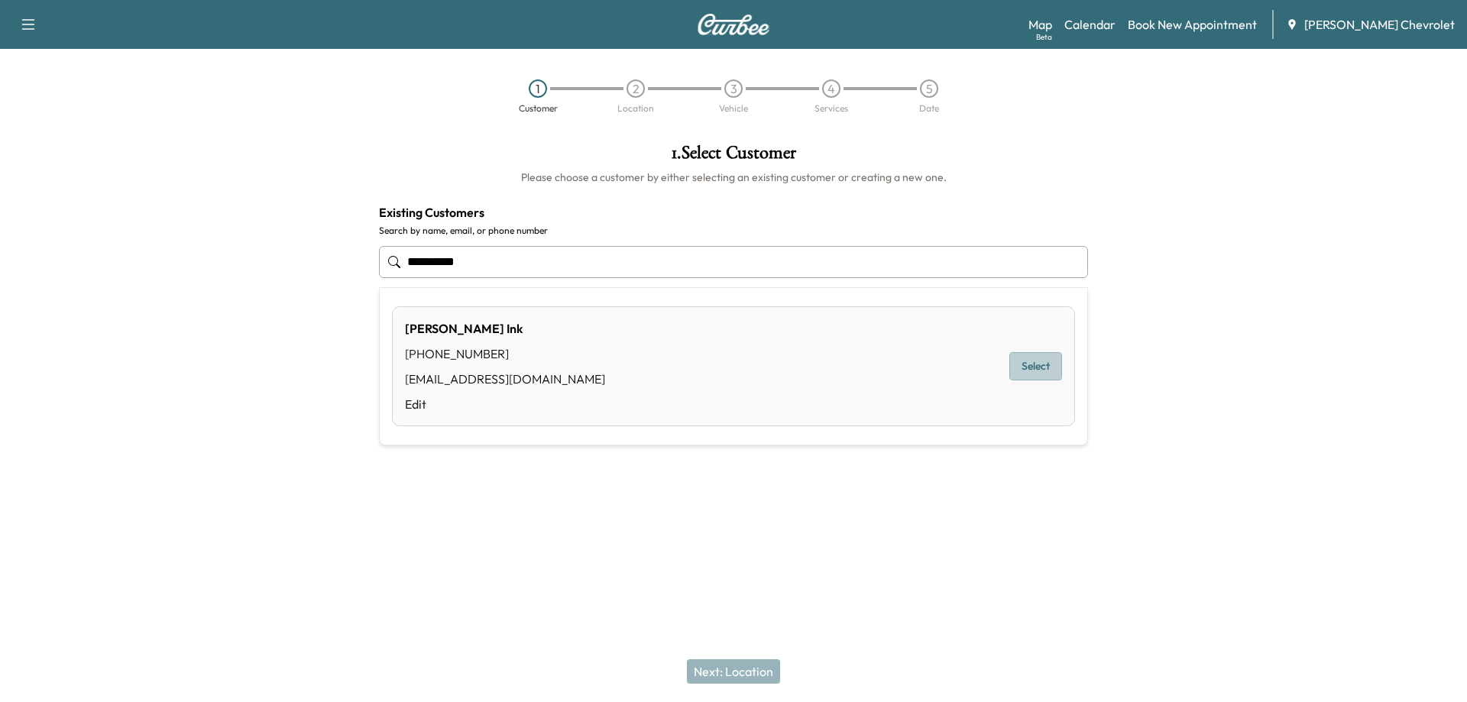
click at [1026, 362] on button "Select" at bounding box center [1036, 366] width 53 height 28
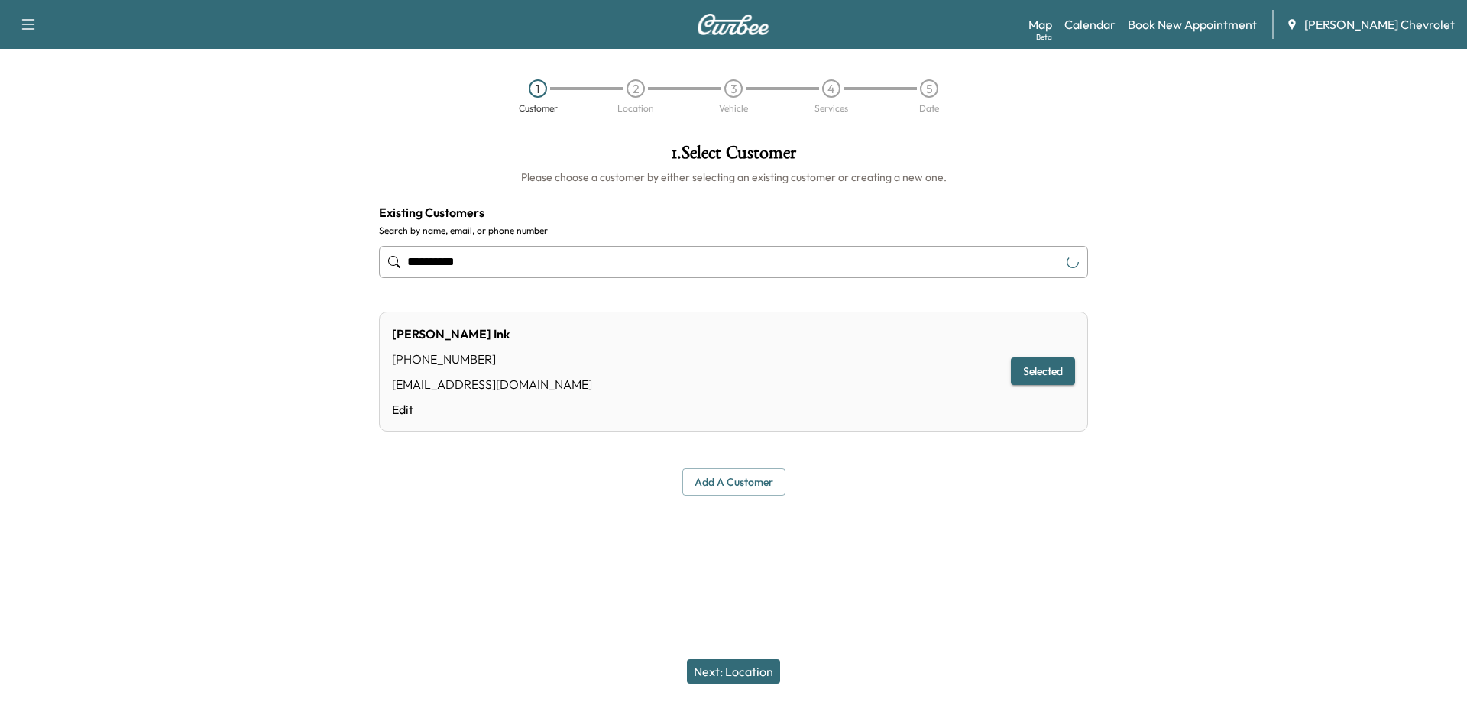
type input "**********"
click at [744, 675] on button "Next: Location" at bounding box center [733, 672] width 93 height 24
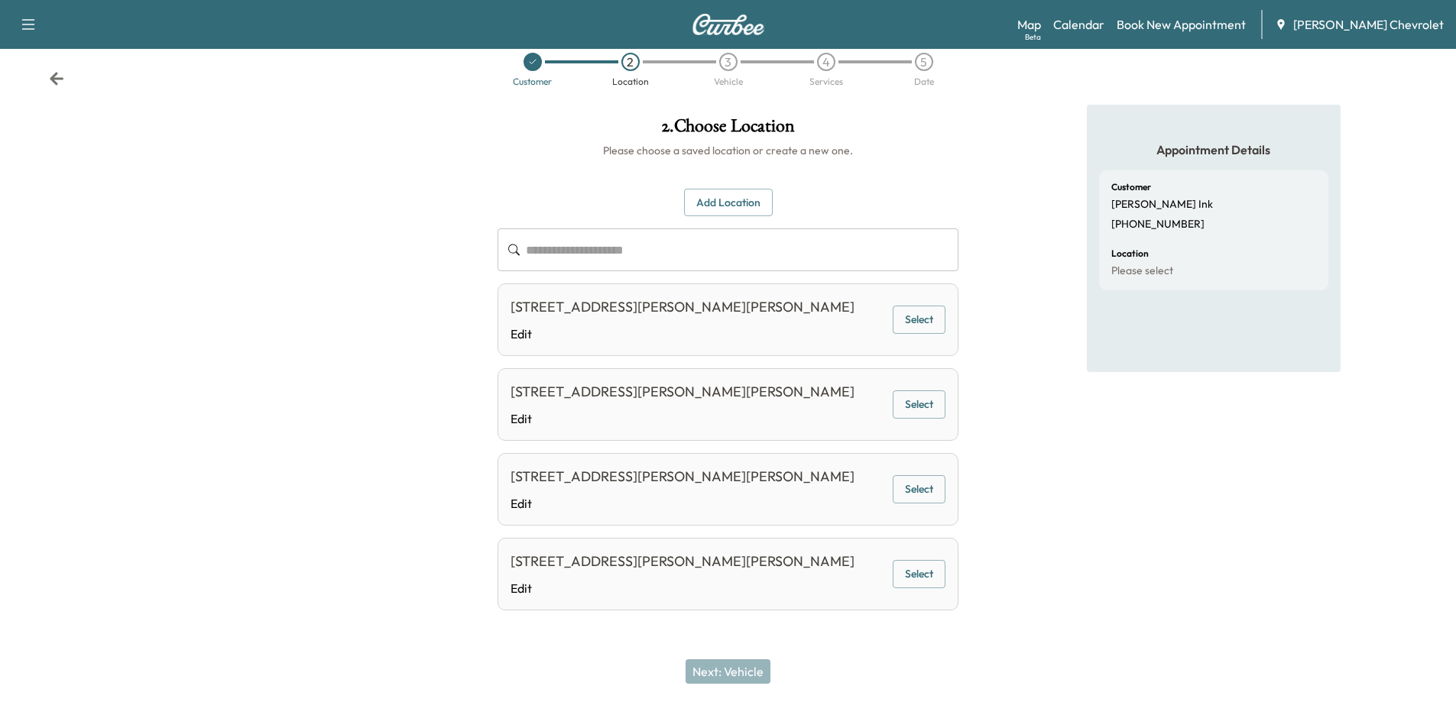
scroll to position [70, 0]
click at [899, 306] on button "Select" at bounding box center [919, 320] width 53 height 28
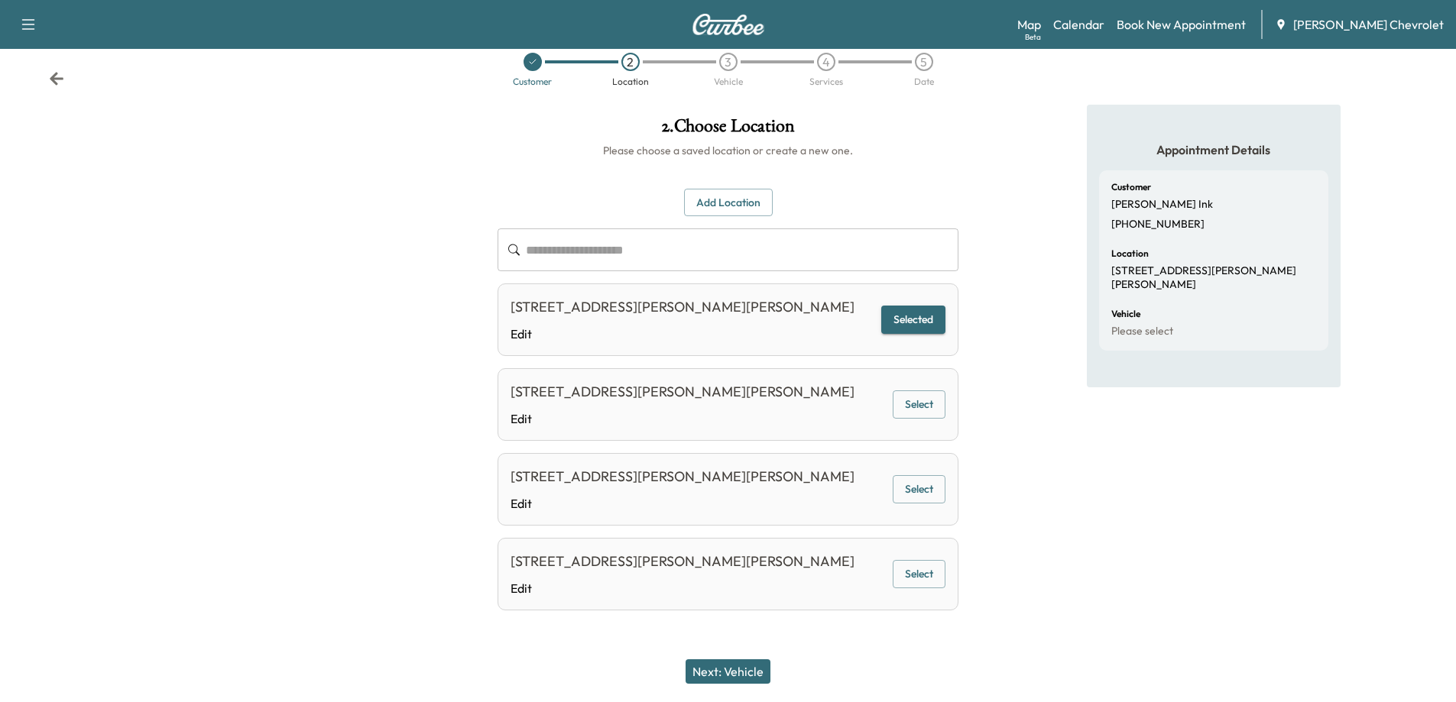
click at [755, 672] on button "Next: Vehicle" at bounding box center [727, 672] width 85 height 24
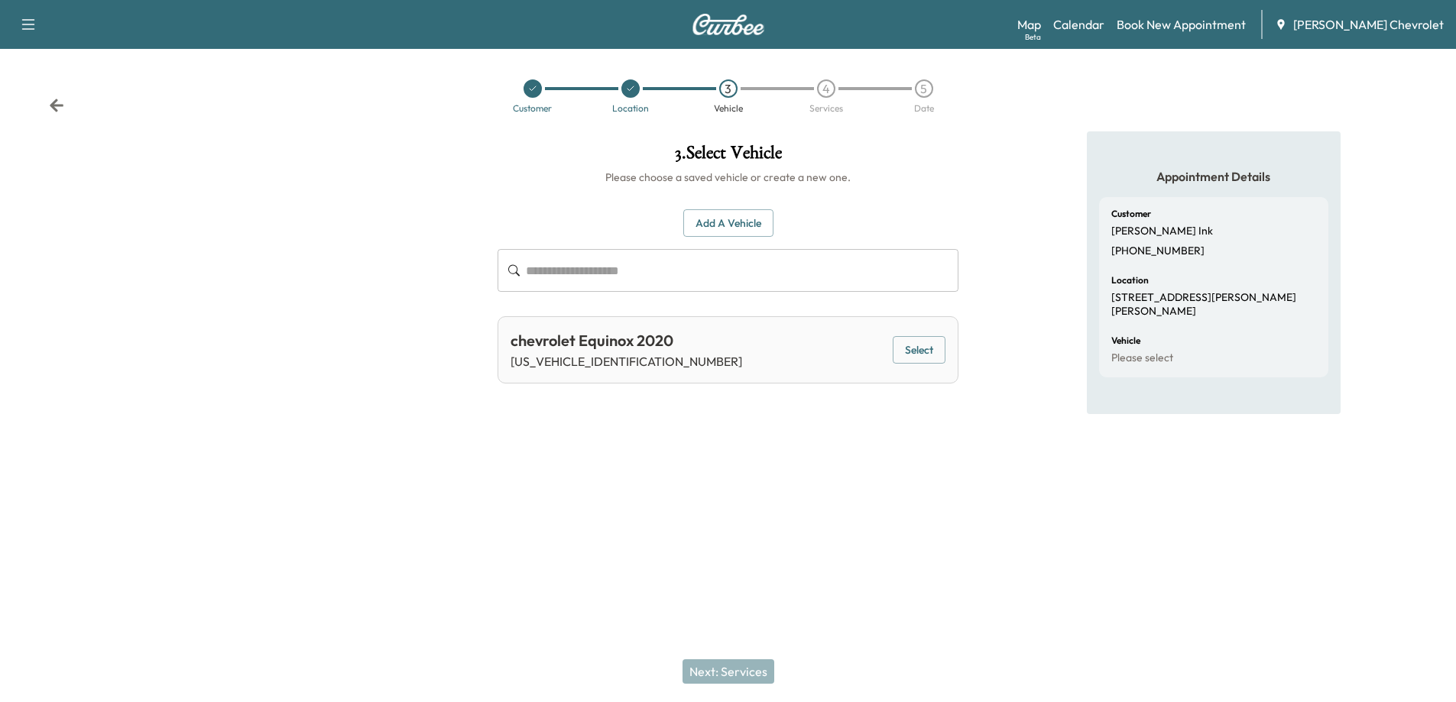
scroll to position [0, 0]
click at [911, 353] on button "Select" at bounding box center [926, 350] width 53 height 28
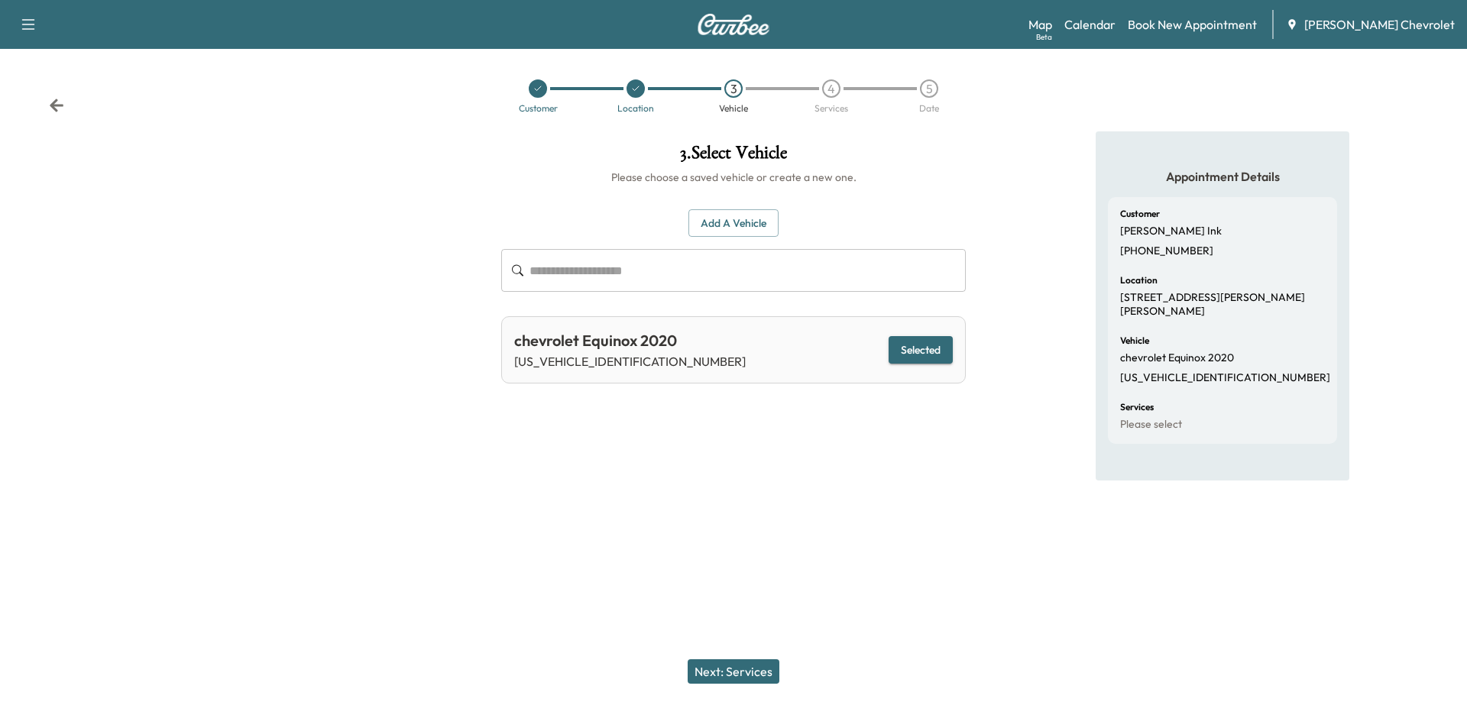
click at [734, 223] on button "Add a Vehicle" at bounding box center [734, 223] width 90 height 28
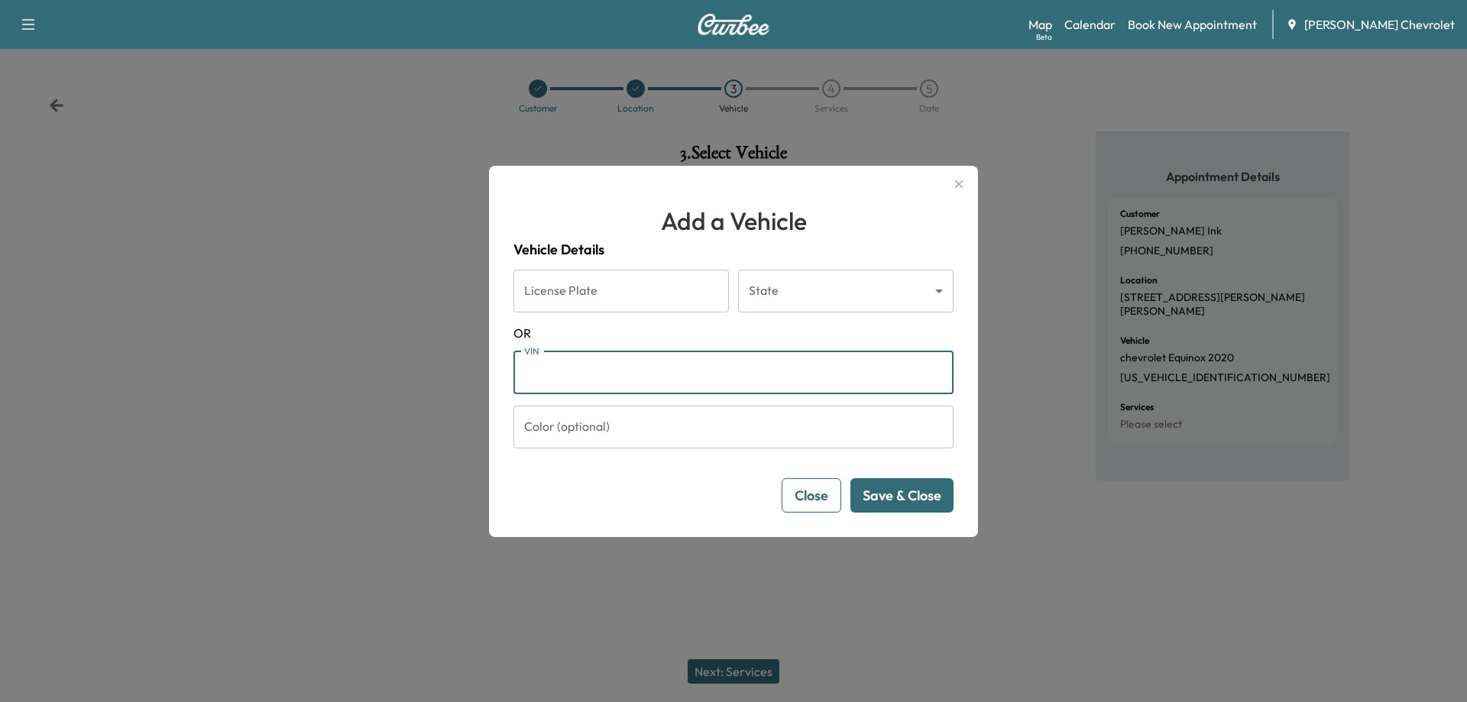
paste input "**********"
type input "**********"
click at [903, 501] on button "Save & Close" at bounding box center [902, 495] width 103 height 34
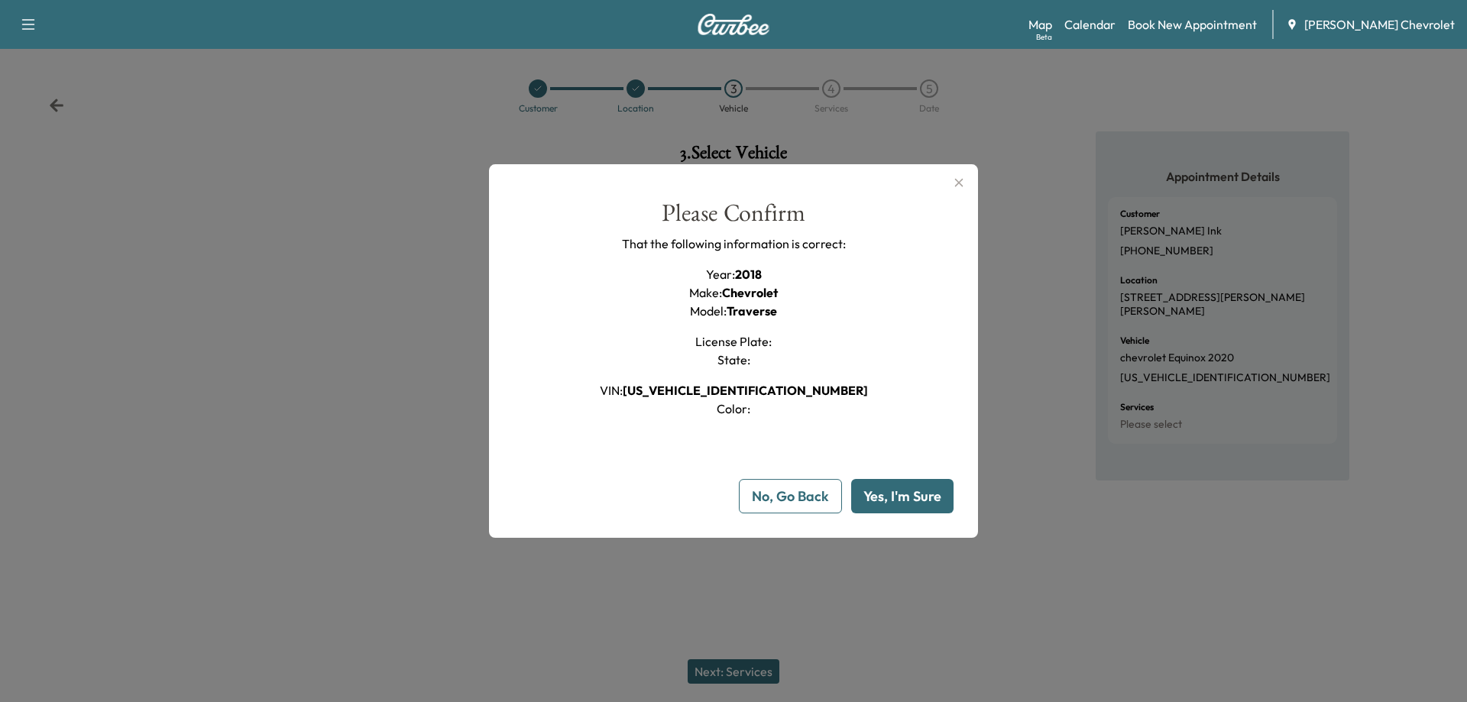
click at [906, 504] on button "Yes, I'm Sure" at bounding box center [902, 496] width 102 height 34
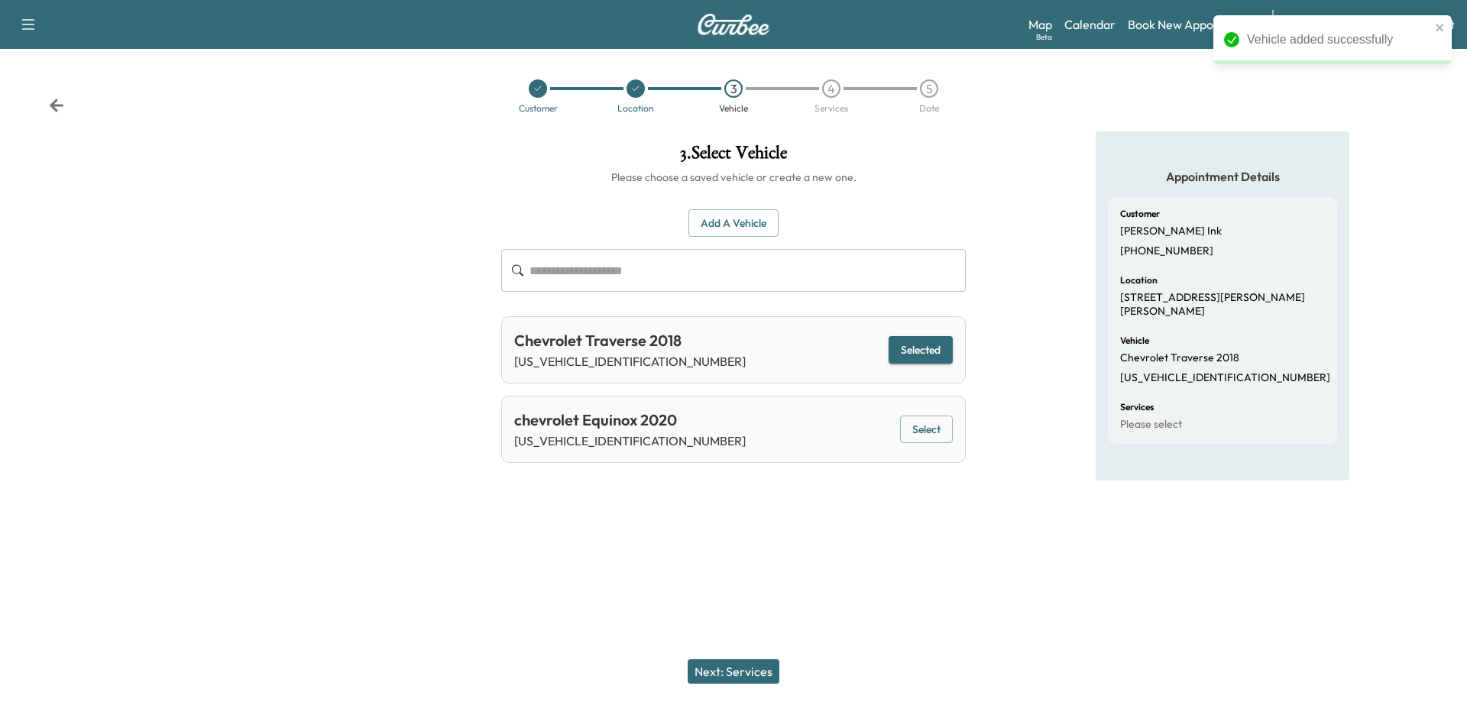
click at [747, 669] on button "Next: Services" at bounding box center [734, 672] width 92 height 24
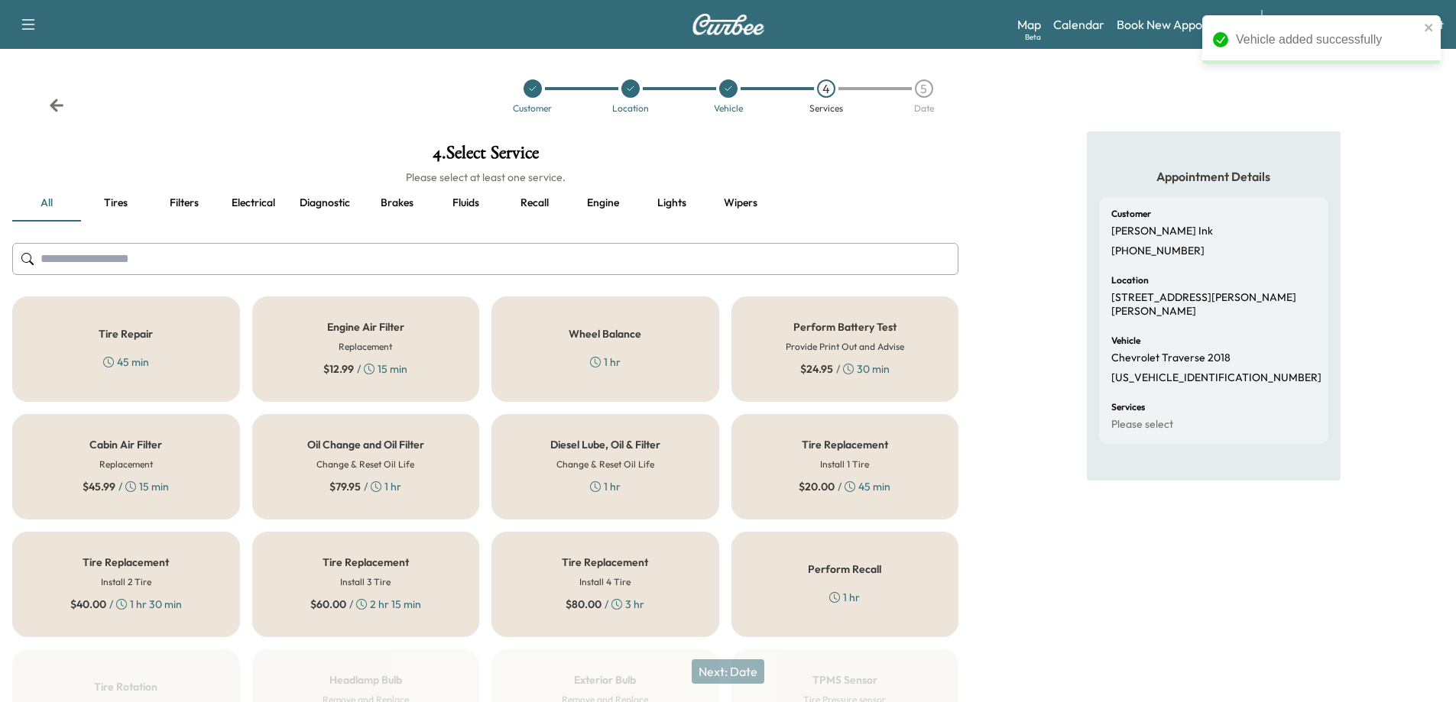
click at [384, 470] on h6 "Change & Reset Oil Life" at bounding box center [365, 465] width 98 height 14
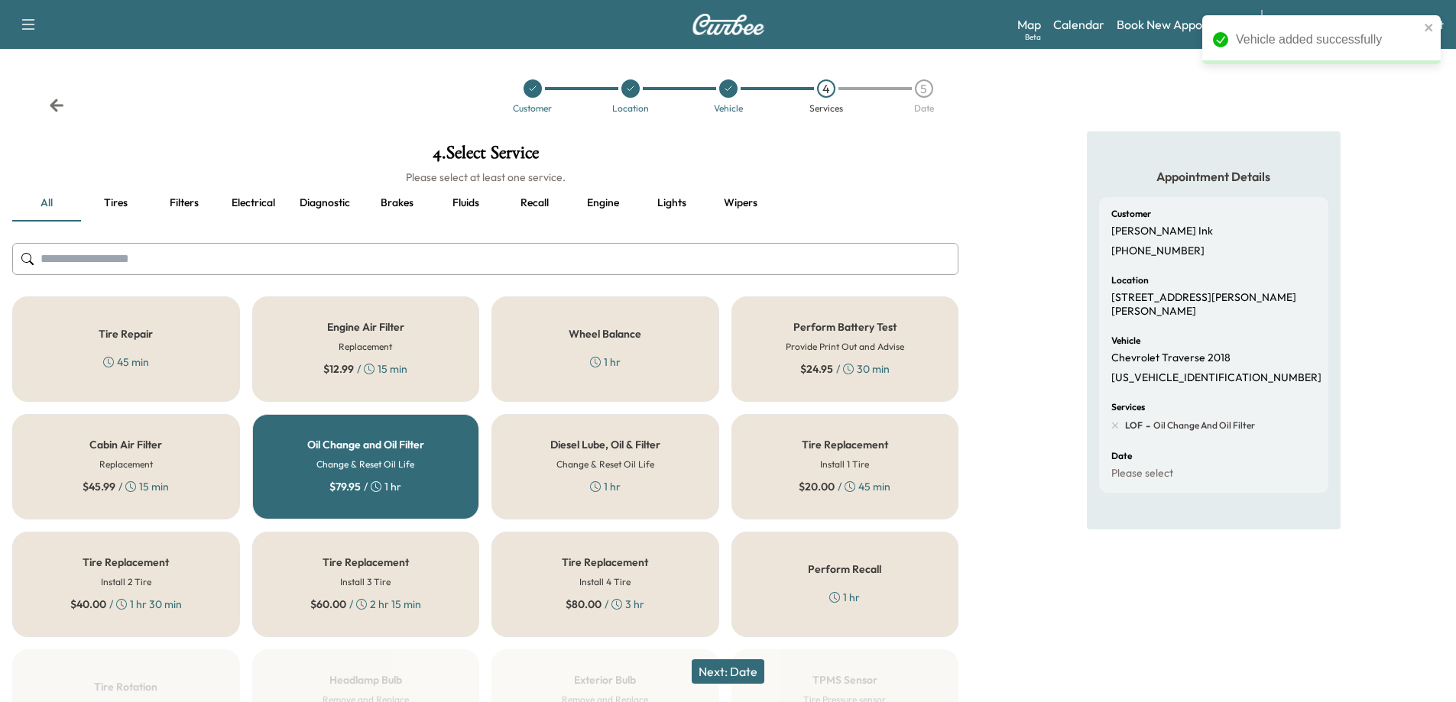
click at [735, 673] on button "Next: Date" at bounding box center [728, 672] width 73 height 24
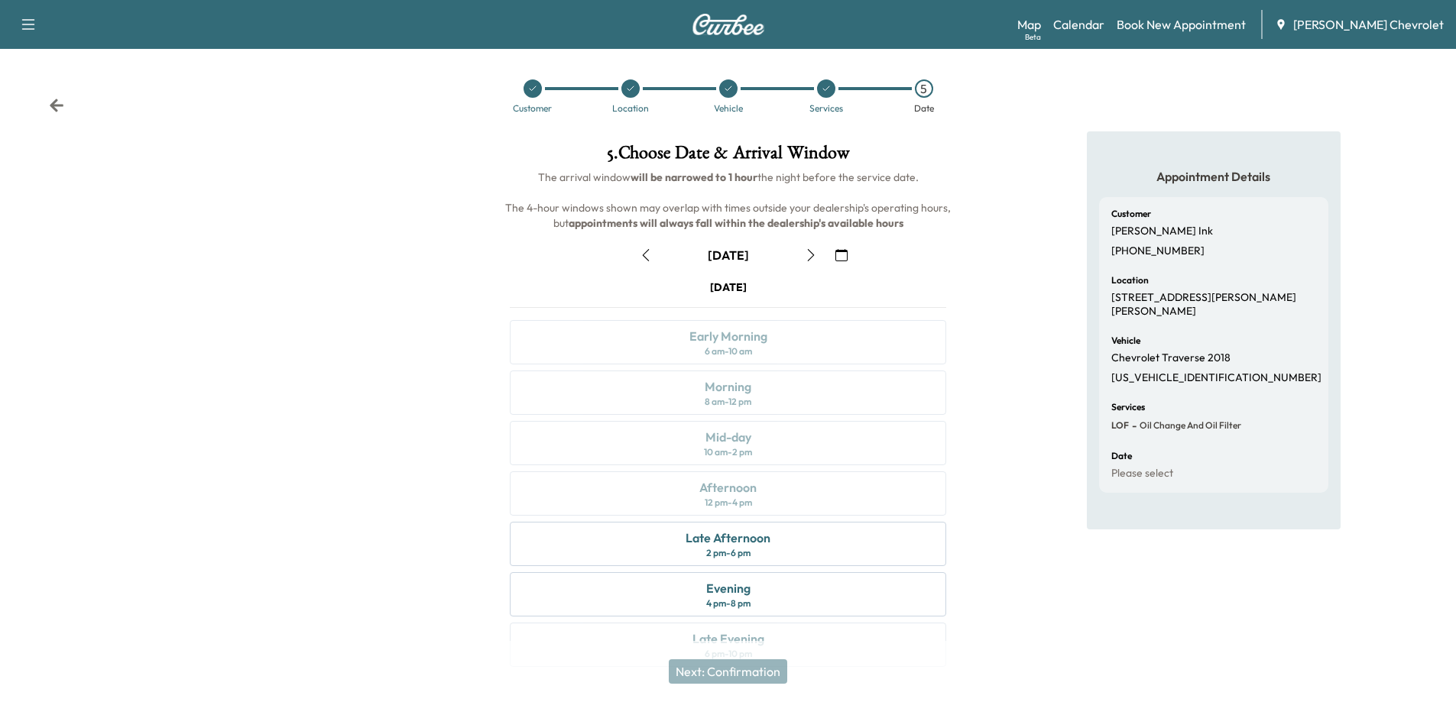
click at [802, 263] on button "button" at bounding box center [811, 255] width 26 height 24
click at [814, 258] on icon "button" at bounding box center [811, 255] width 12 height 12
click at [782, 389] on div "Morning 8 am - 12 pm" at bounding box center [728, 393] width 436 height 44
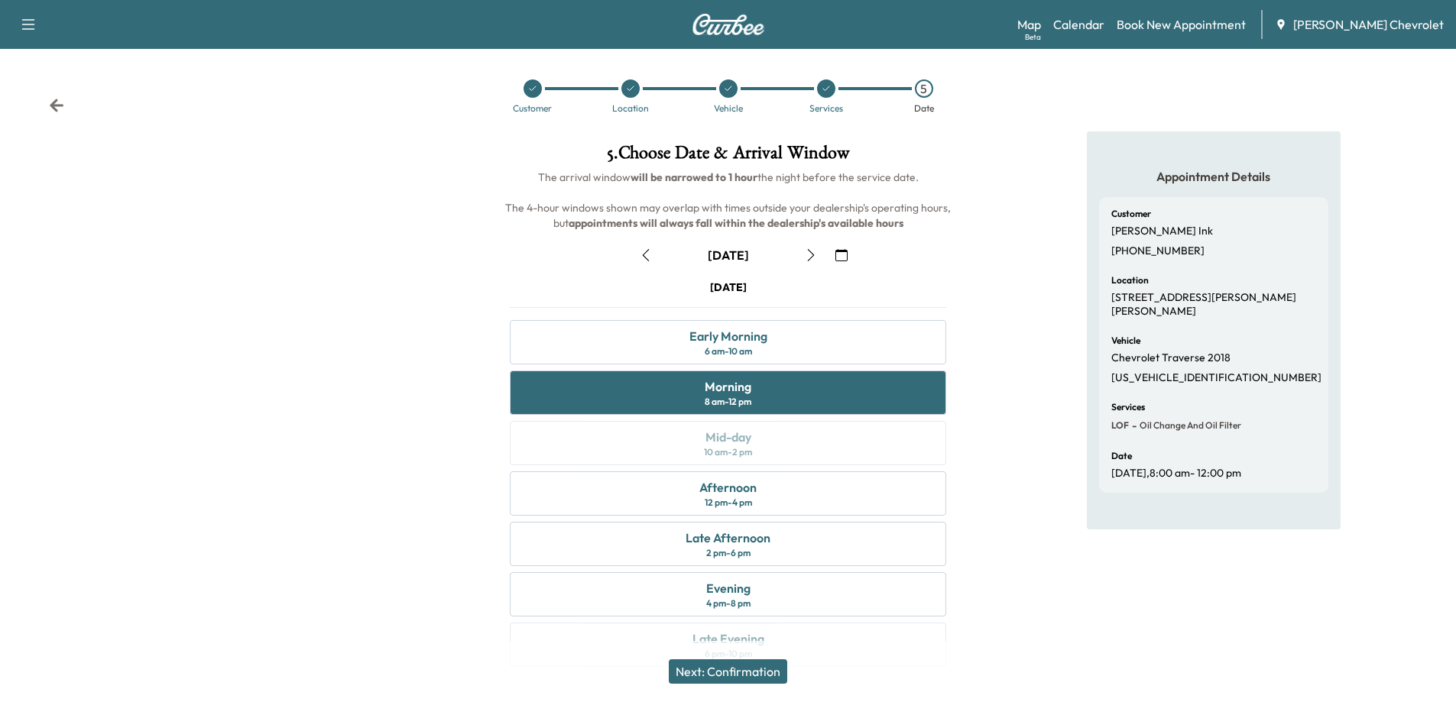
click at [748, 677] on button "Next: Confirmation" at bounding box center [728, 672] width 118 height 24
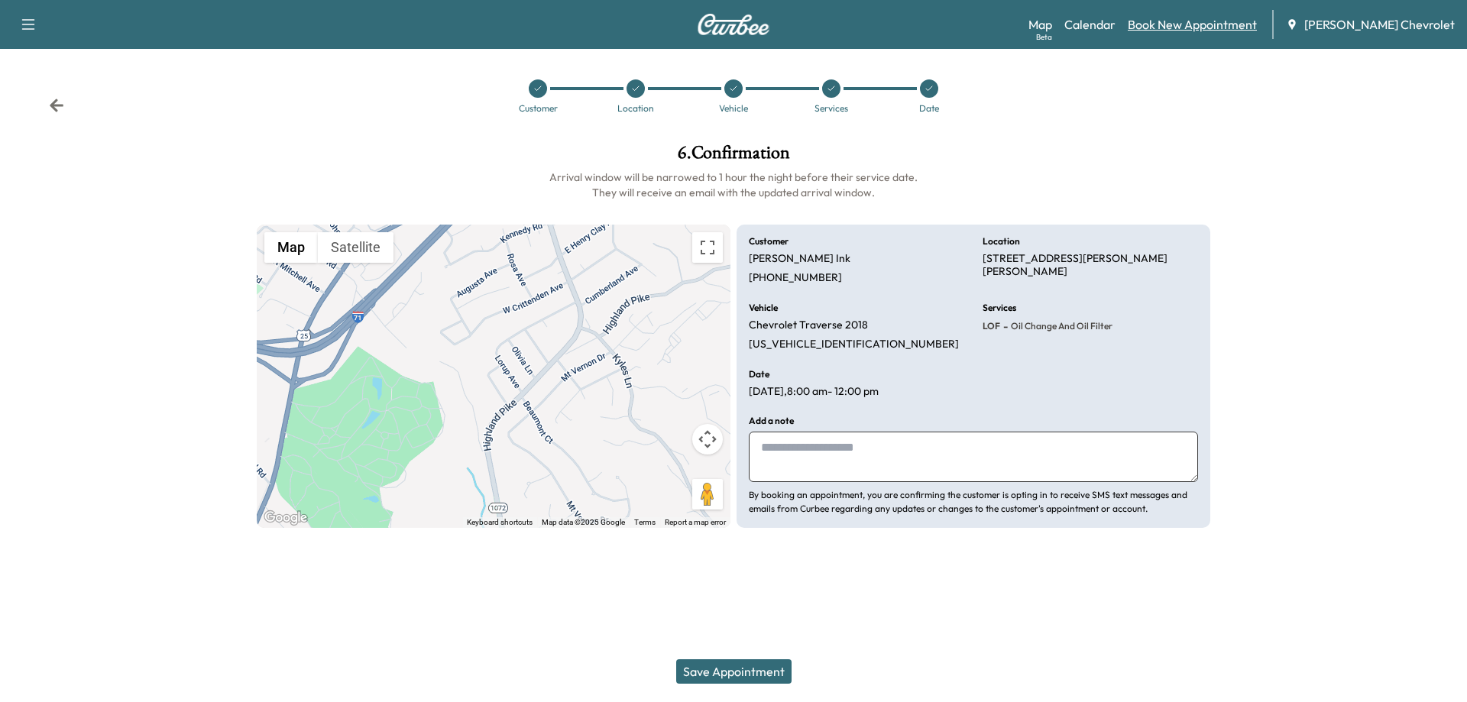
click at [1181, 22] on link "Book New Appointment" at bounding box center [1192, 24] width 129 height 18
click at [1181, 28] on link "Book New Appointment" at bounding box center [1192, 24] width 129 height 18
click at [729, 674] on button "Save Appointment" at bounding box center [733, 672] width 115 height 24
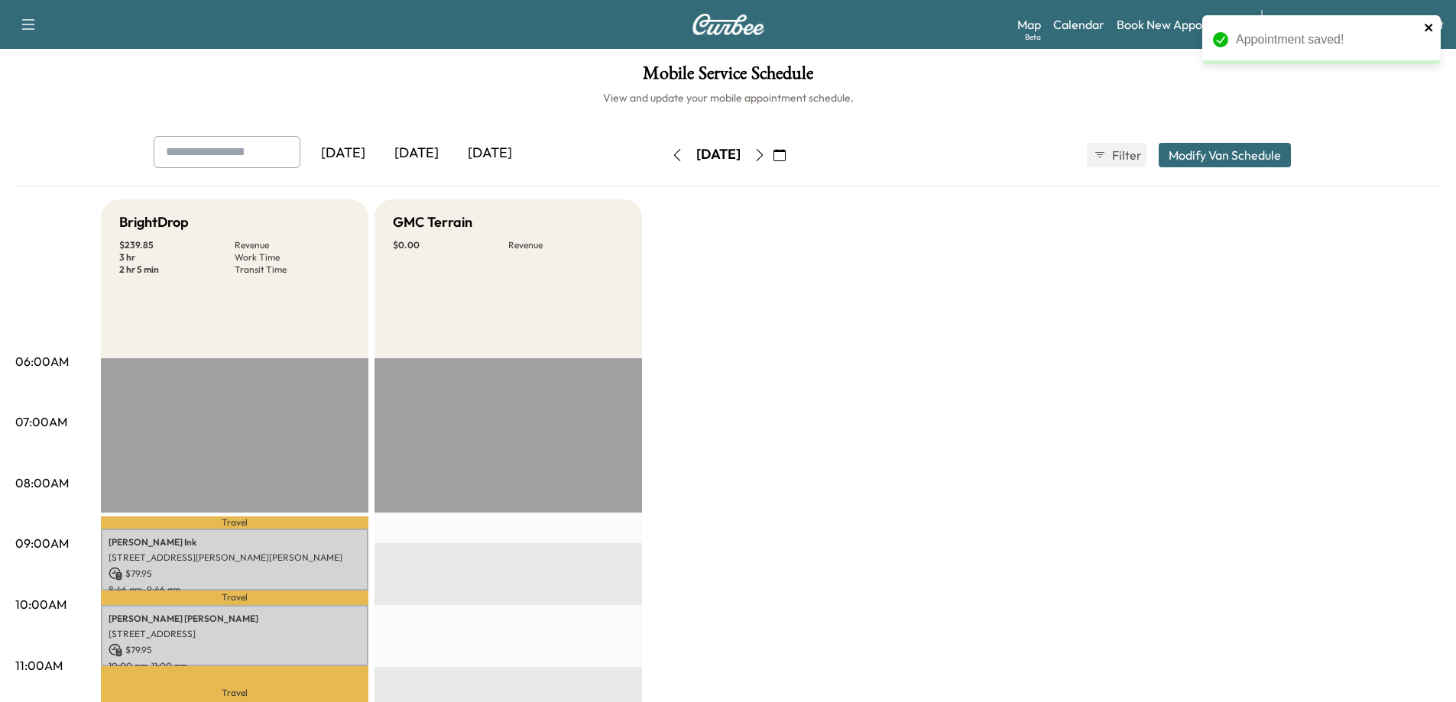
click at [1428, 25] on icon "close" at bounding box center [1429, 27] width 11 height 12
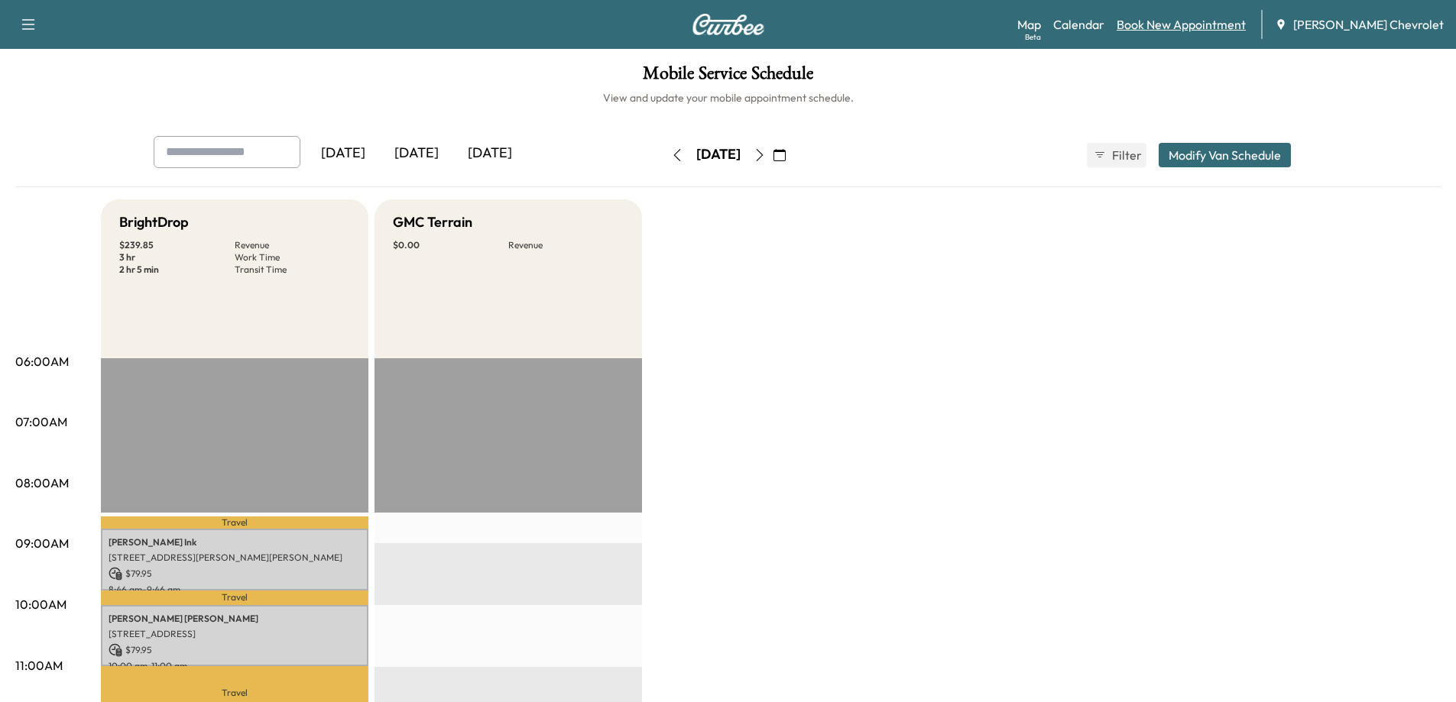
click at [1188, 27] on link "Book New Appointment" at bounding box center [1181, 24] width 129 height 18
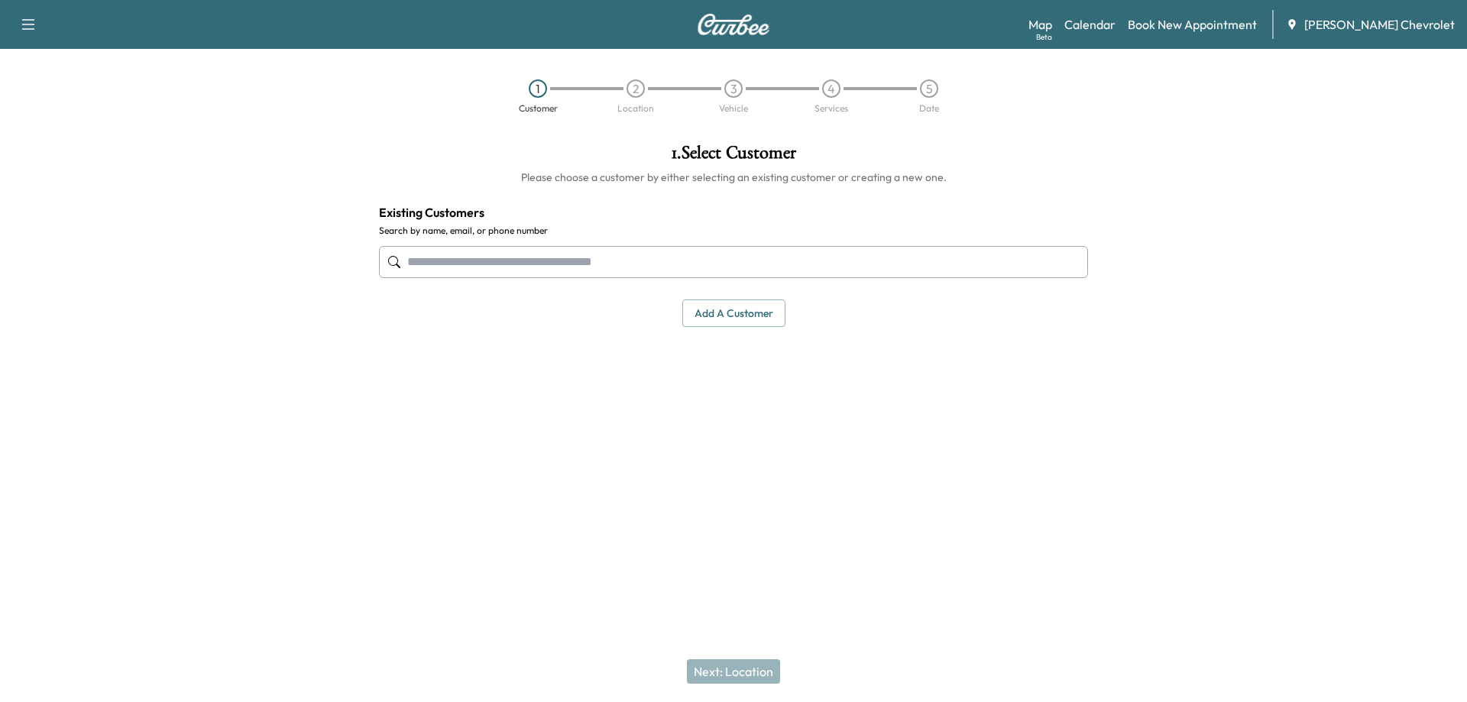
click at [742, 261] on input "text" at bounding box center [733, 262] width 709 height 32
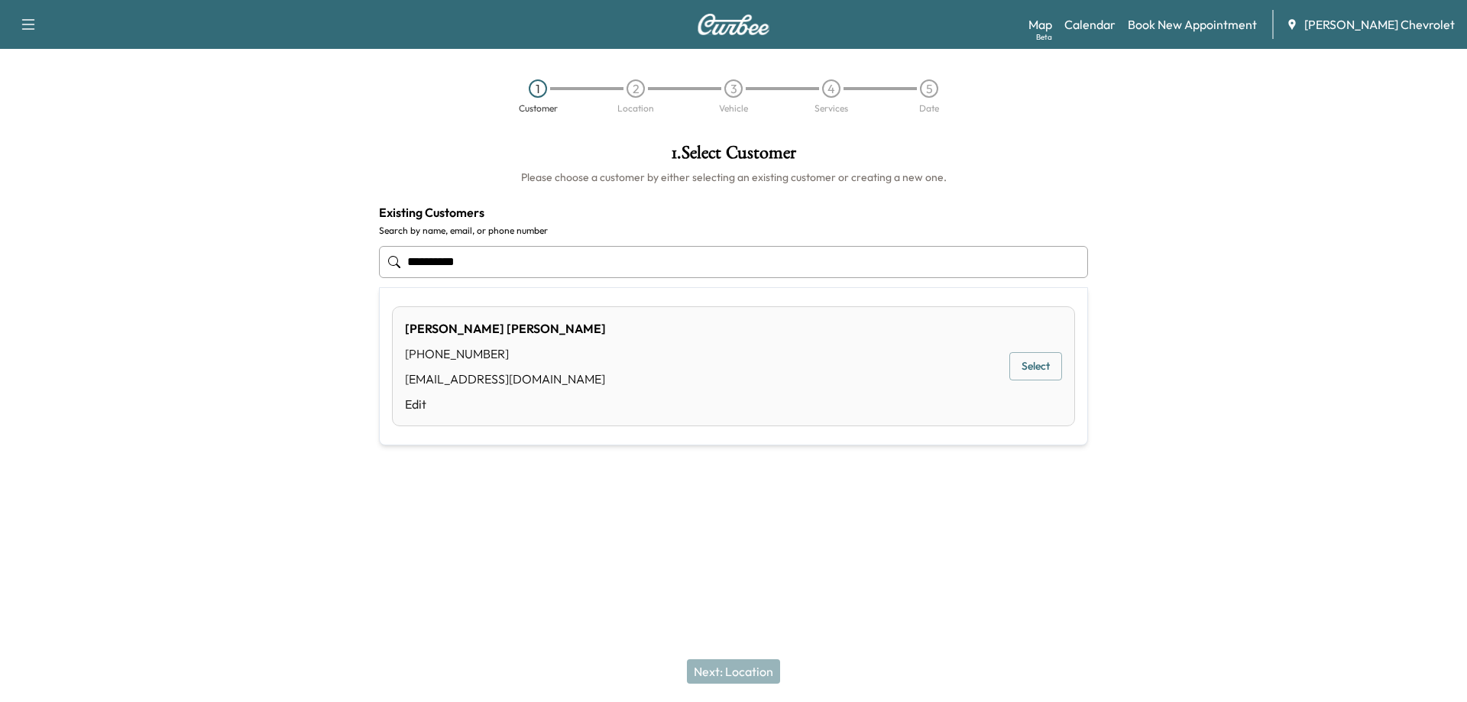
click at [1041, 368] on button "Select" at bounding box center [1036, 366] width 53 height 28
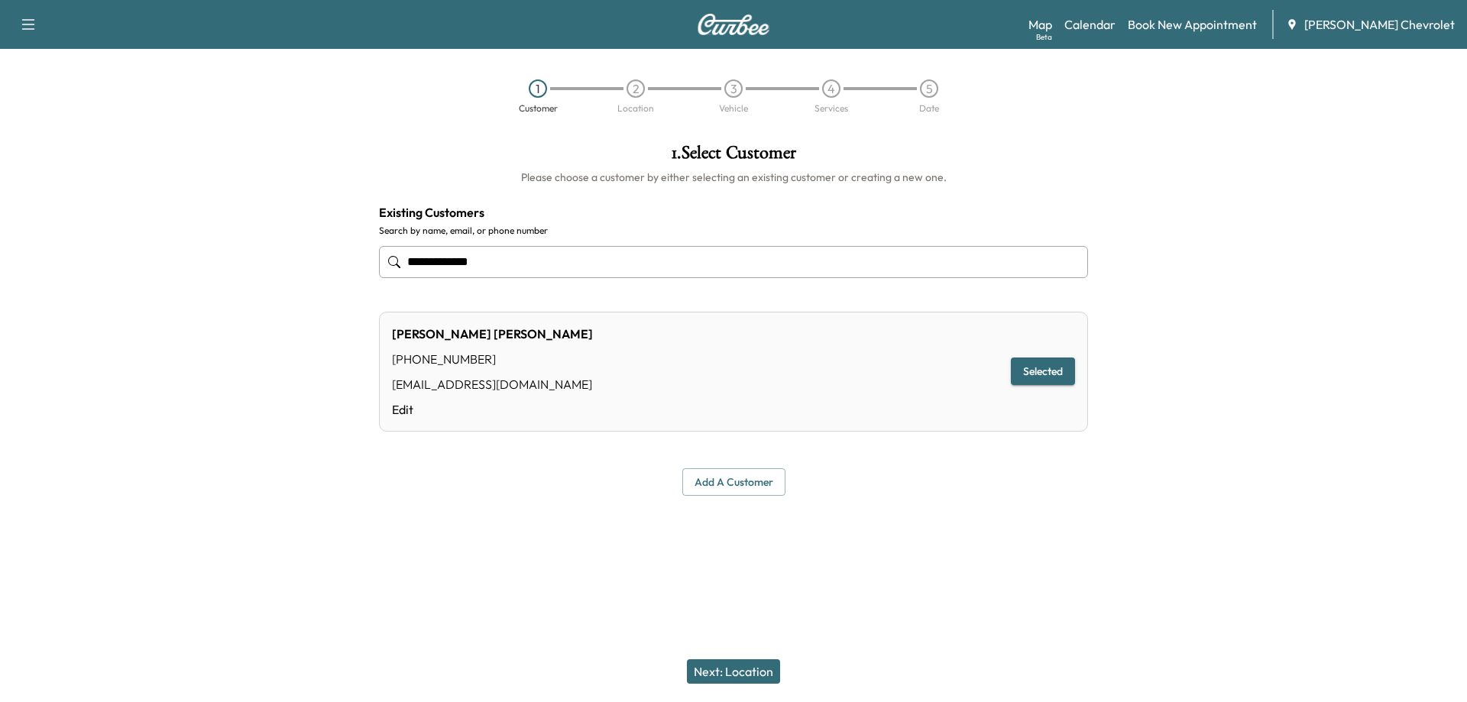
type input "**********"
click at [757, 664] on button "Next: Location" at bounding box center [733, 672] width 93 height 24
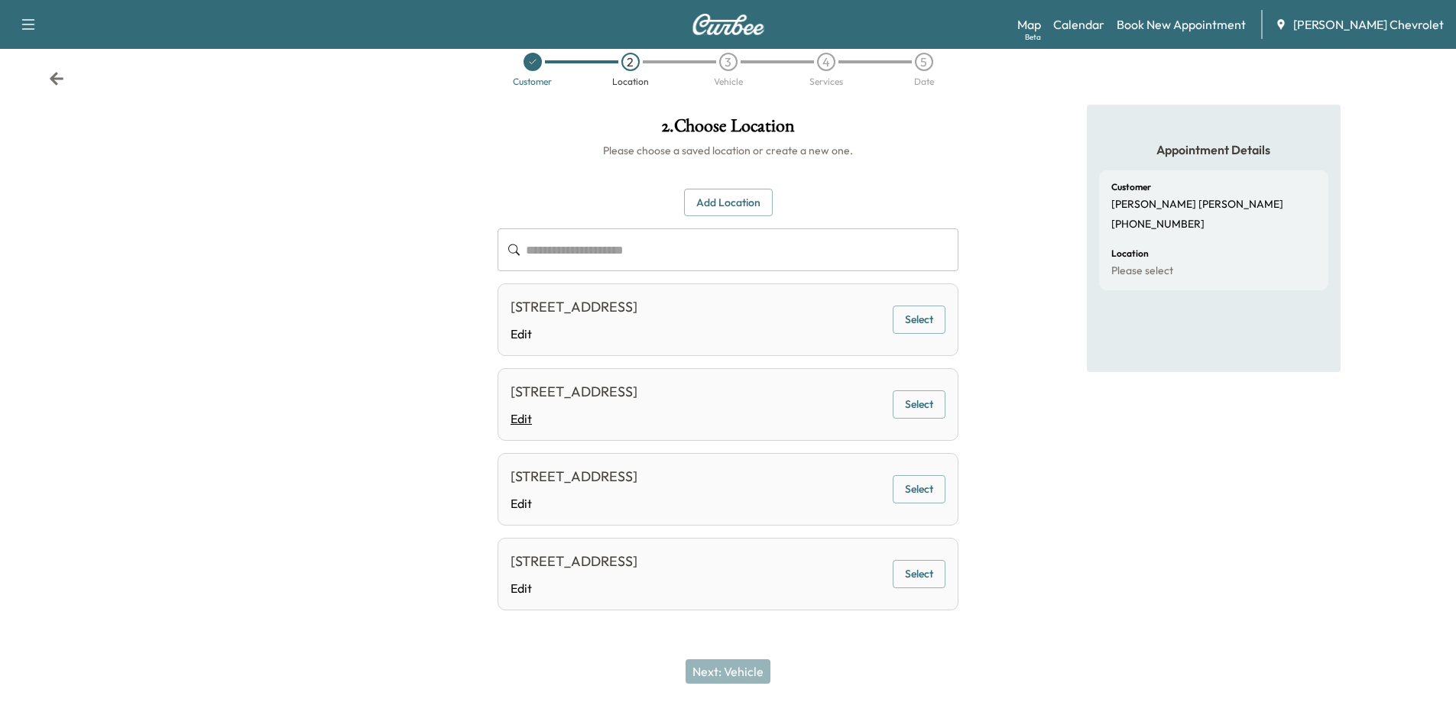
scroll to position [70, 0]
click at [622, 228] on input "text" at bounding box center [742, 249] width 433 height 43
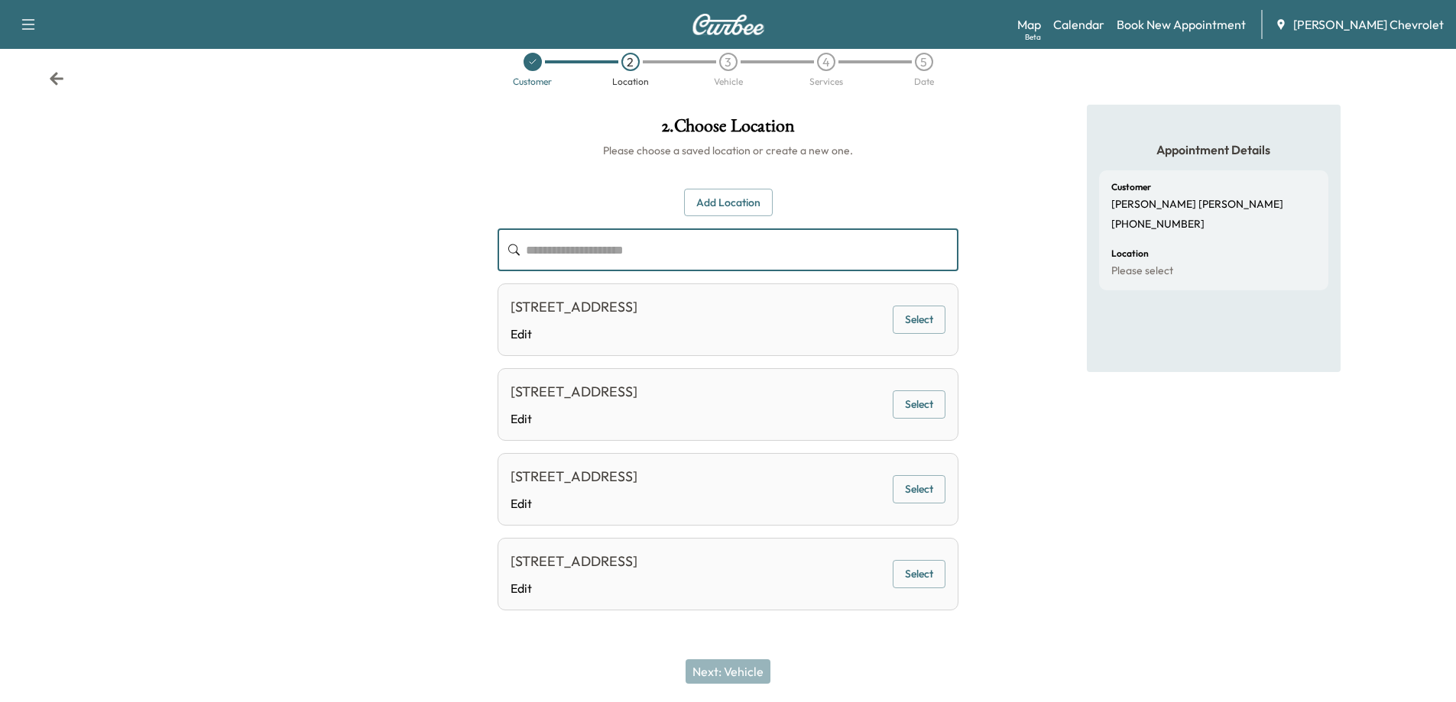
click at [754, 189] on button "Add Location" at bounding box center [728, 203] width 89 height 28
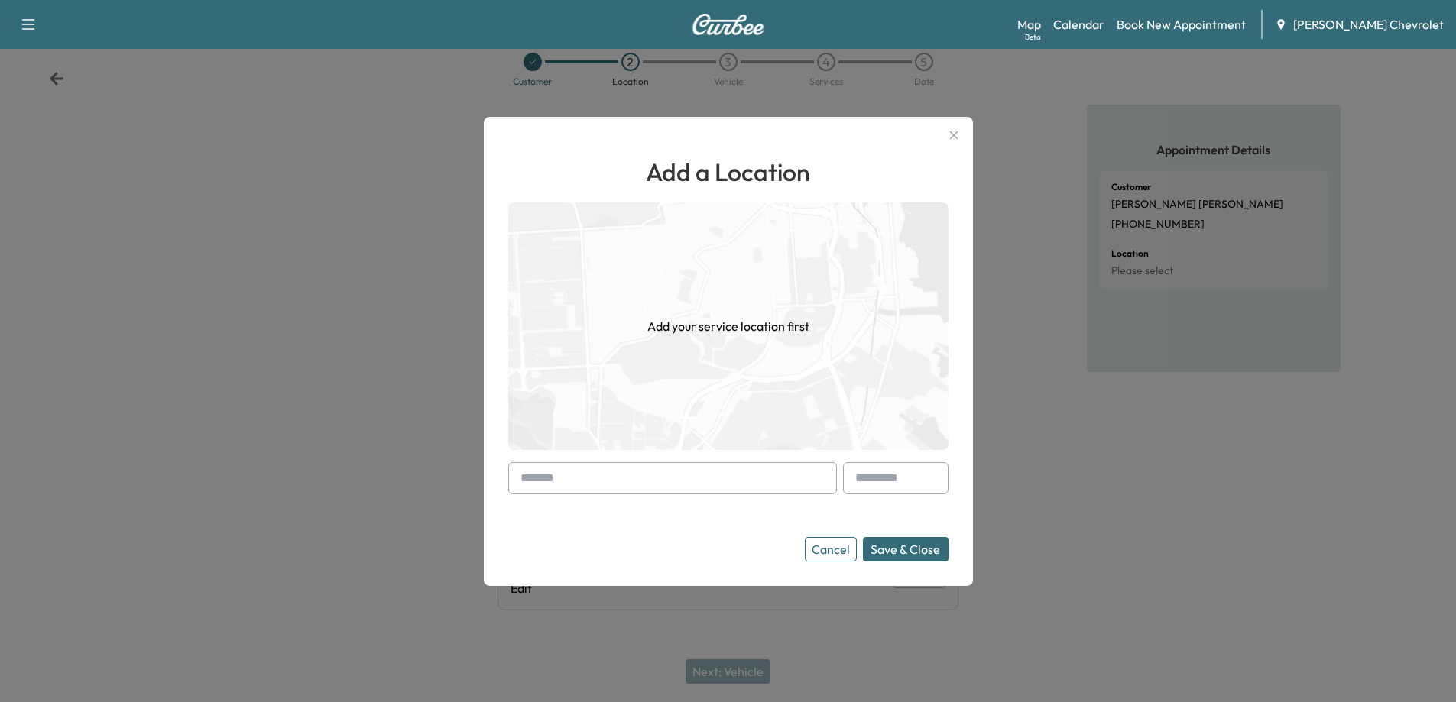
click at [595, 488] on input "text" at bounding box center [672, 478] width 329 height 32
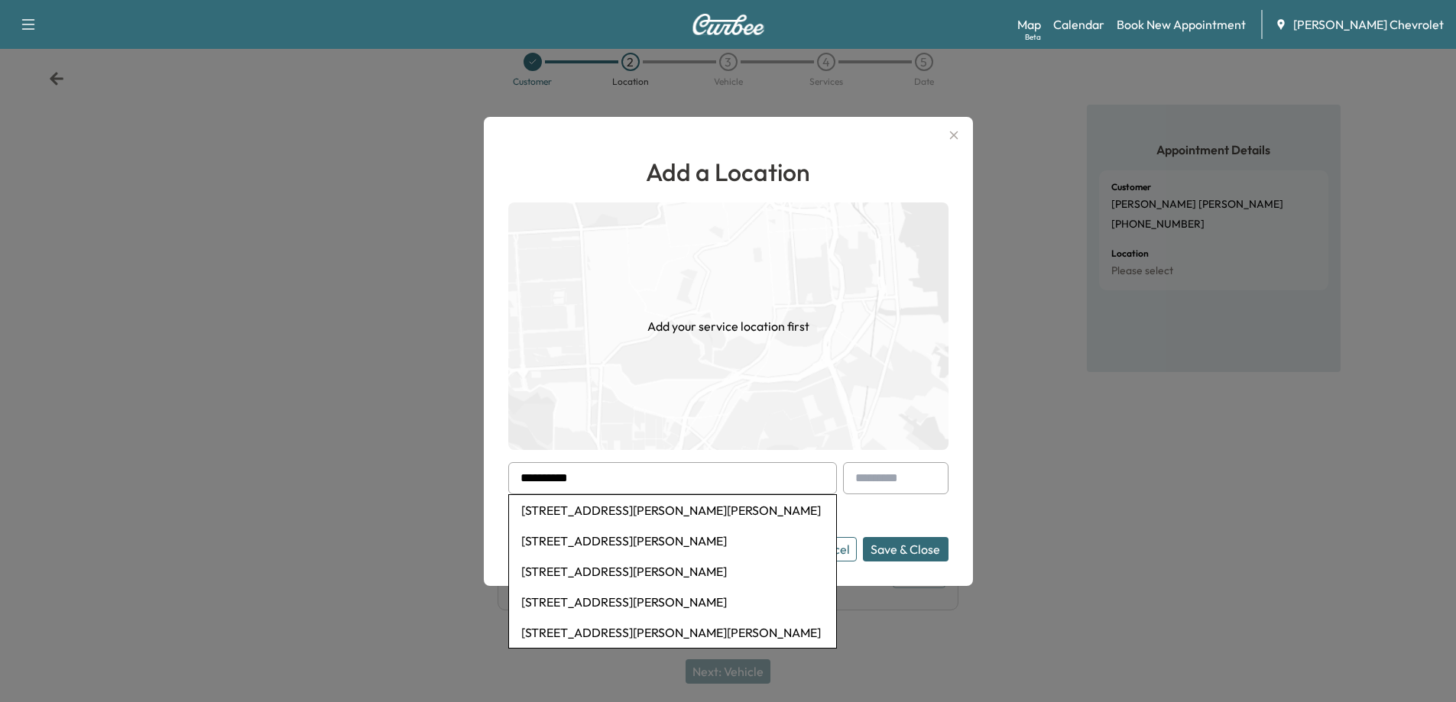
click at [643, 505] on li "397 Rebecca Court, Walton, KY, USA" at bounding box center [672, 510] width 327 height 31
type input "**********"
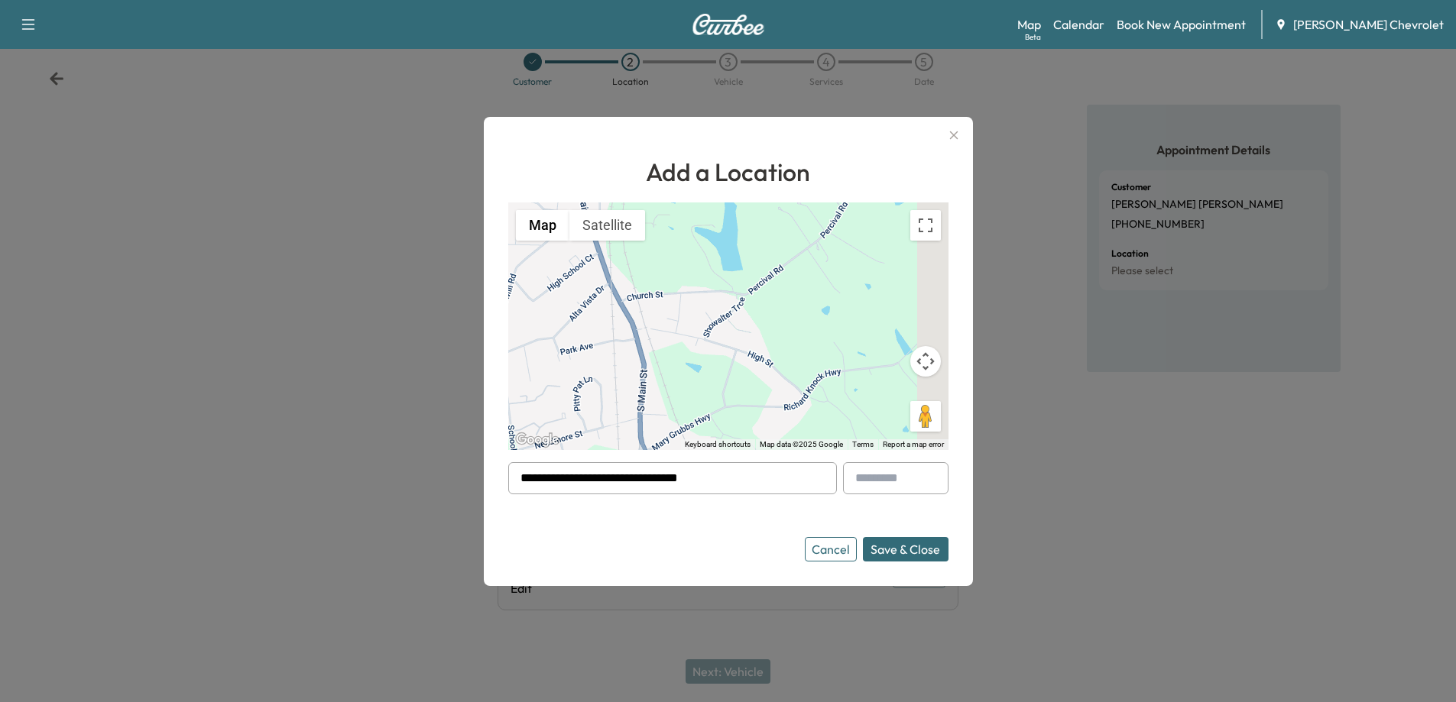
click at [907, 549] on button "Save & Close" at bounding box center [906, 549] width 86 height 24
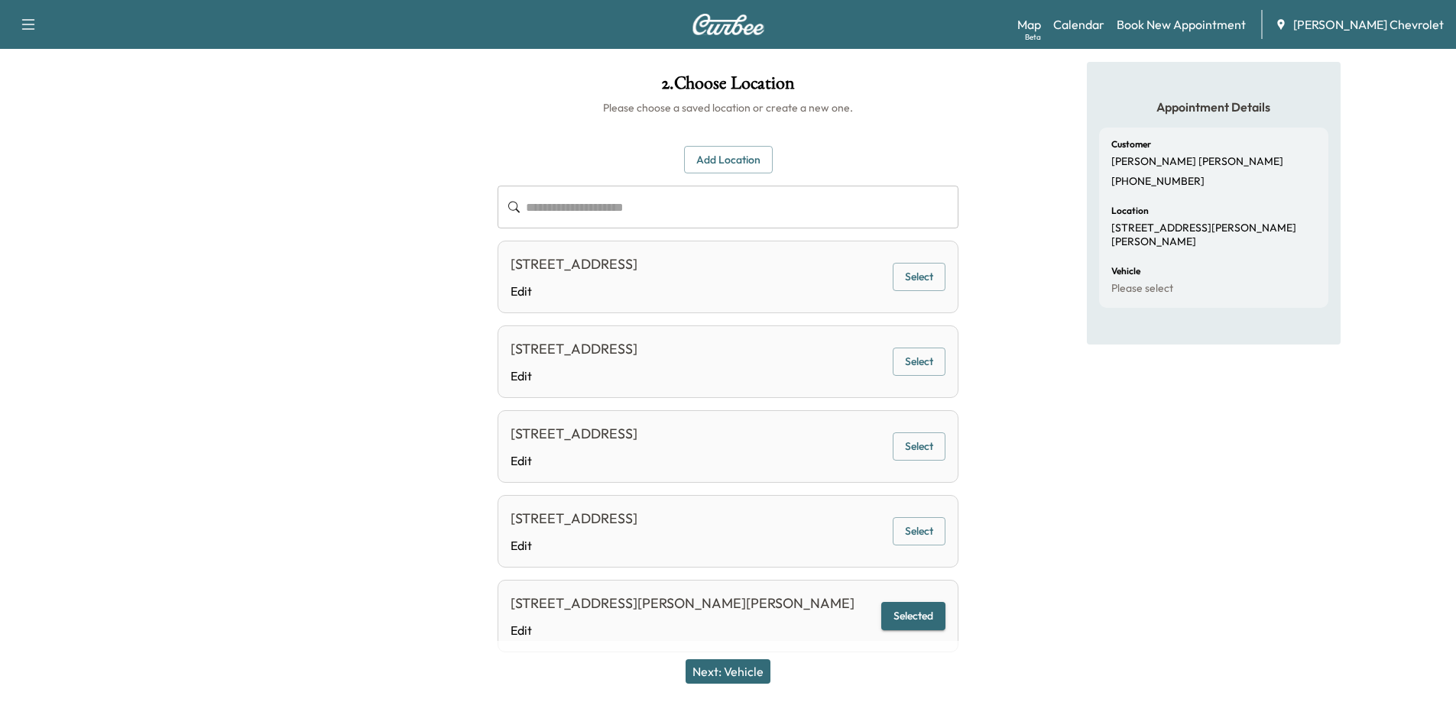
click at [716, 676] on button "Next: Vehicle" at bounding box center [727, 672] width 85 height 24
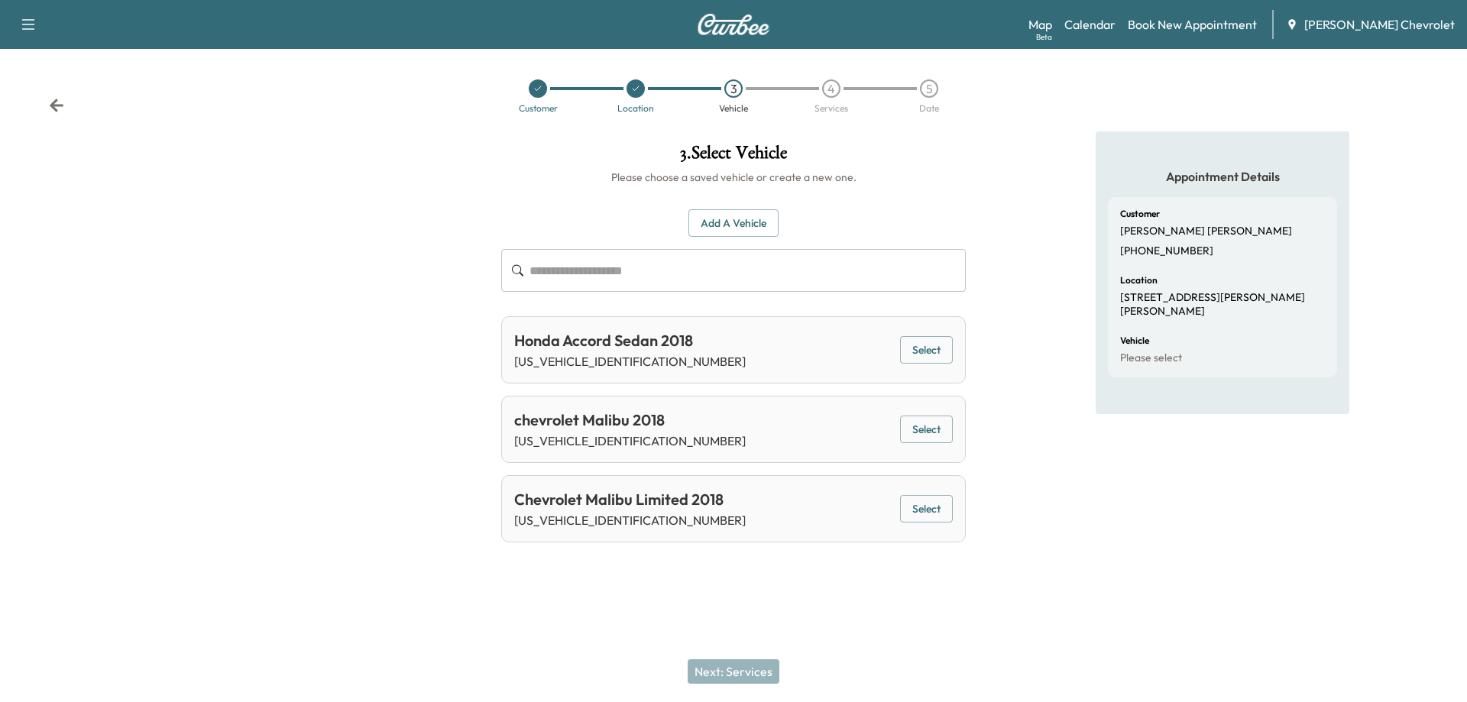
click at [929, 430] on button "Select" at bounding box center [926, 430] width 53 height 28
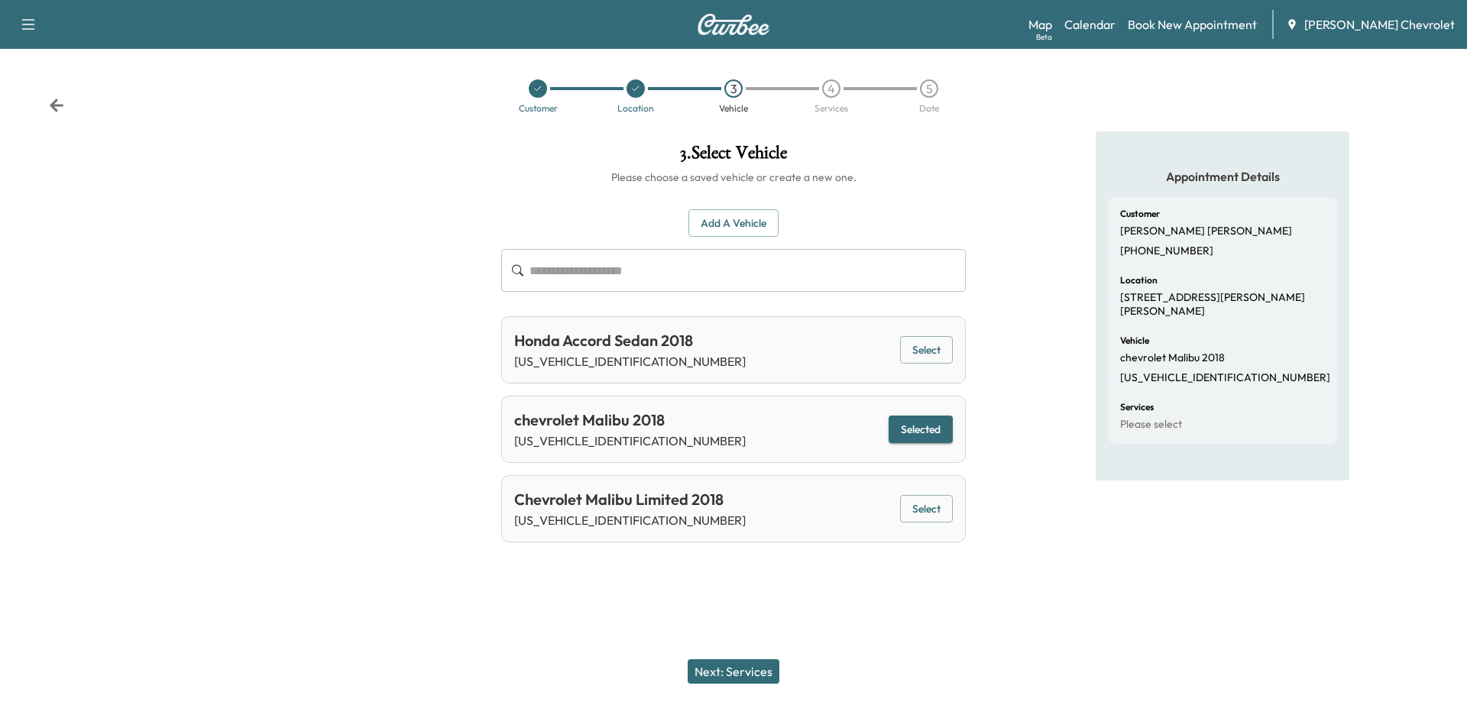
click at [746, 676] on button "Next: Services" at bounding box center [734, 672] width 92 height 24
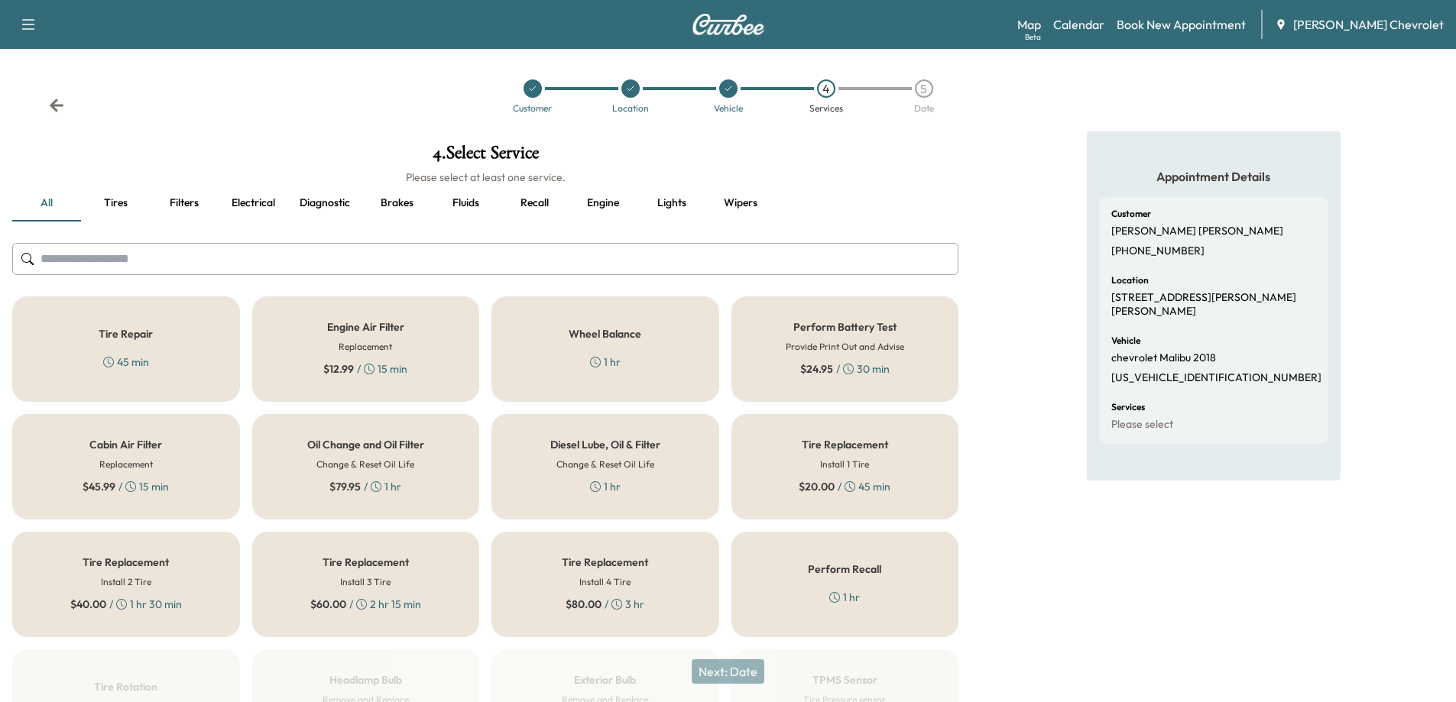
click at [369, 486] on div "$ 79.95 / 1 hr" at bounding box center [365, 486] width 72 height 15
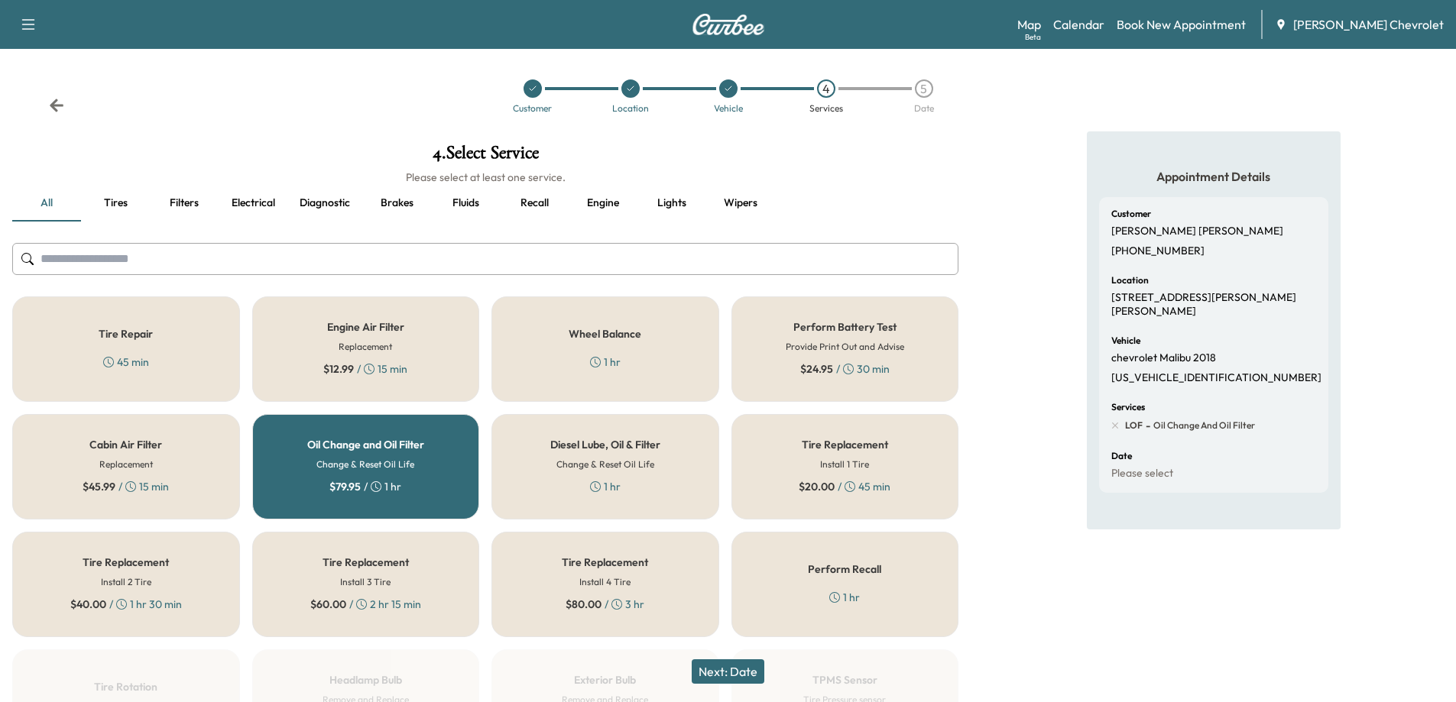
click at [742, 670] on button "Next: Date" at bounding box center [728, 672] width 73 height 24
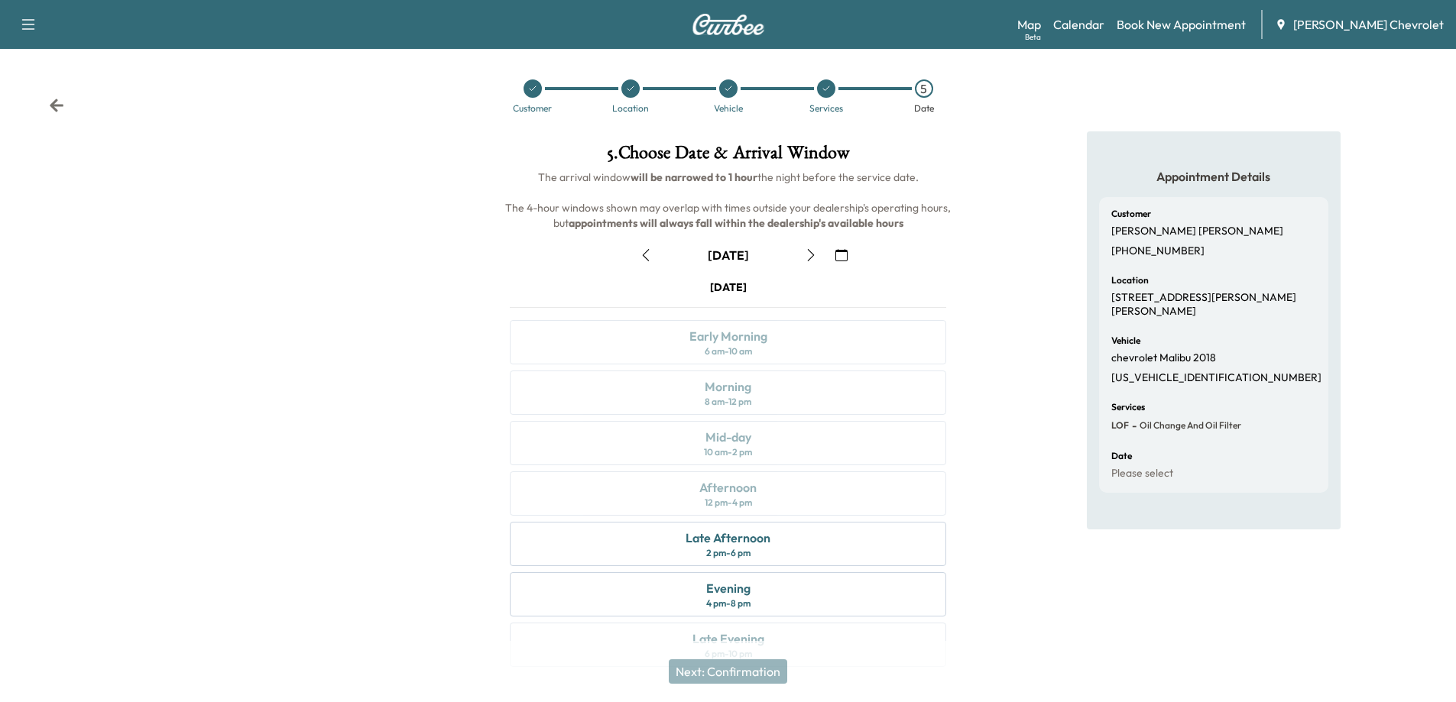
click at [808, 257] on icon "button" at bounding box center [811, 255] width 12 height 12
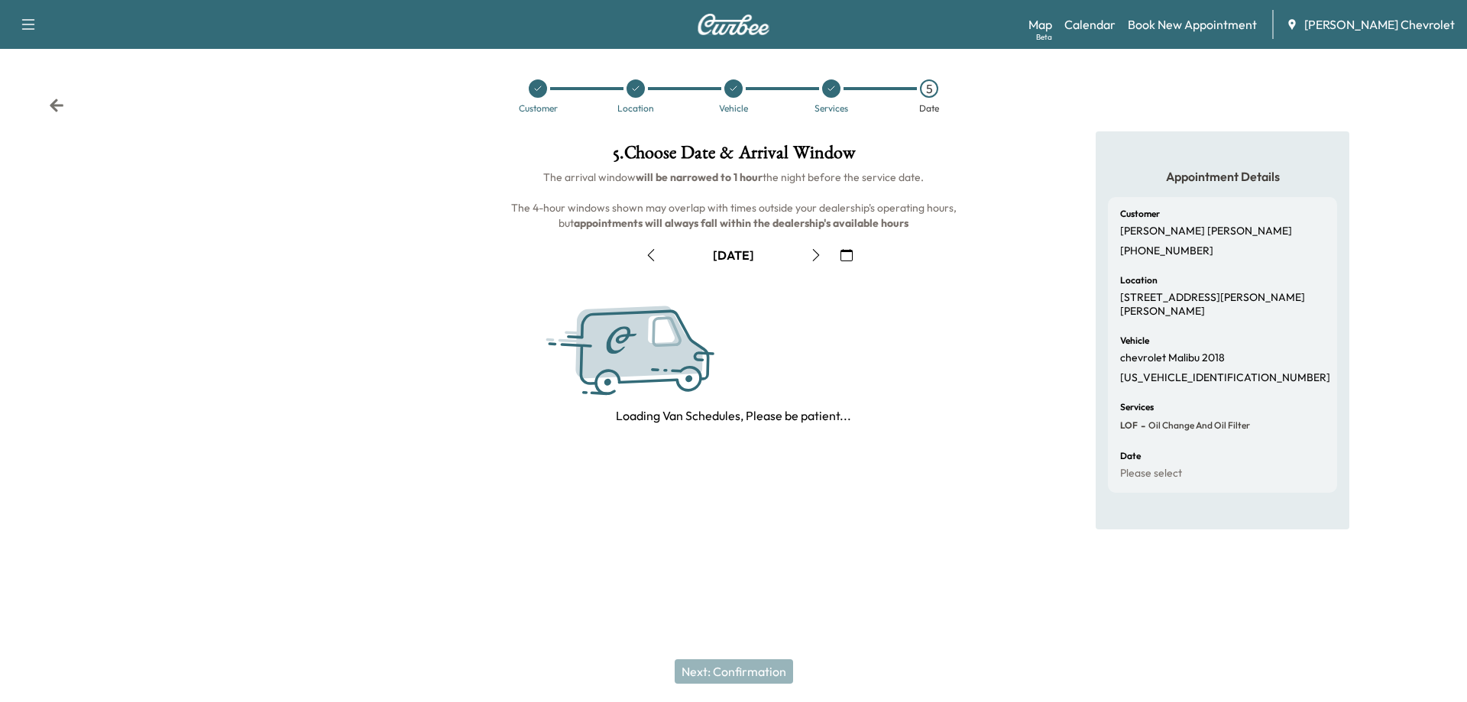
click at [808, 257] on button "button" at bounding box center [816, 255] width 26 height 24
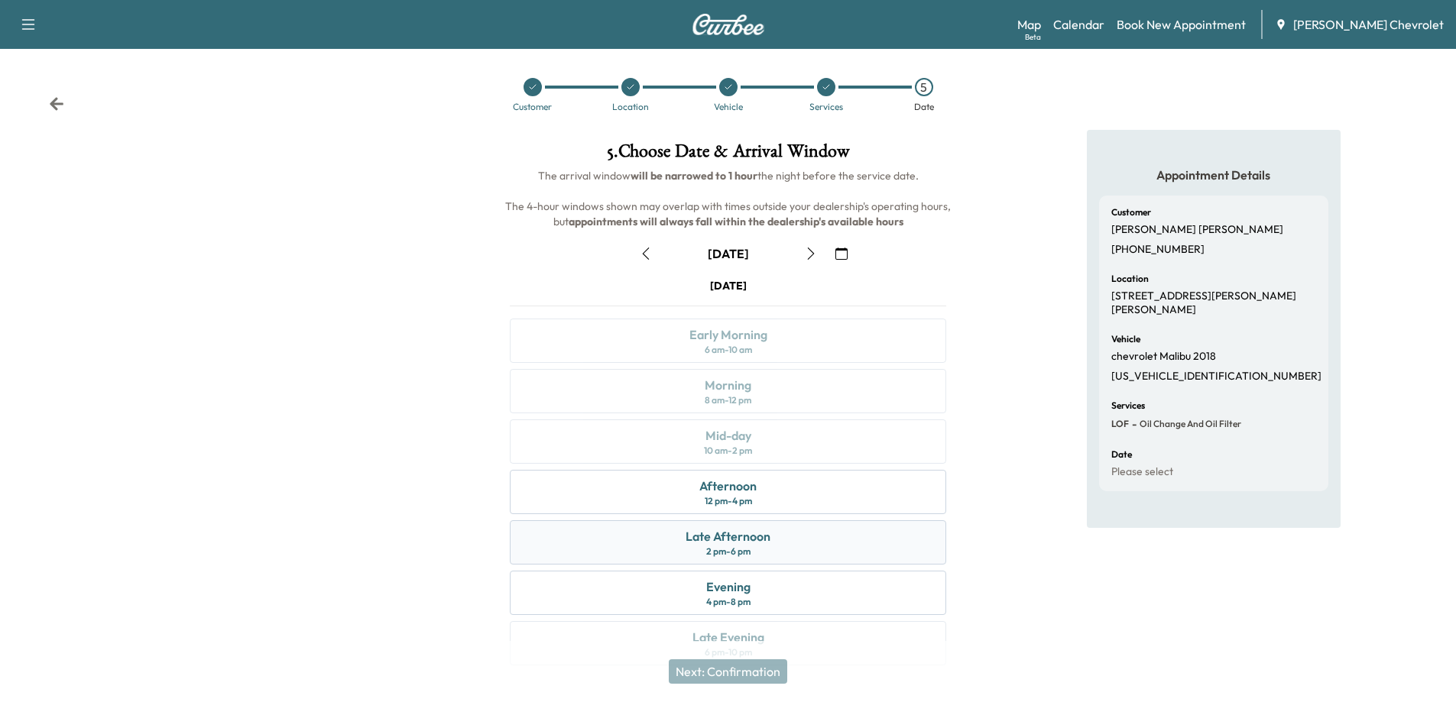
scroll to position [32, 0]
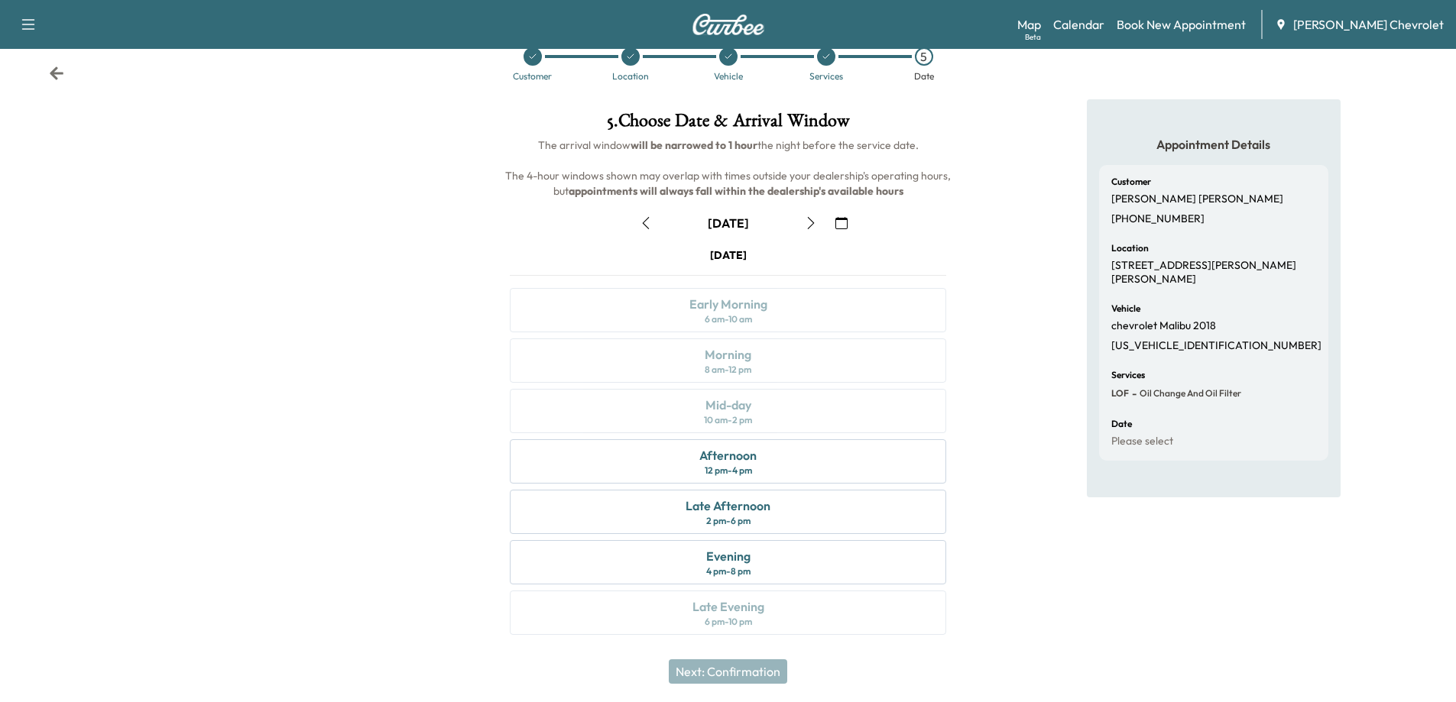
click at [644, 220] on icon "button" at bounding box center [646, 223] width 12 height 12
click at [812, 226] on icon "button" at bounding box center [811, 223] width 12 height 12
click at [796, 472] on div "Afternoon 12 pm - 4 pm" at bounding box center [728, 461] width 436 height 44
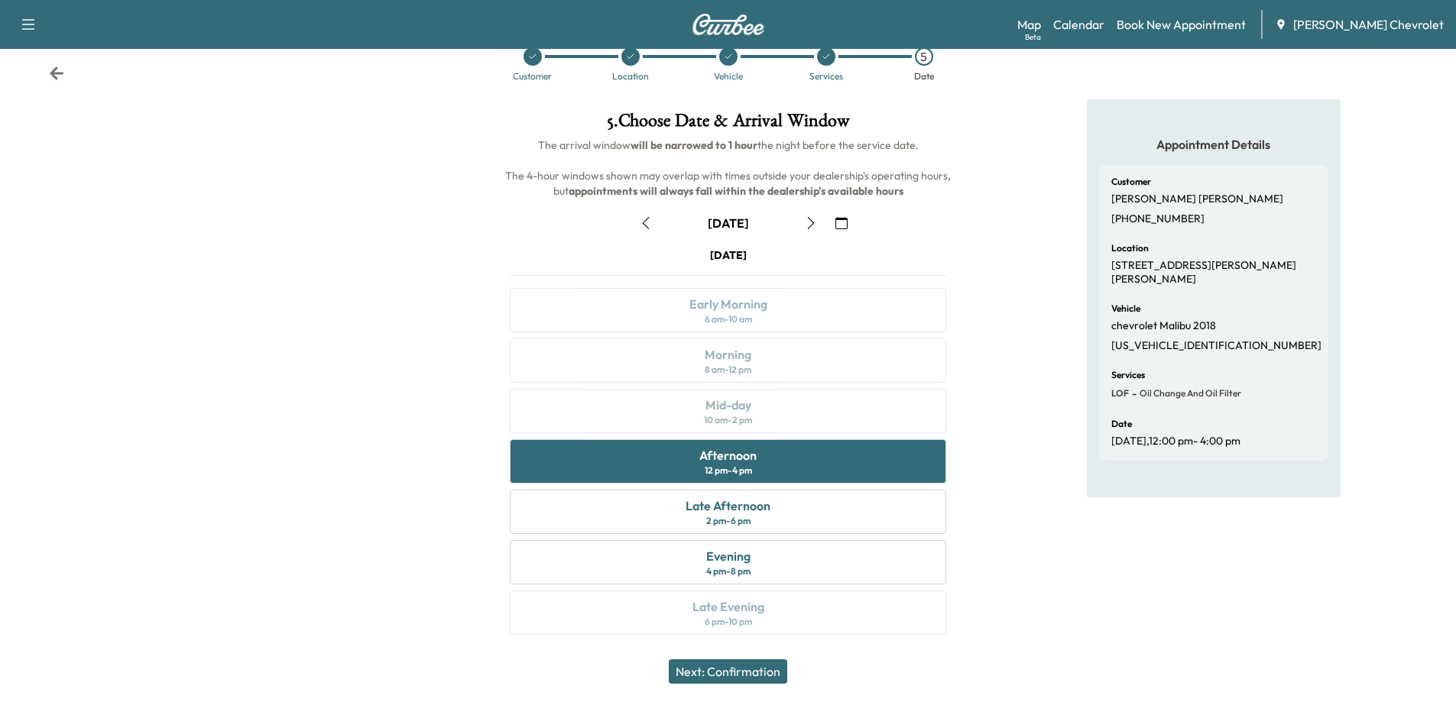
click at [733, 677] on button "Next: Confirmation" at bounding box center [728, 672] width 118 height 24
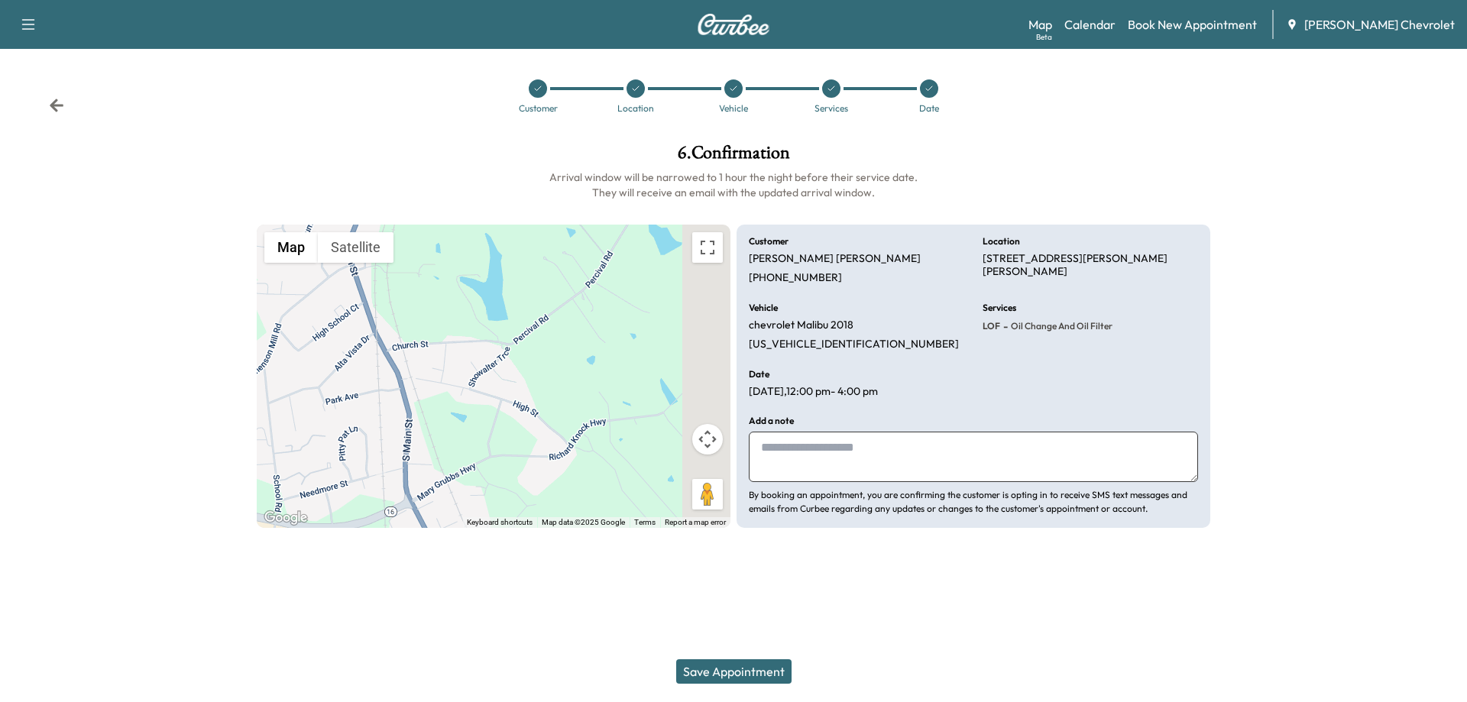
click at [715, 669] on button "Save Appointment" at bounding box center [733, 672] width 115 height 24
